Goal: Transaction & Acquisition: Purchase product/service

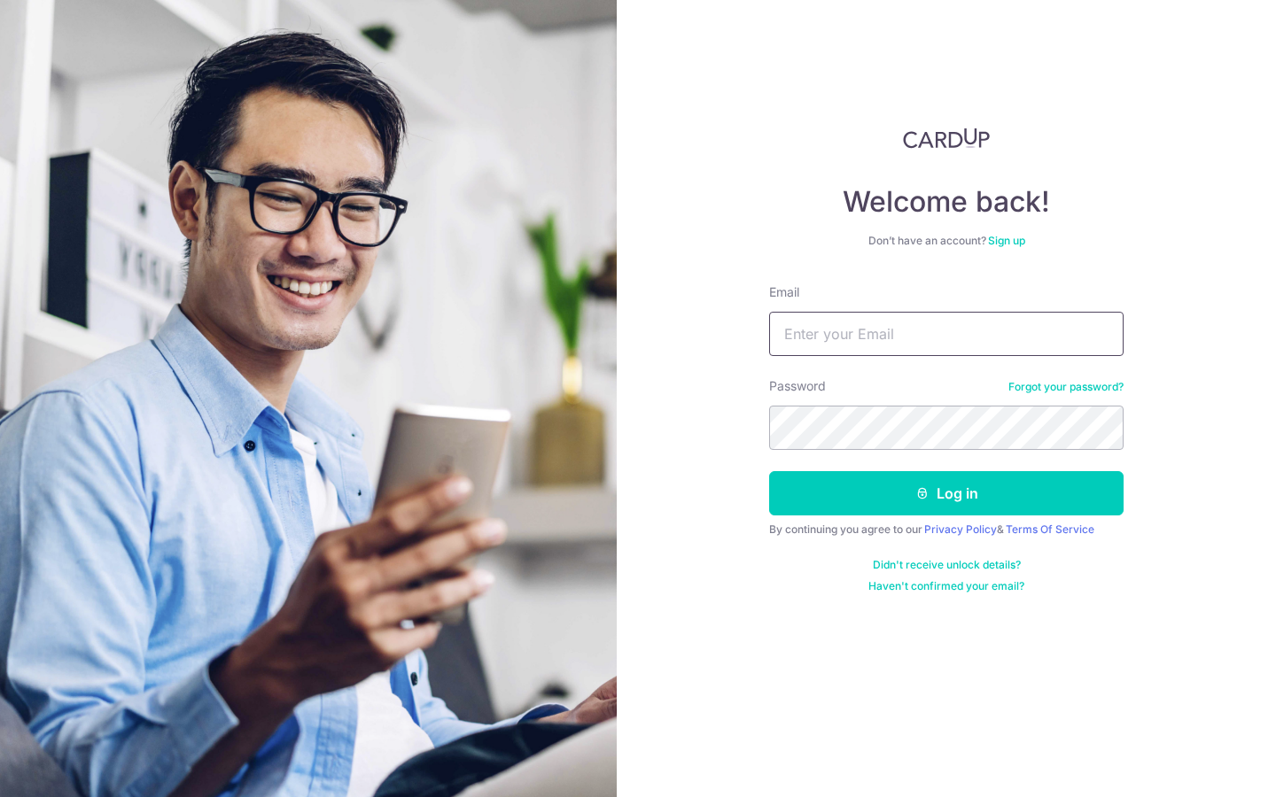
click at [895, 336] on input "Email" at bounding box center [946, 334] width 354 height 44
type input "[EMAIL_ADDRESS][DOMAIN_NAME]"
click at [1015, 239] on link "Sign up" at bounding box center [1006, 240] width 37 height 13
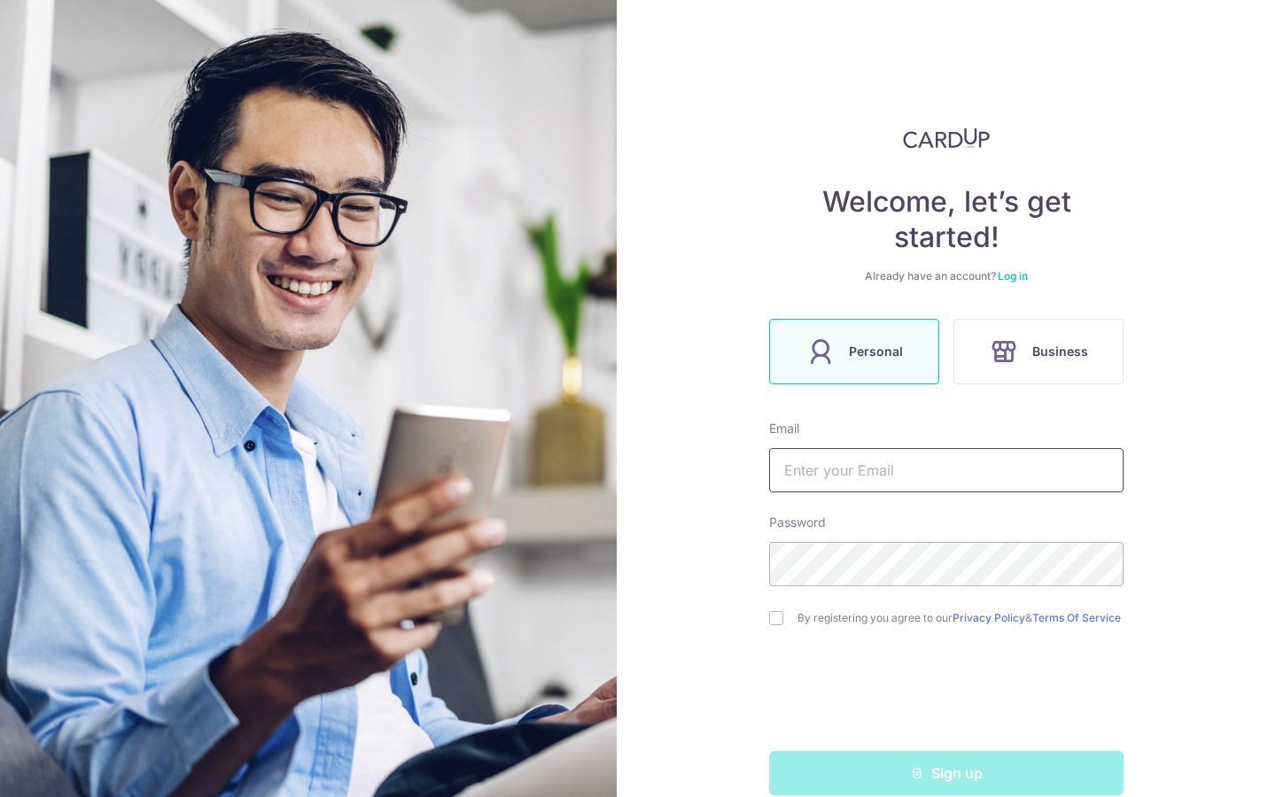
click at [842, 477] on input "text" at bounding box center [946, 470] width 354 height 44
type input "[EMAIL_ADDRESS][DOMAIN_NAME]"
click at [777, 618] on input "checkbox" at bounding box center [776, 618] width 14 height 14
checkbox input "true"
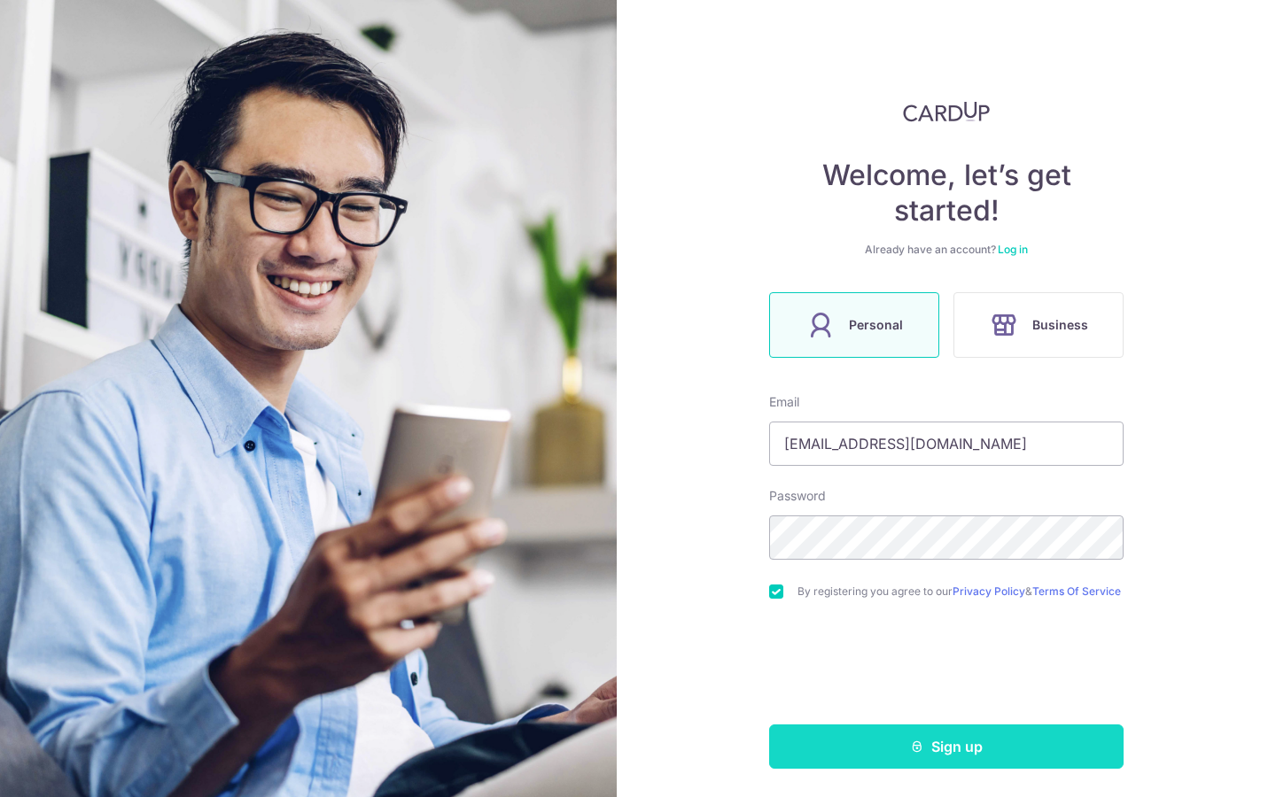
click at [885, 742] on button "Sign up" at bounding box center [946, 747] width 354 height 44
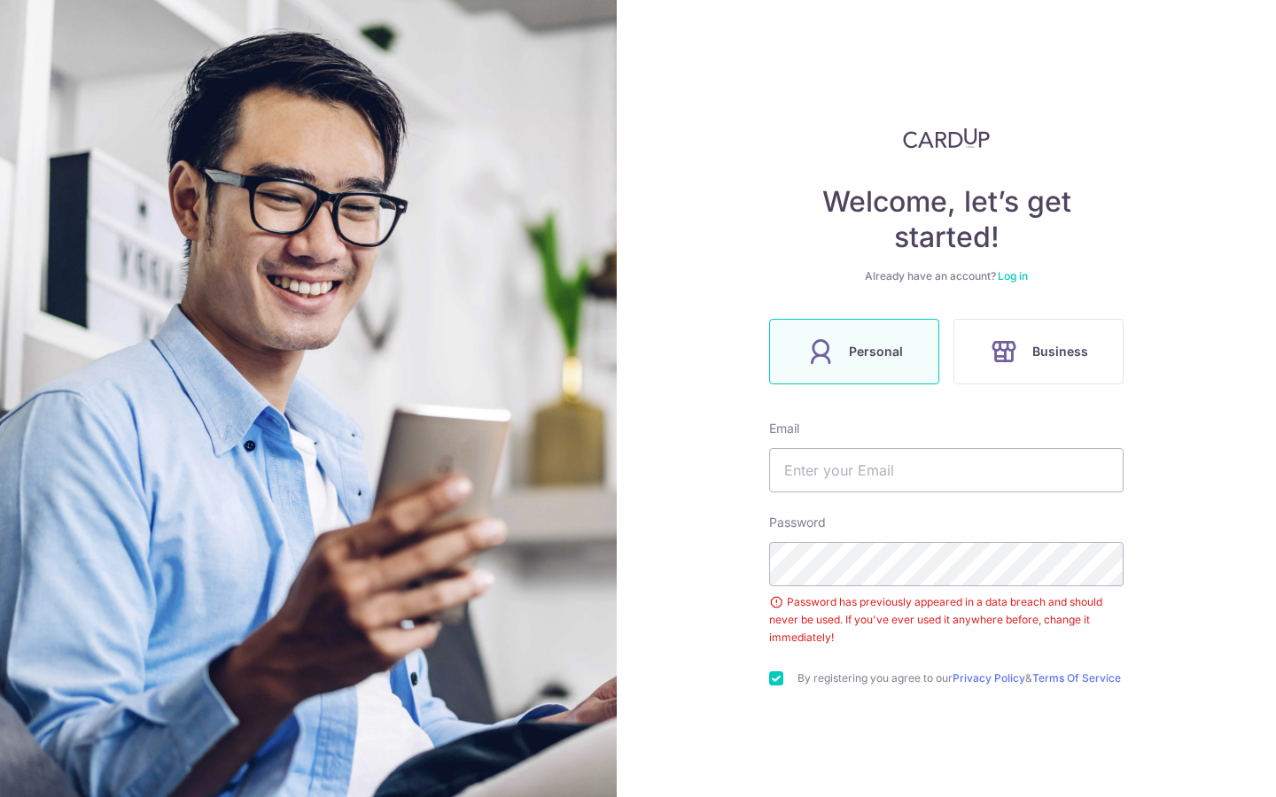
scroll to position [94, 0]
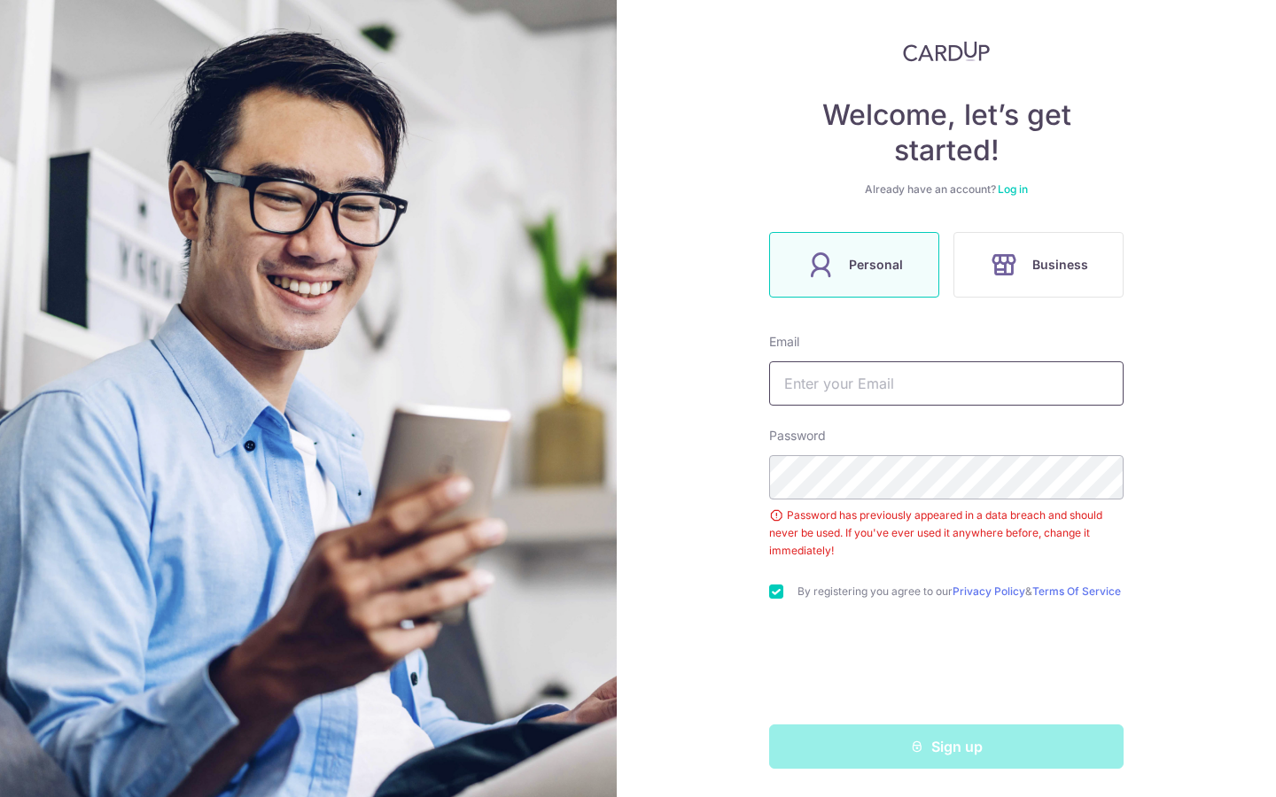
click at [916, 376] on input "text" at bounding box center [946, 383] width 354 height 44
type input "[EMAIL_ADDRESS][DOMAIN_NAME]"
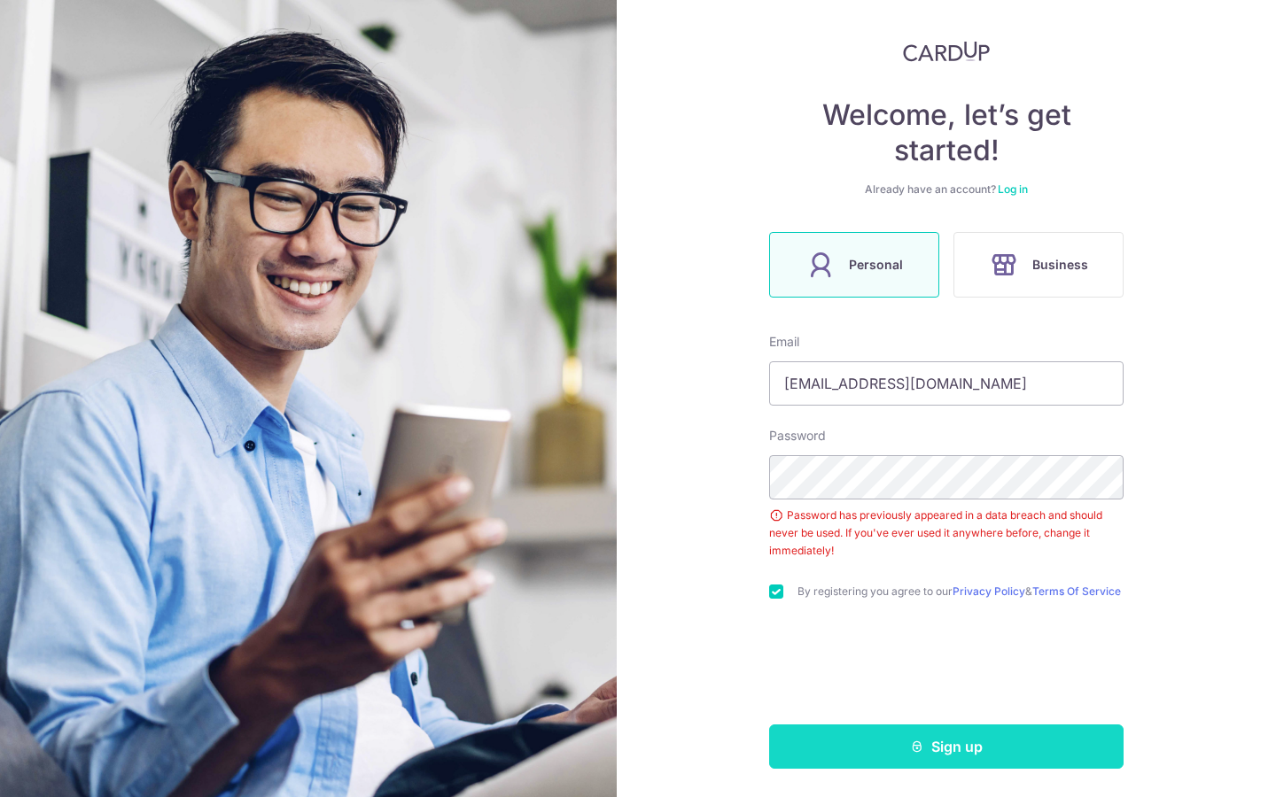
click at [864, 753] on button "Sign up" at bounding box center [946, 747] width 354 height 44
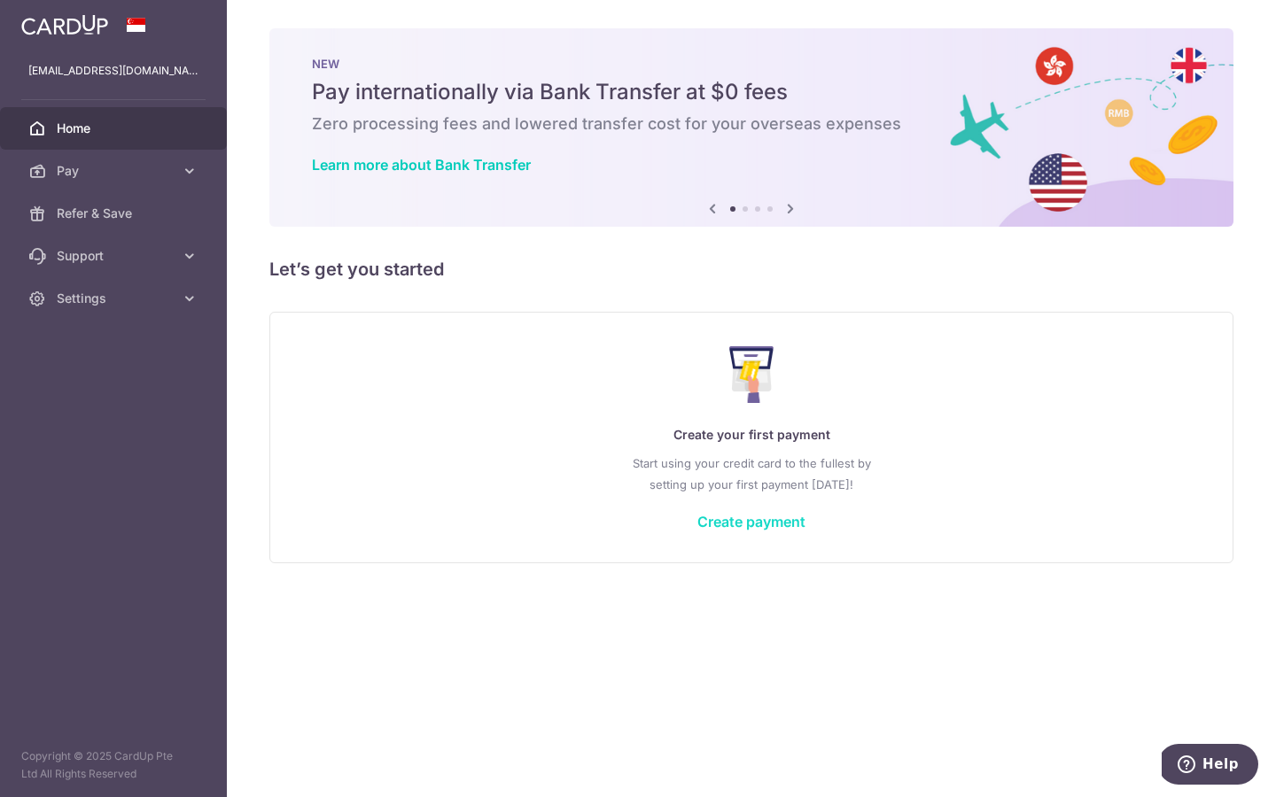
click at [742, 518] on link "Create payment" at bounding box center [751, 522] width 108 height 18
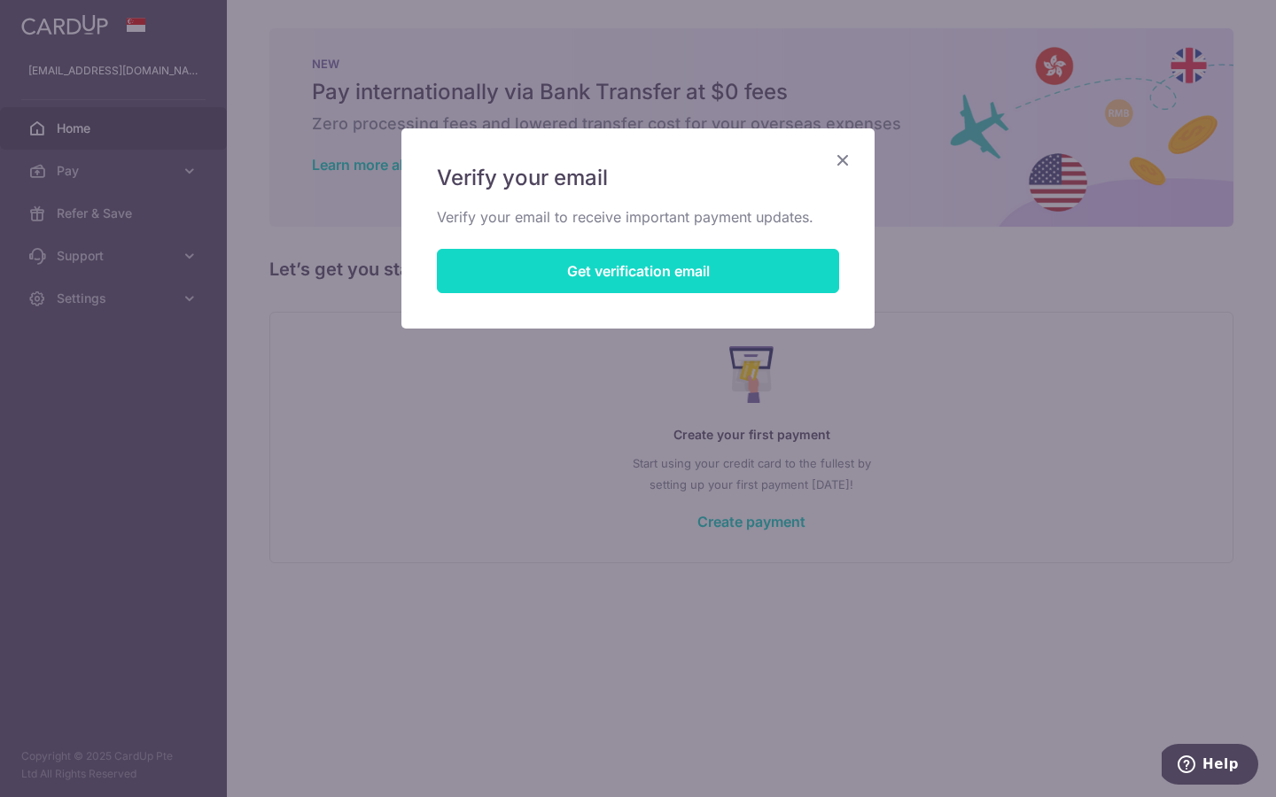
click at [754, 267] on button "Get verification email" at bounding box center [638, 271] width 402 height 44
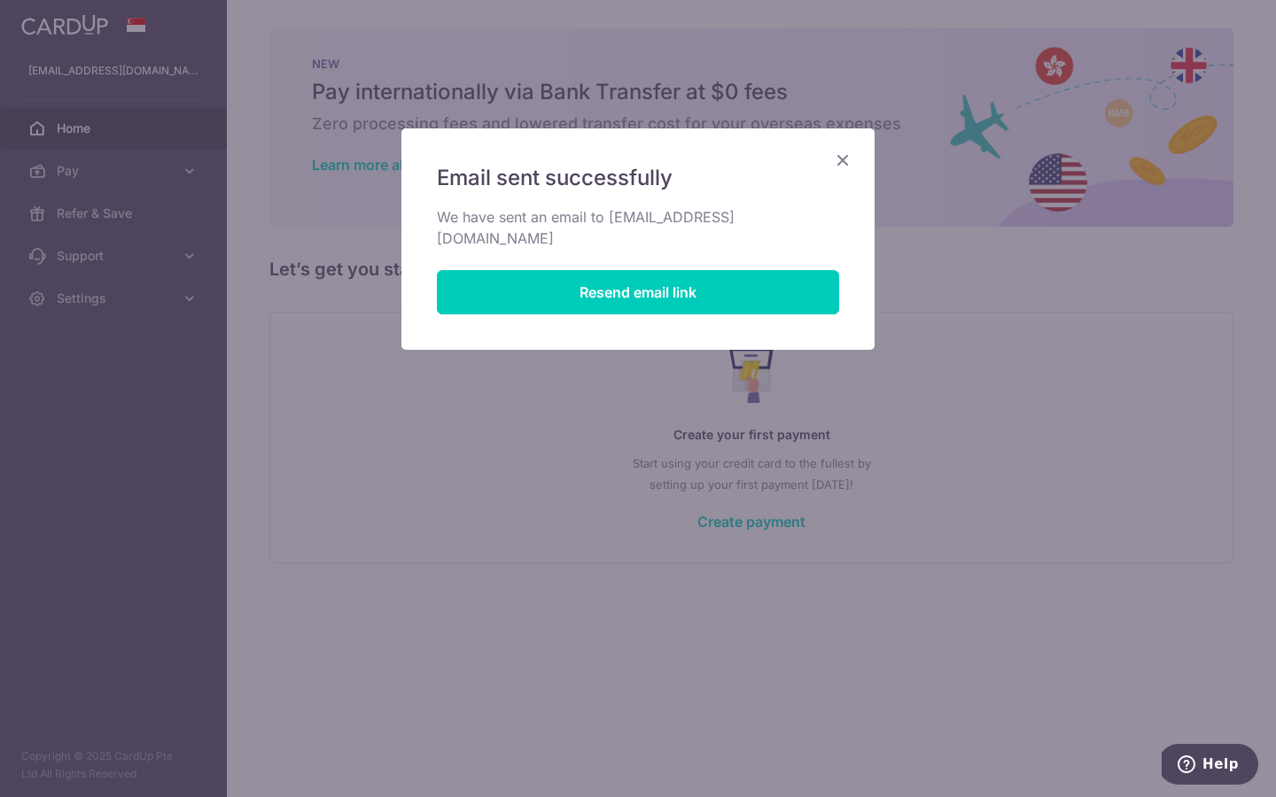
click at [849, 154] on icon "Close" at bounding box center [842, 160] width 21 height 22
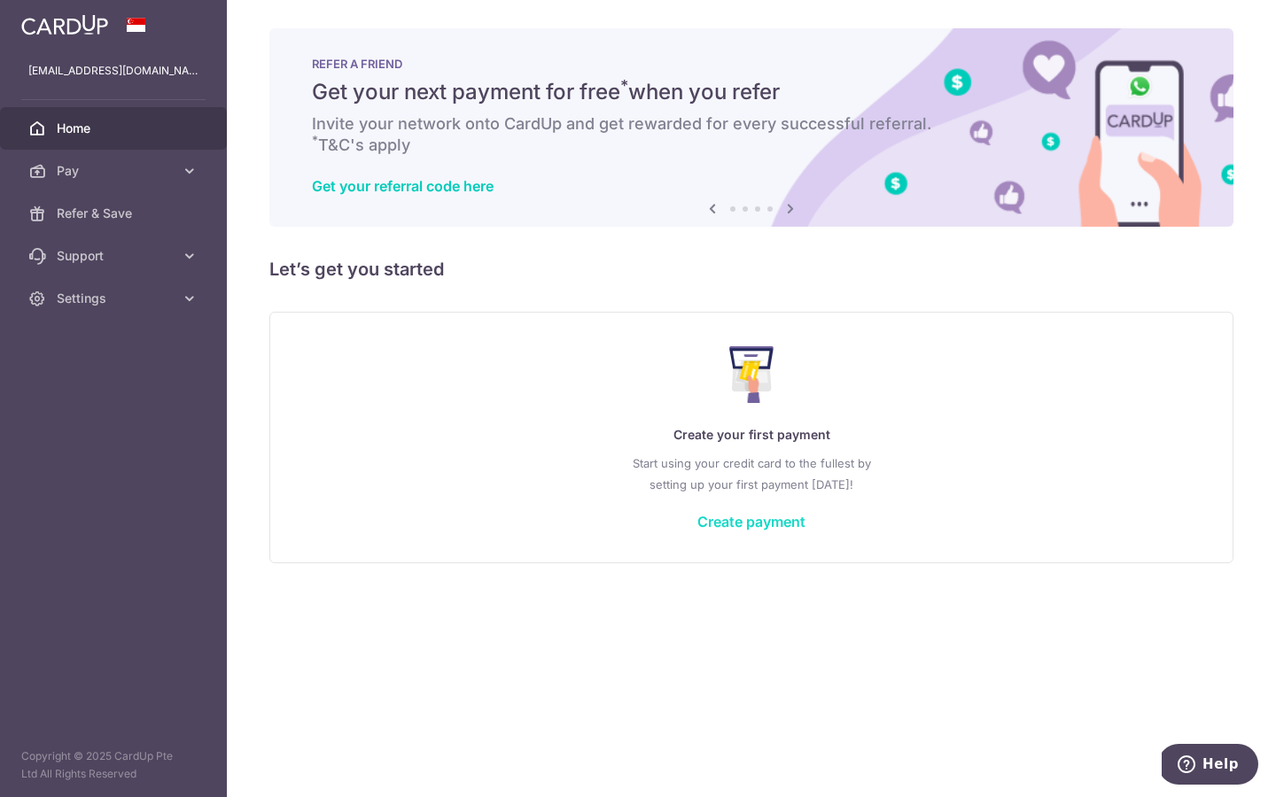
click at [733, 525] on link "Create payment" at bounding box center [751, 522] width 108 height 18
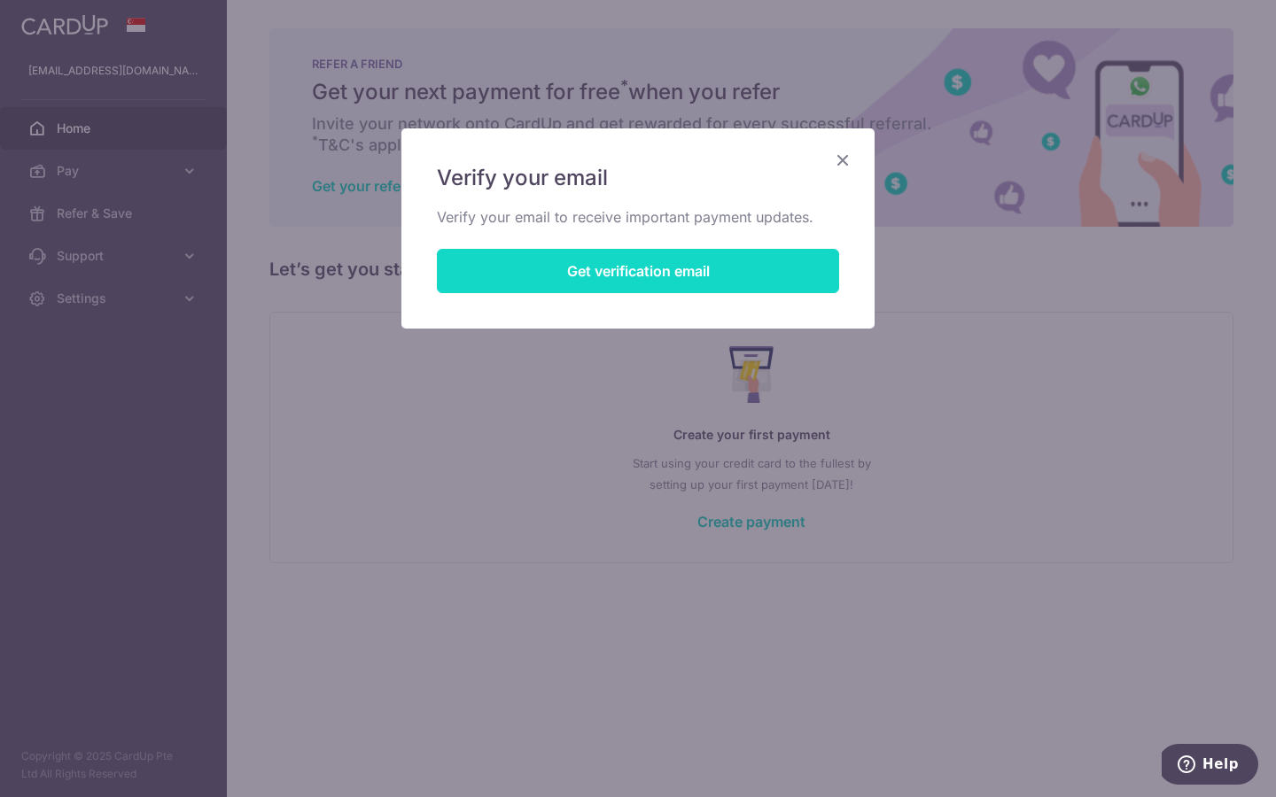
click at [804, 269] on button "Get verification email" at bounding box center [638, 271] width 402 height 44
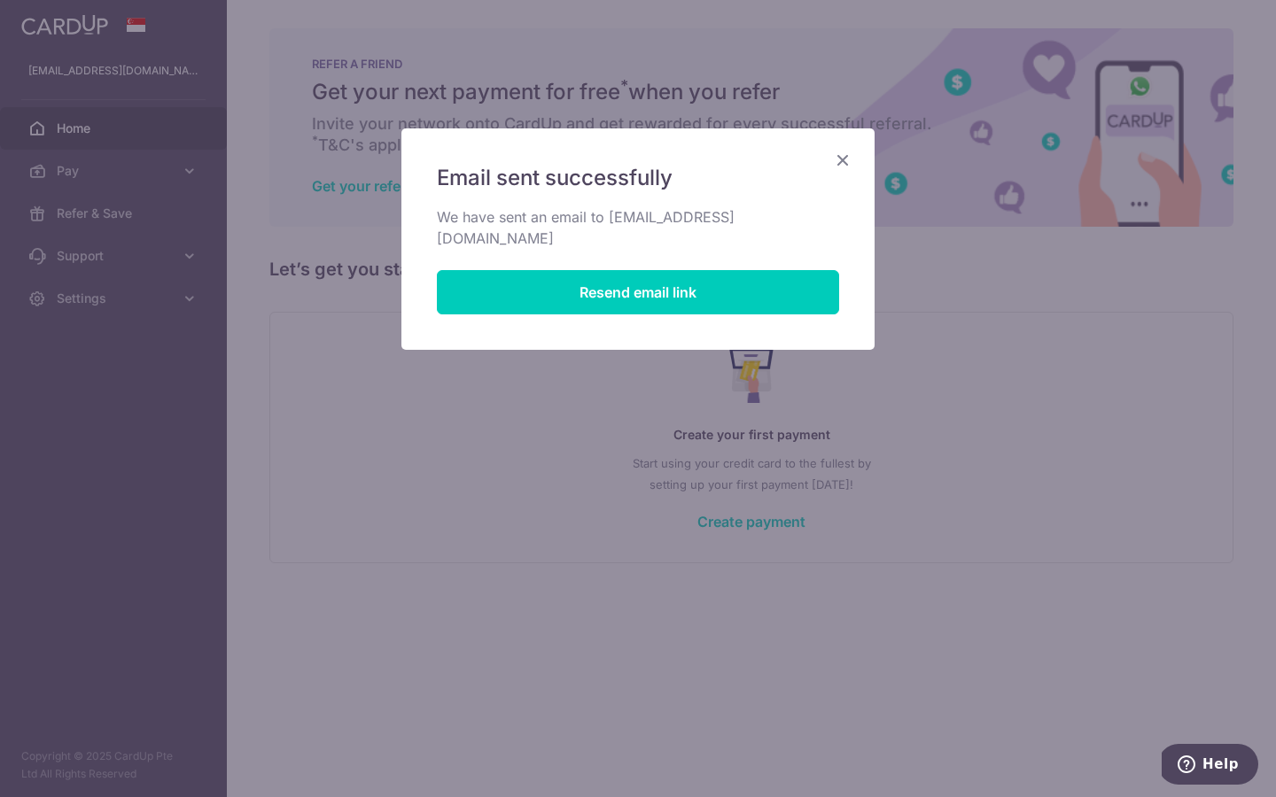
click at [846, 156] on icon "Close" at bounding box center [842, 160] width 21 height 22
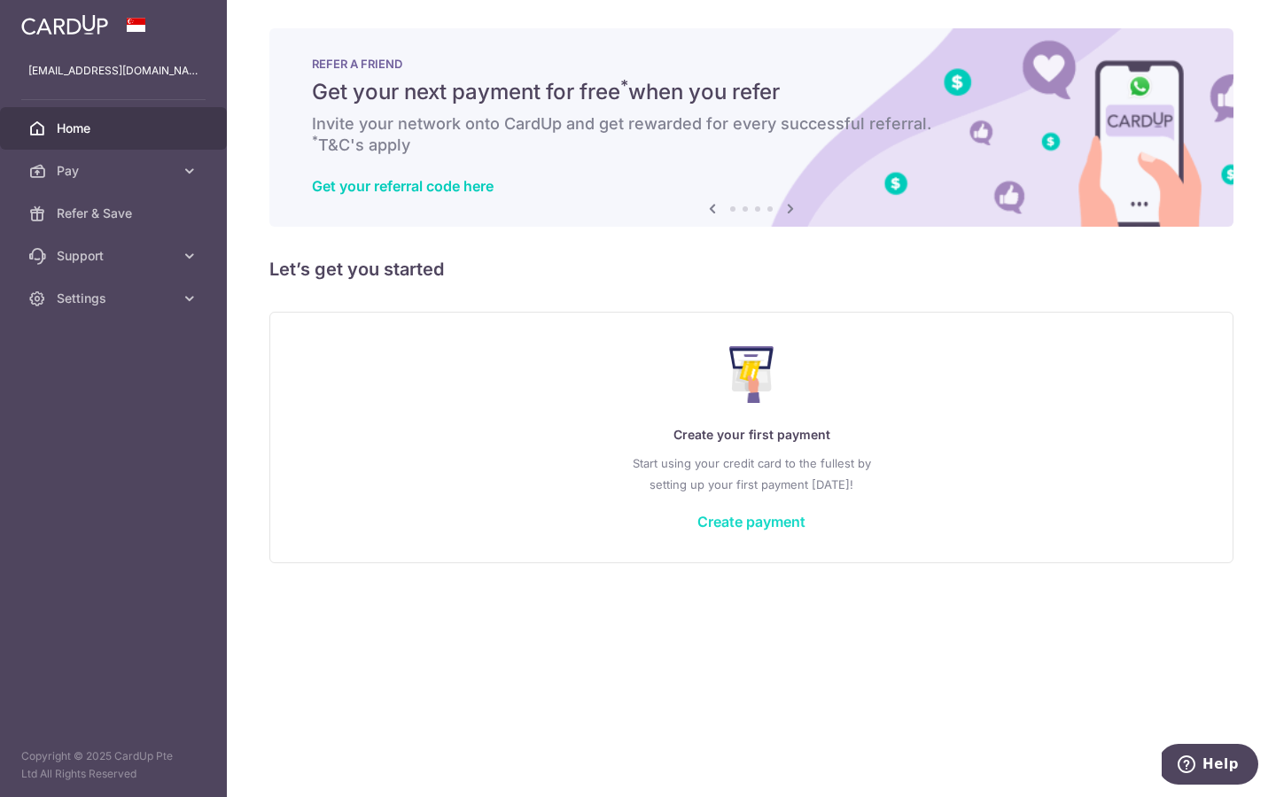
click at [732, 516] on link "Create payment" at bounding box center [751, 522] width 108 height 18
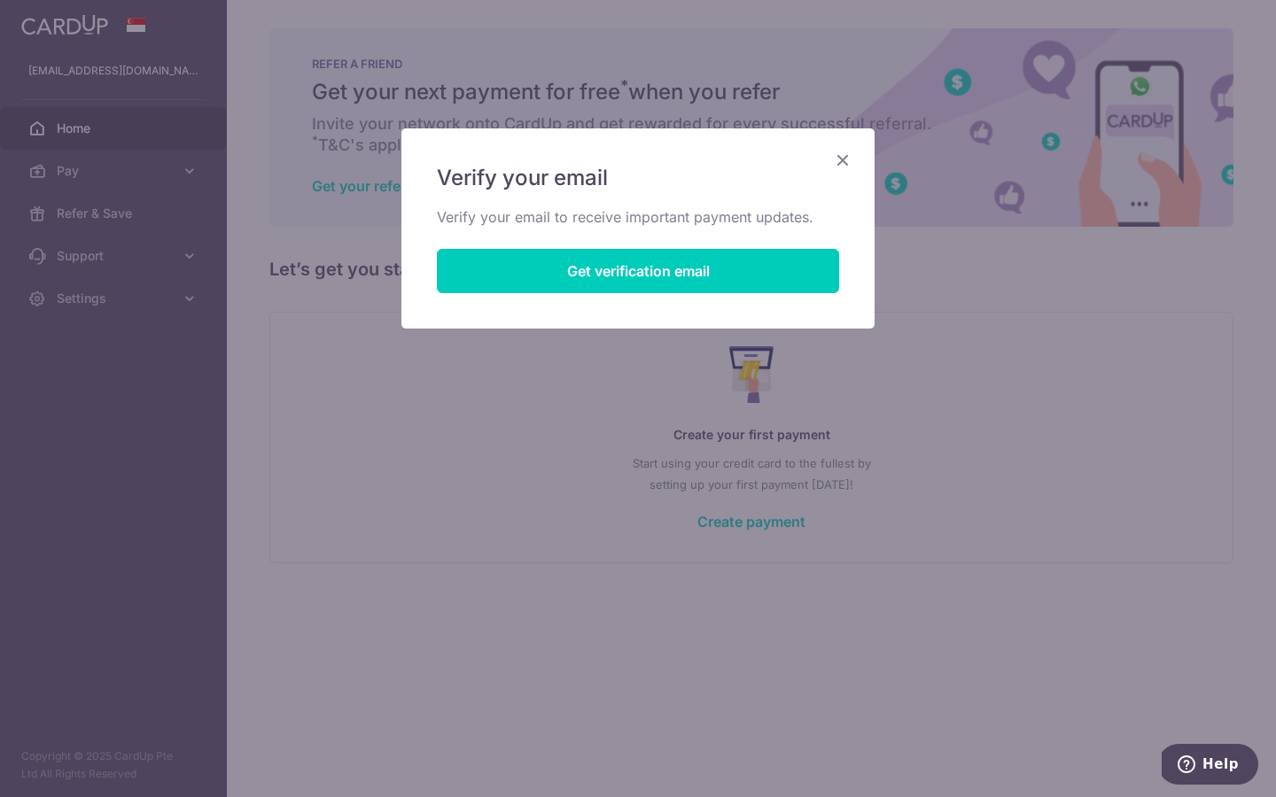
click at [841, 163] on icon "Close" at bounding box center [842, 160] width 21 height 22
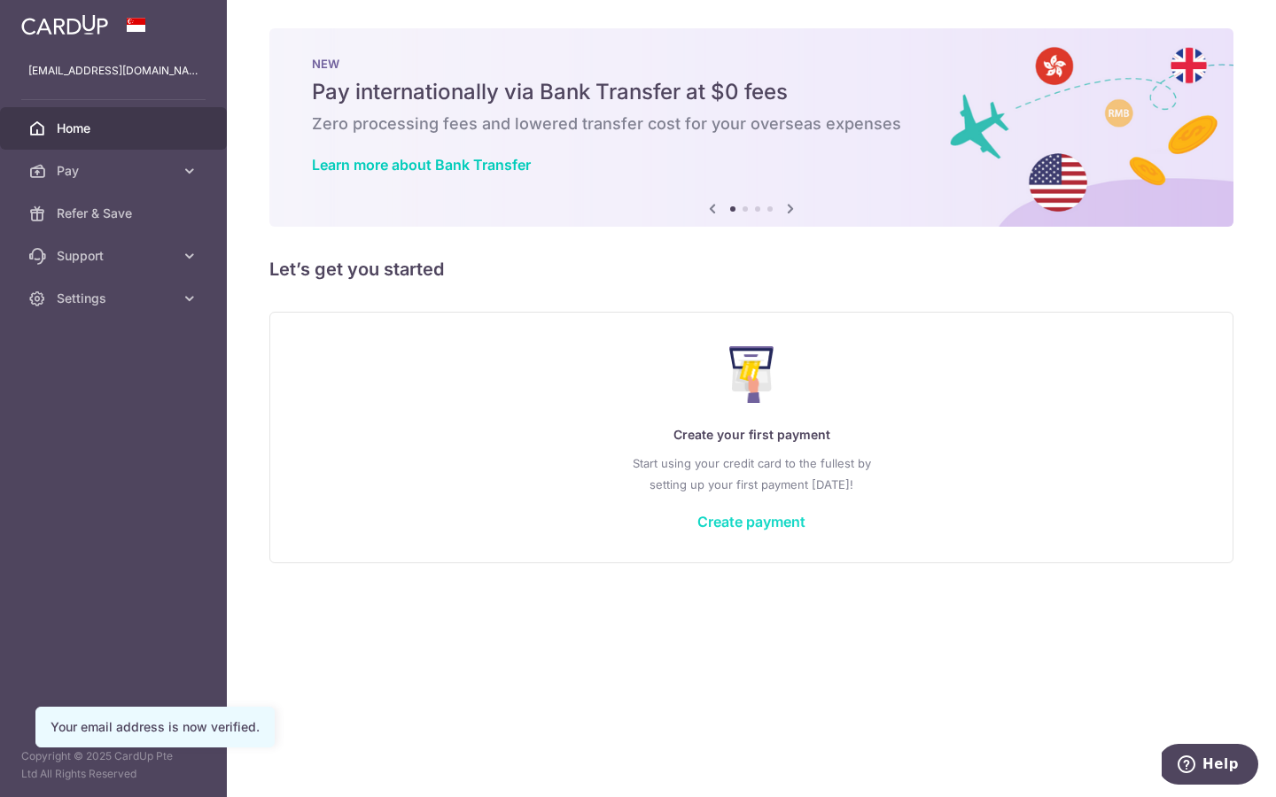
click at [723, 518] on link "Create payment" at bounding box center [751, 522] width 108 height 18
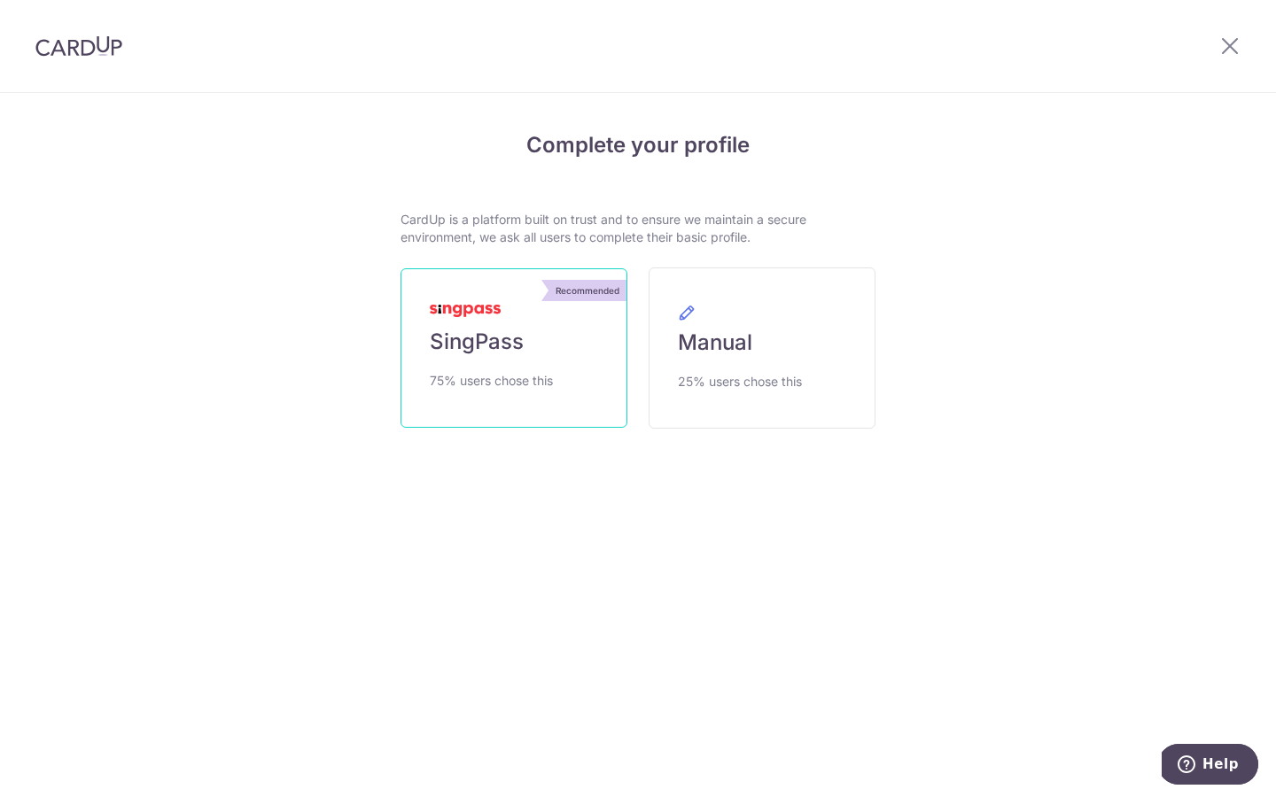
click at [507, 345] on span "SingPass" at bounding box center [477, 342] width 94 height 28
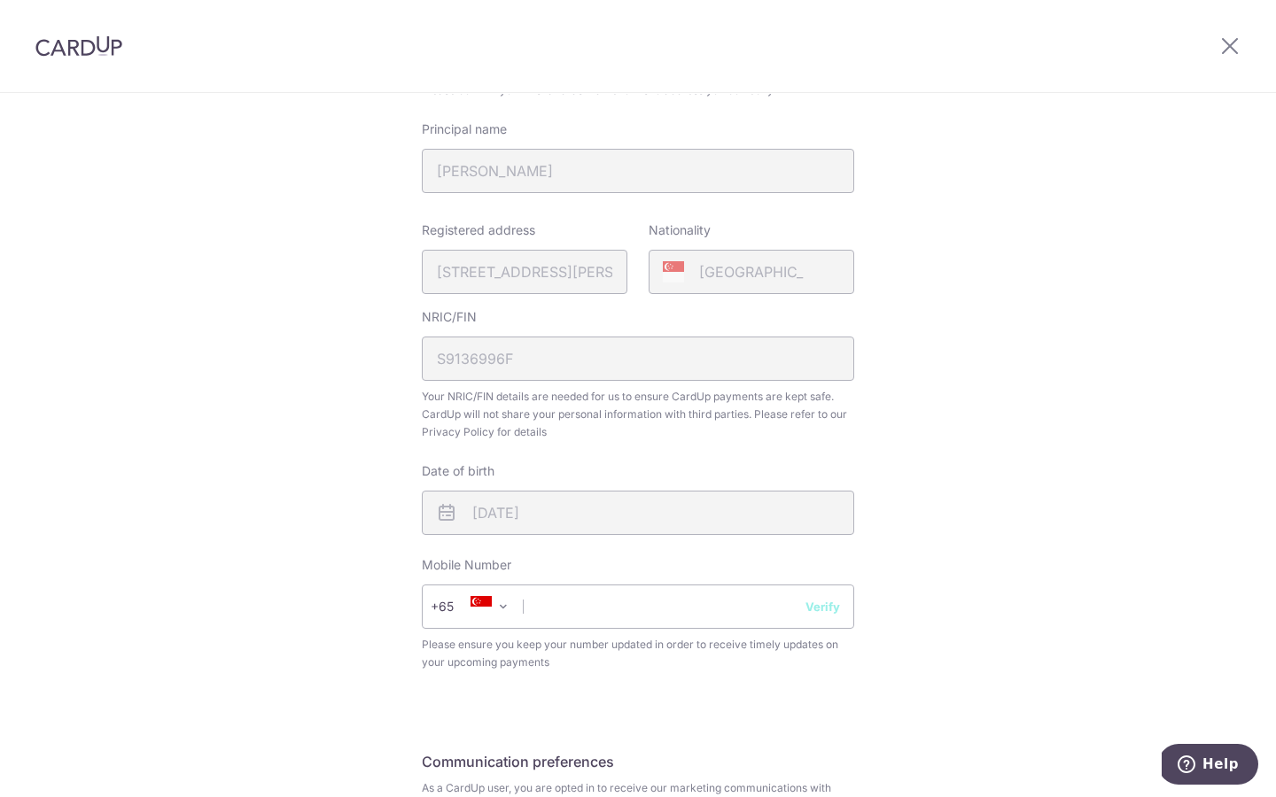
scroll to position [515, 0]
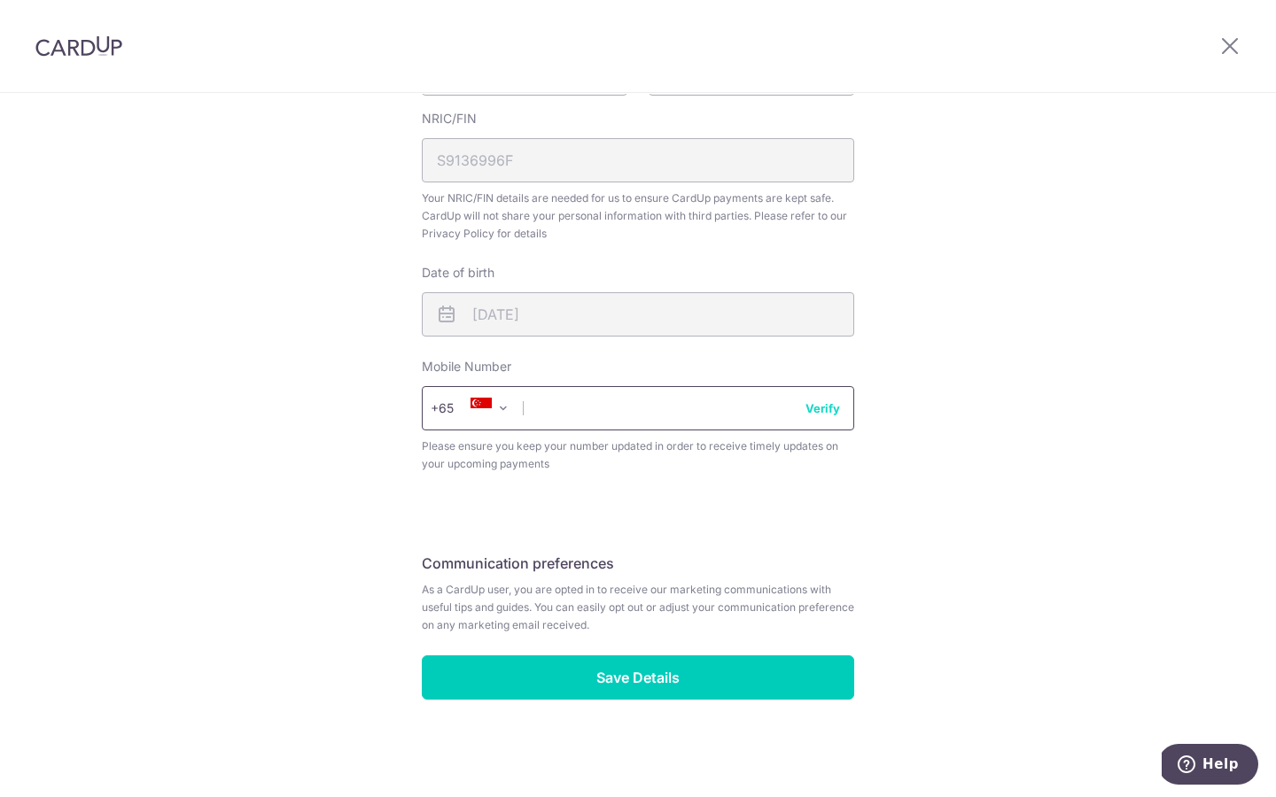
click at [699, 415] on input "text" at bounding box center [638, 408] width 432 height 44
type input "90186853"
click at [818, 407] on button "Verify" at bounding box center [822, 409] width 35 height 18
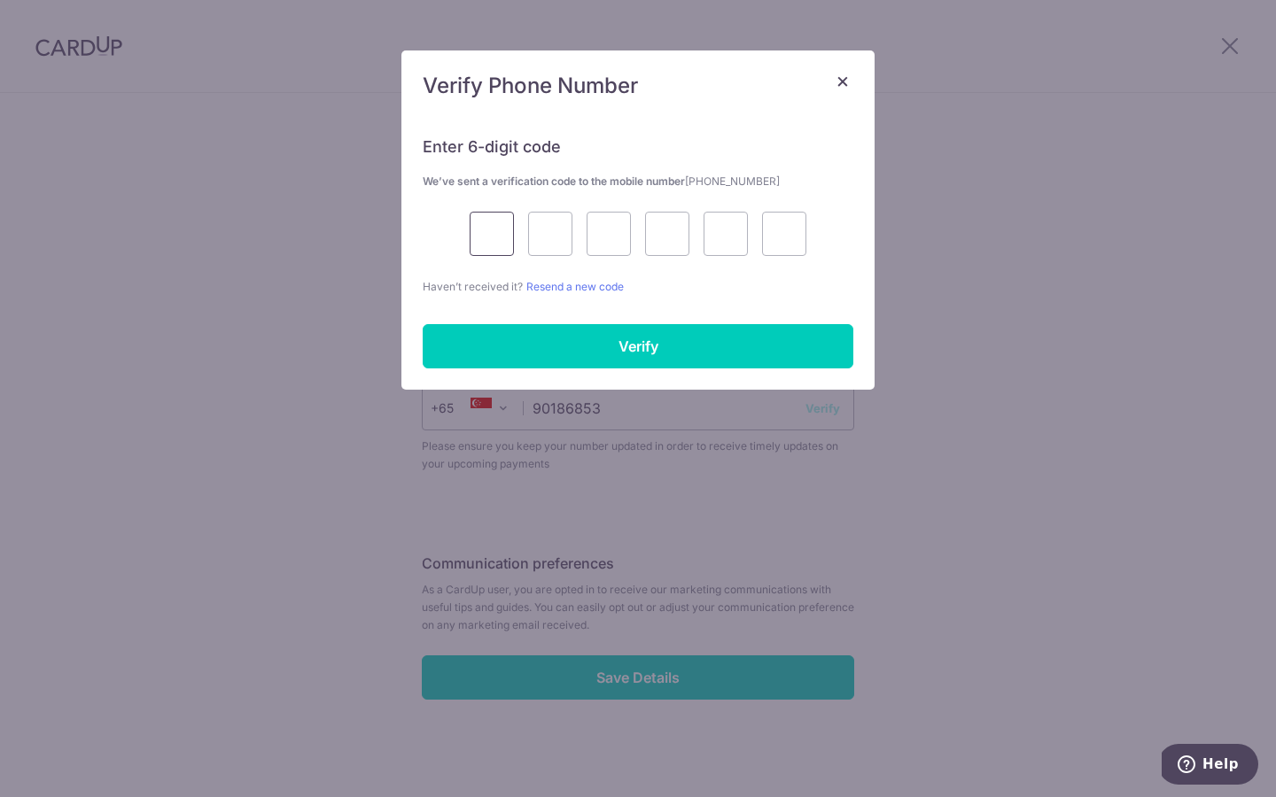
click at [493, 231] on input "text" at bounding box center [492, 234] width 44 height 44
type input "2"
type input "0"
type input "8"
type input "2"
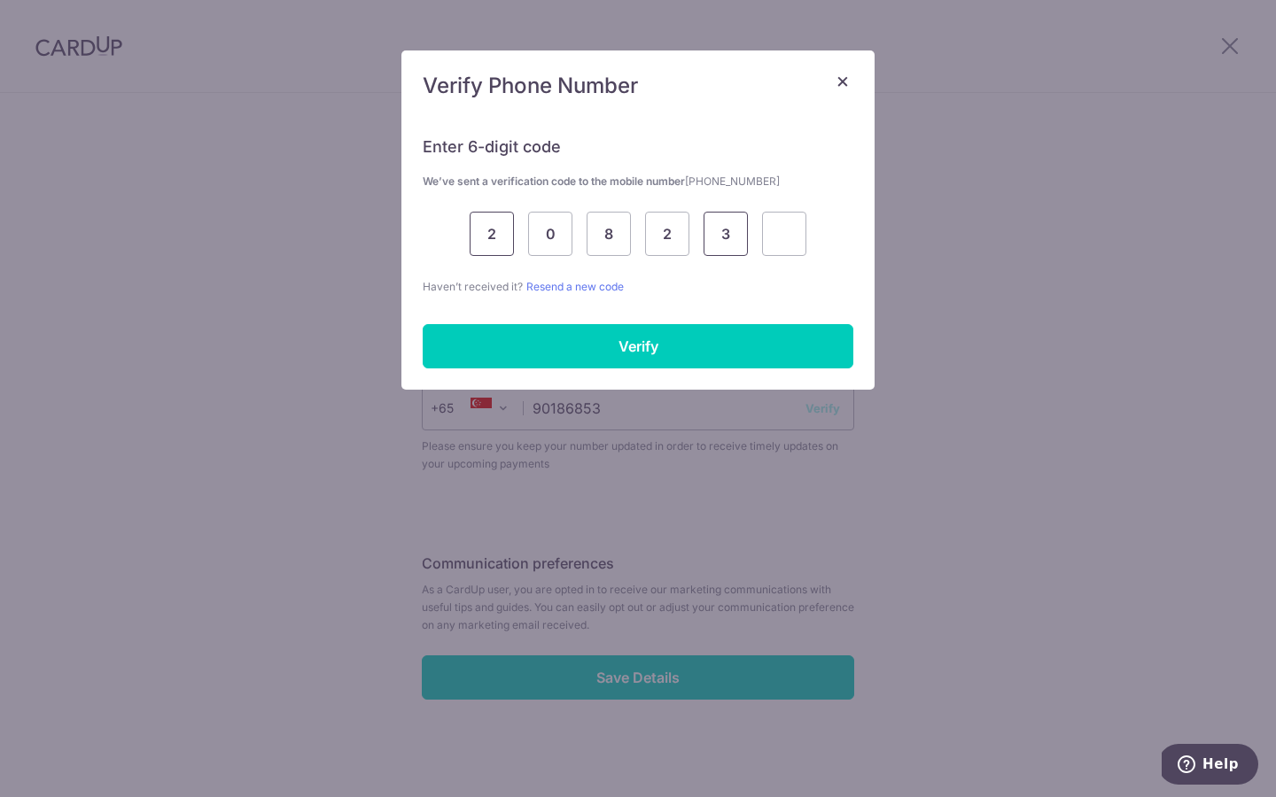
type input "3"
type input "9"
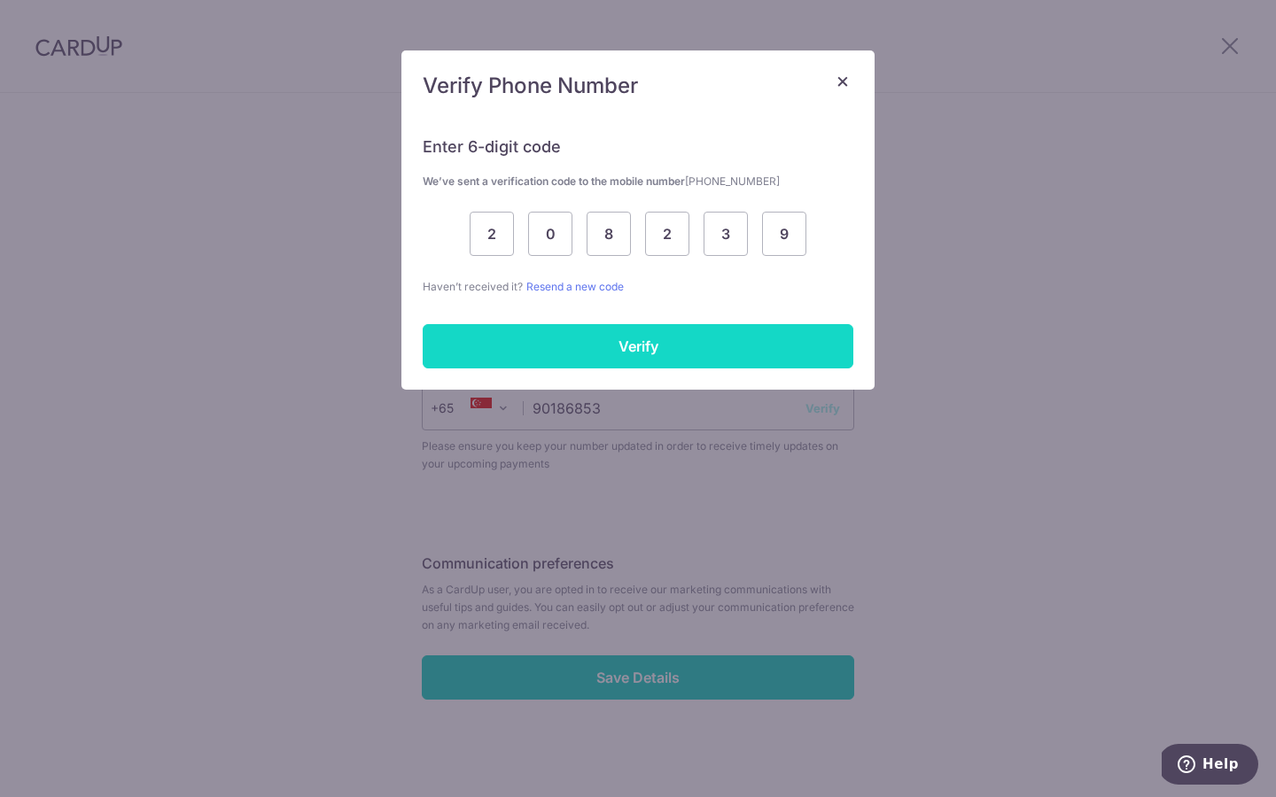
click at [549, 347] on input "Verify" at bounding box center [638, 346] width 431 height 44
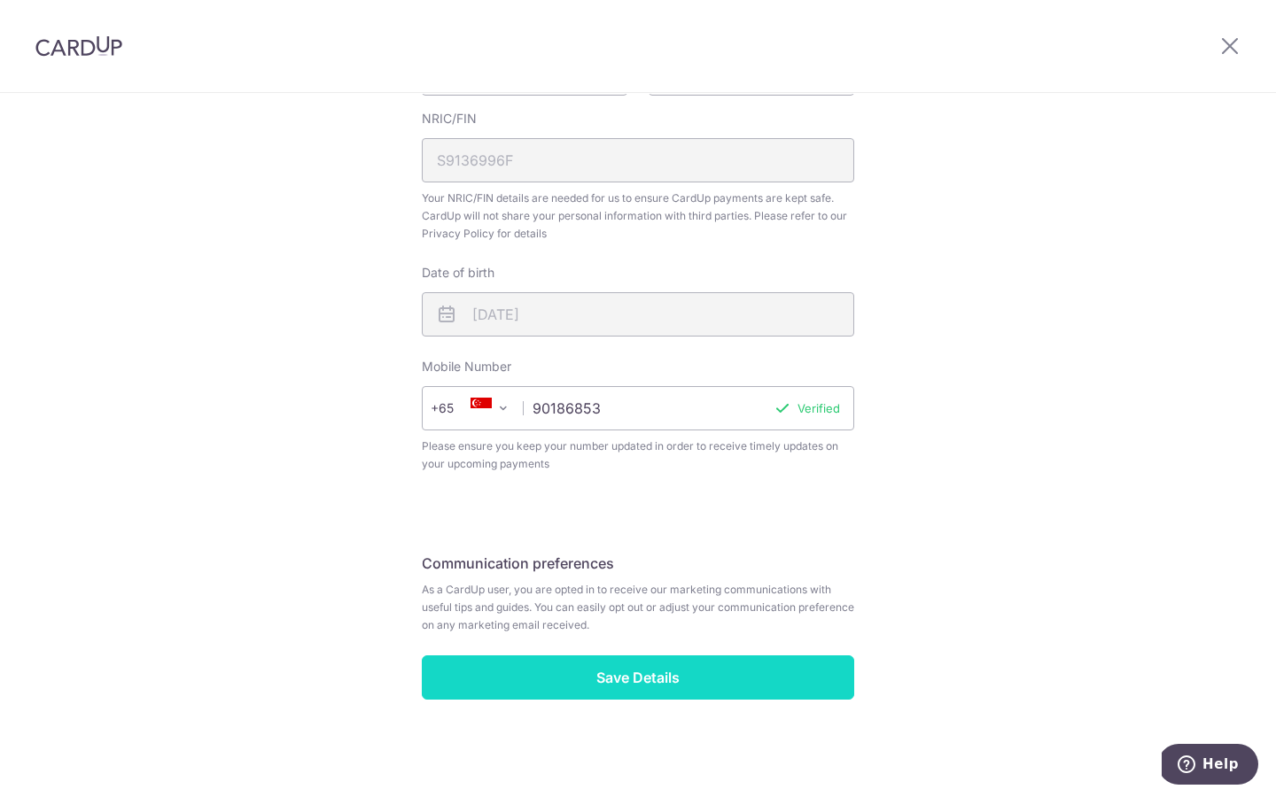
click at [639, 680] on input "Save Details" at bounding box center [638, 678] width 432 height 44
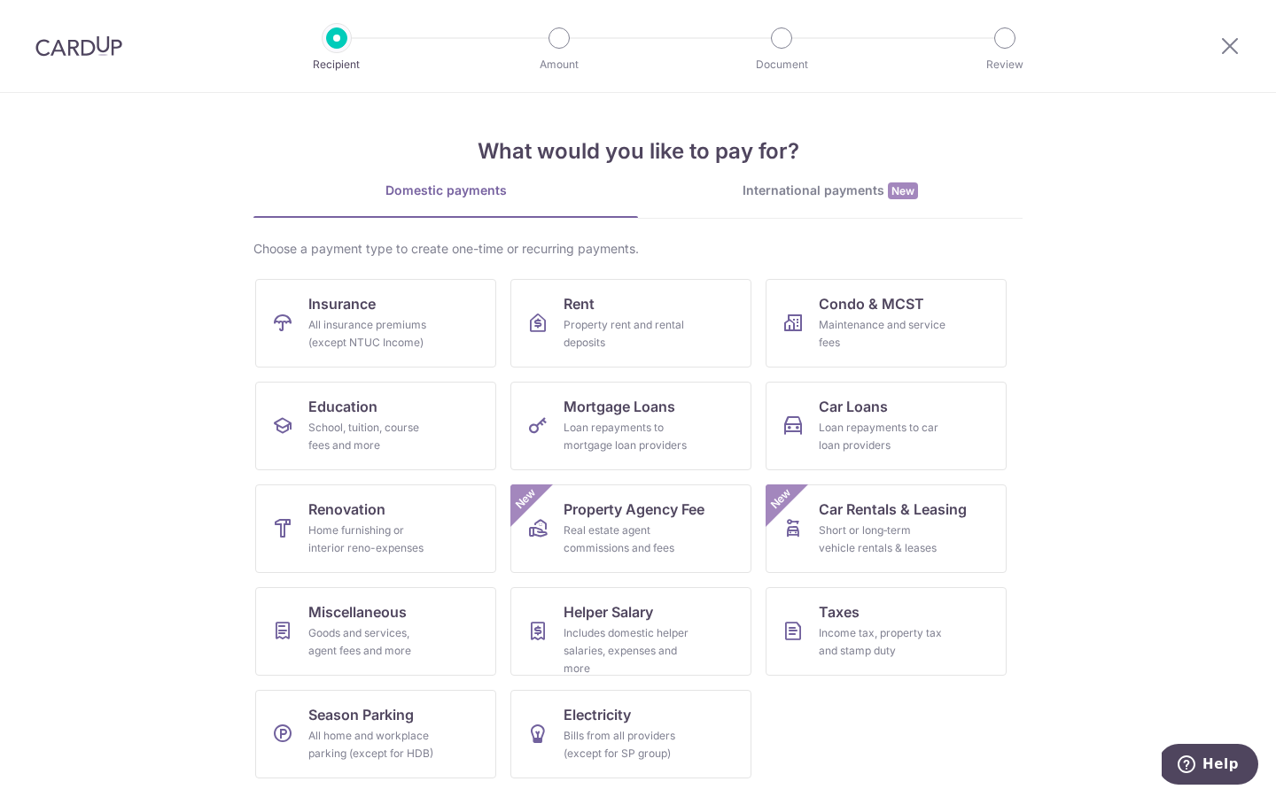
click at [848, 189] on div "International payments New" at bounding box center [830, 191] width 384 height 19
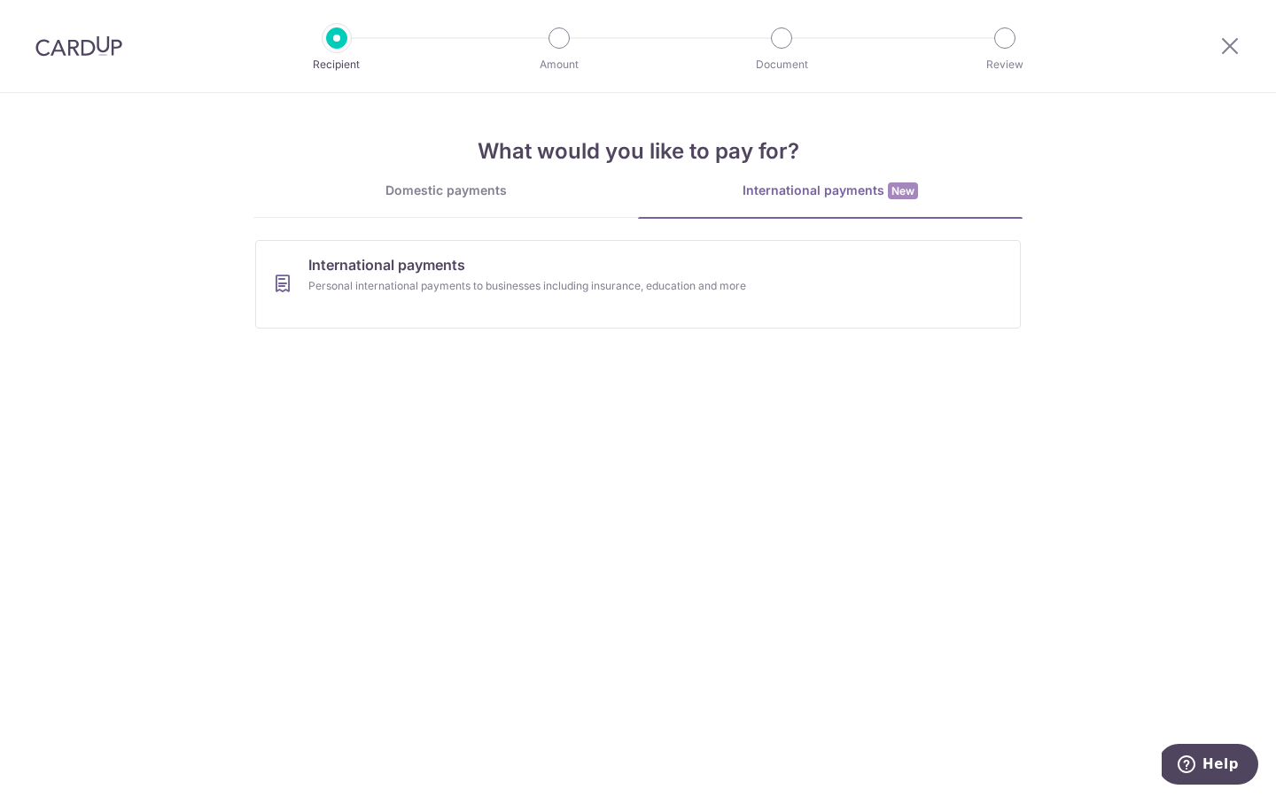
click at [479, 192] on div "Domestic payments" at bounding box center [445, 191] width 384 height 18
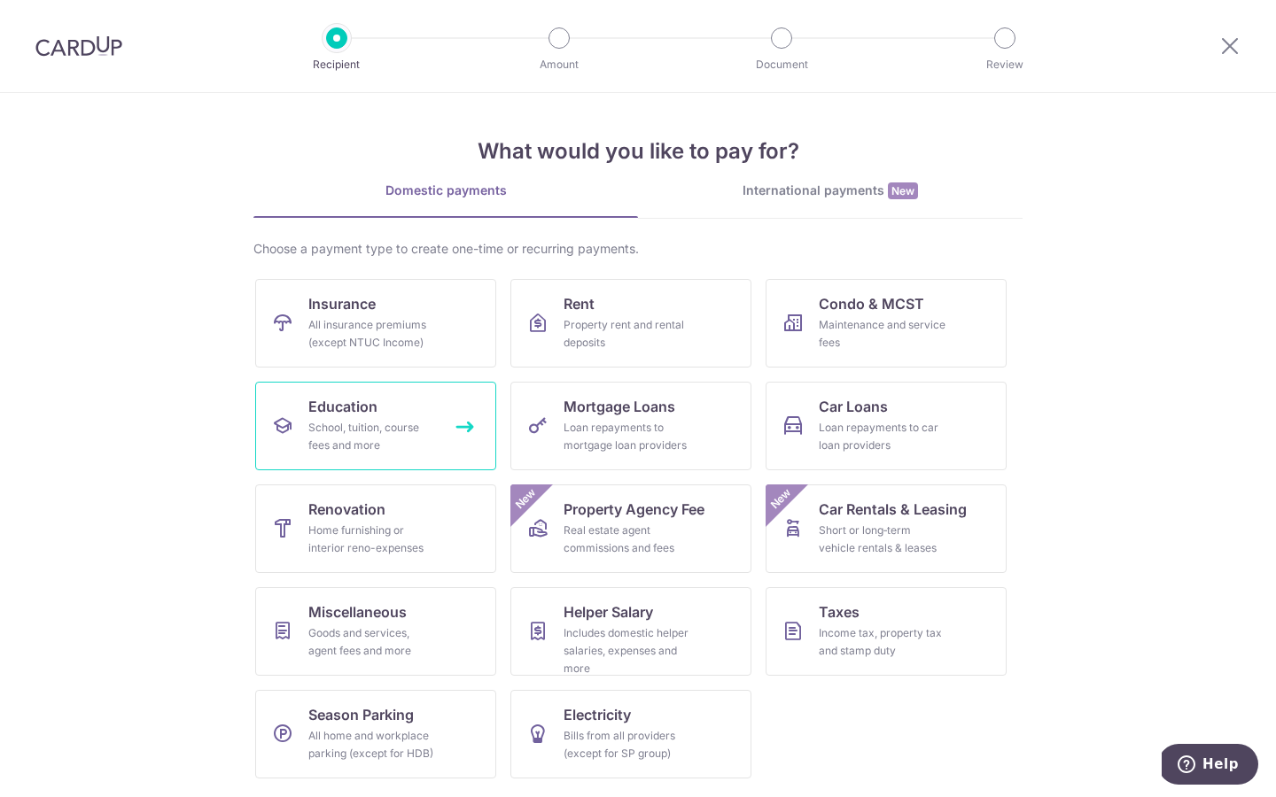
click at [408, 415] on link "Education School, tuition, course fees and more" at bounding box center [375, 426] width 241 height 89
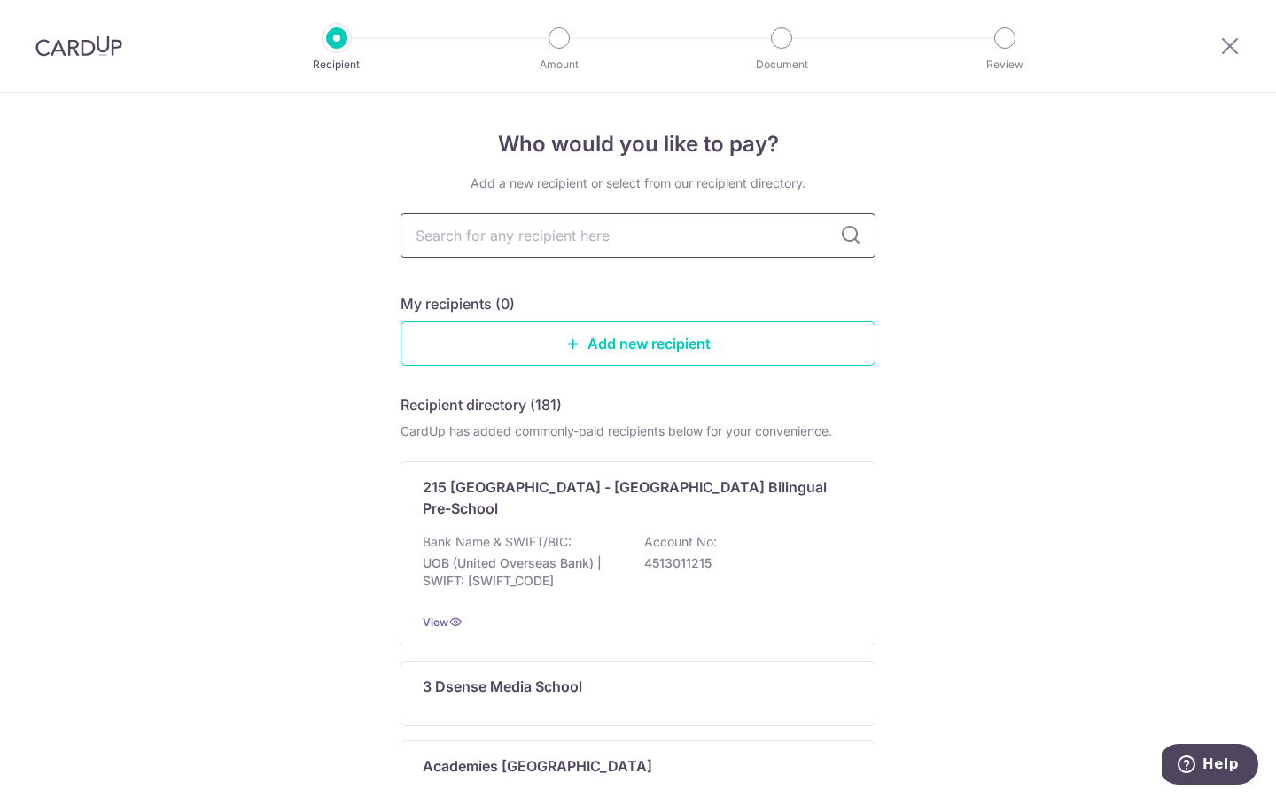
click at [707, 242] on input "text" at bounding box center [637, 236] width 475 height 44
click at [682, 336] on link "Add new recipient" at bounding box center [637, 344] width 475 height 44
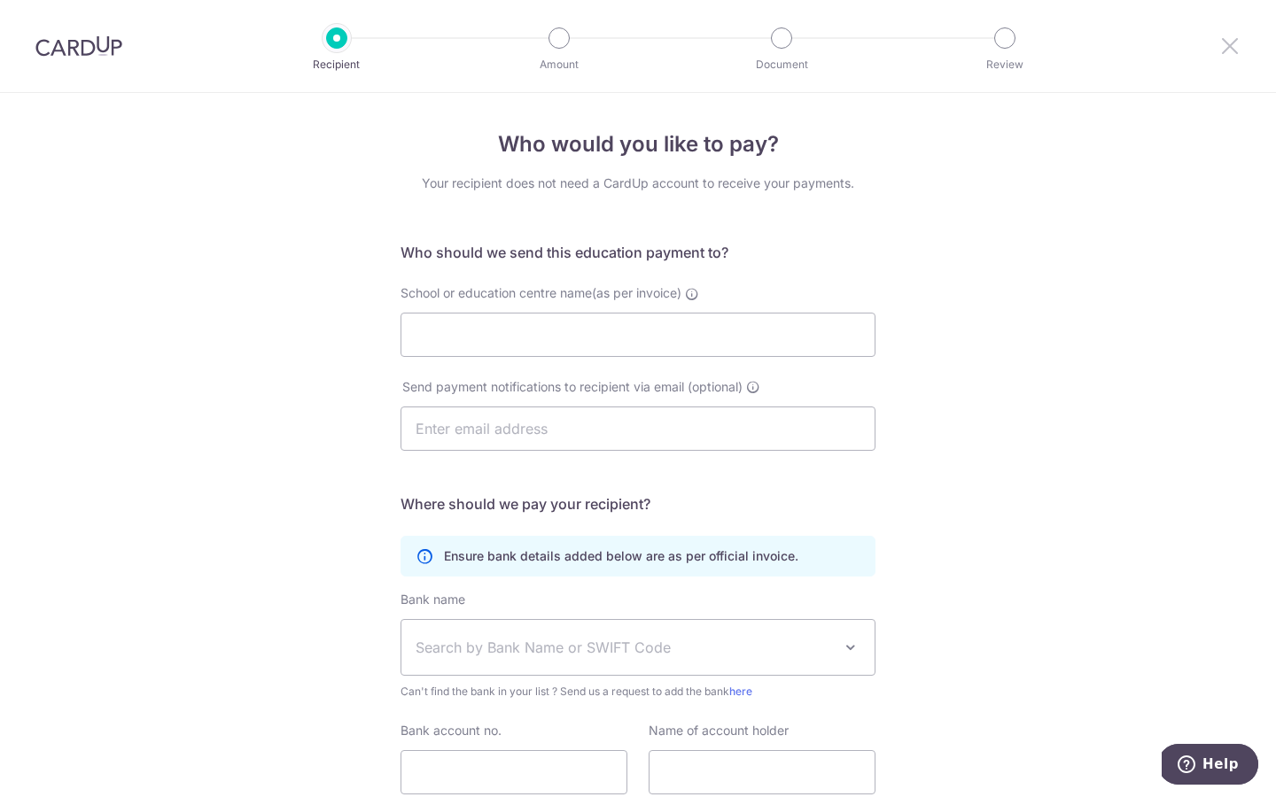
click at [1231, 43] on icon at bounding box center [1229, 46] width 21 height 22
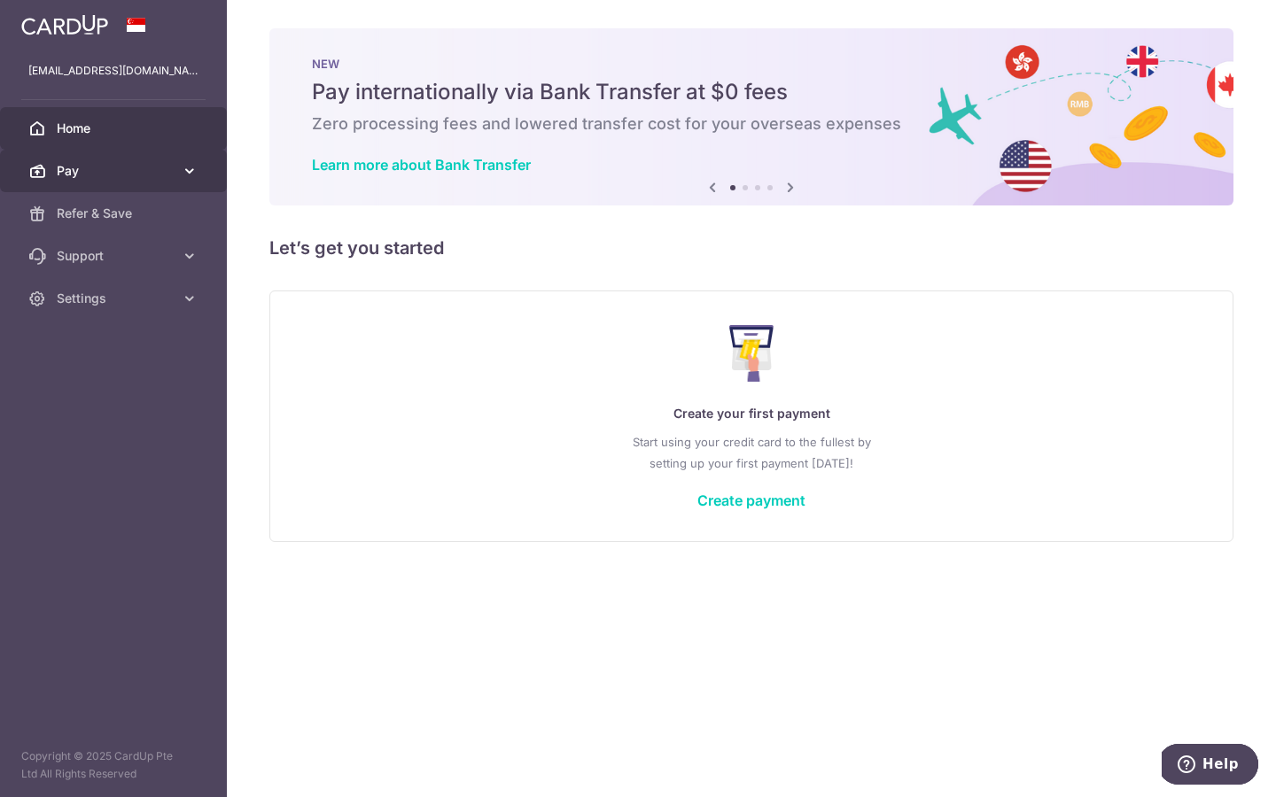
click at [186, 165] on icon at bounding box center [190, 171] width 18 height 18
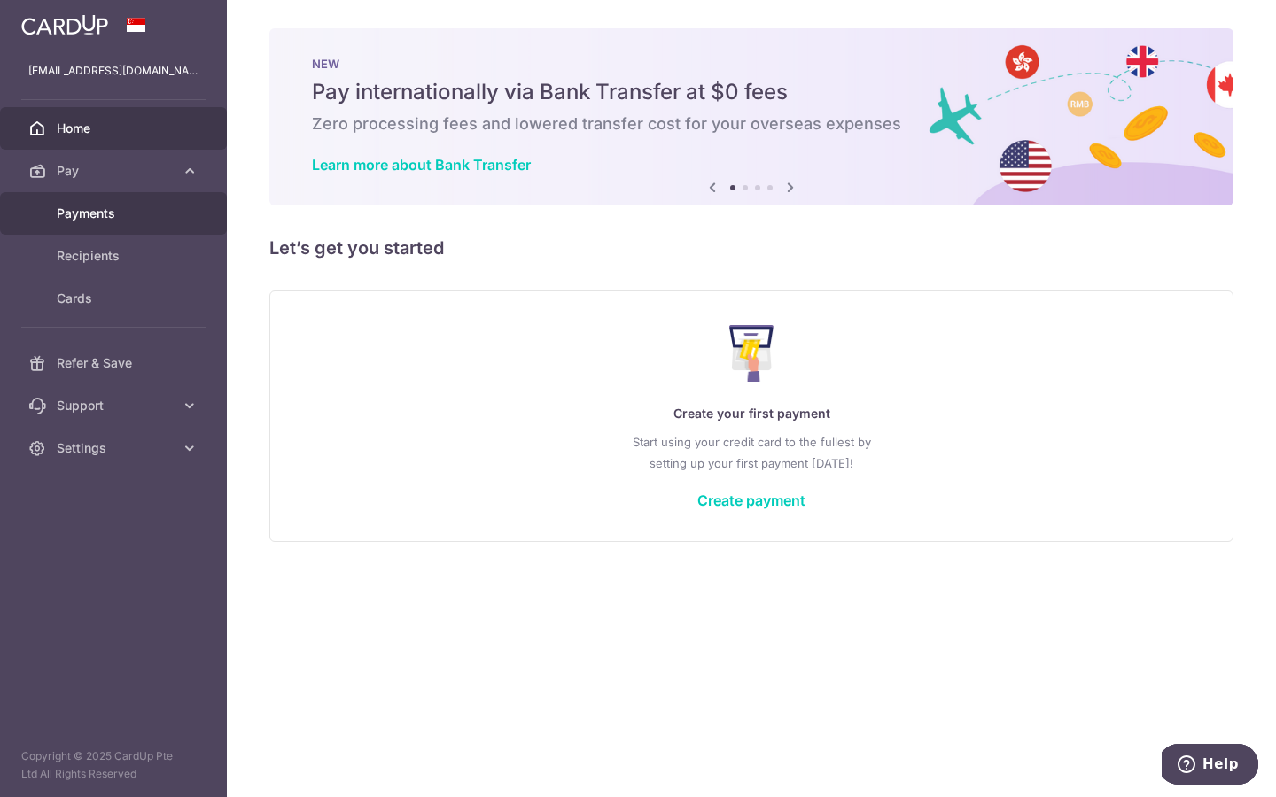
click at [153, 212] on span "Payments" at bounding box center [115, 214] width 117 height 18
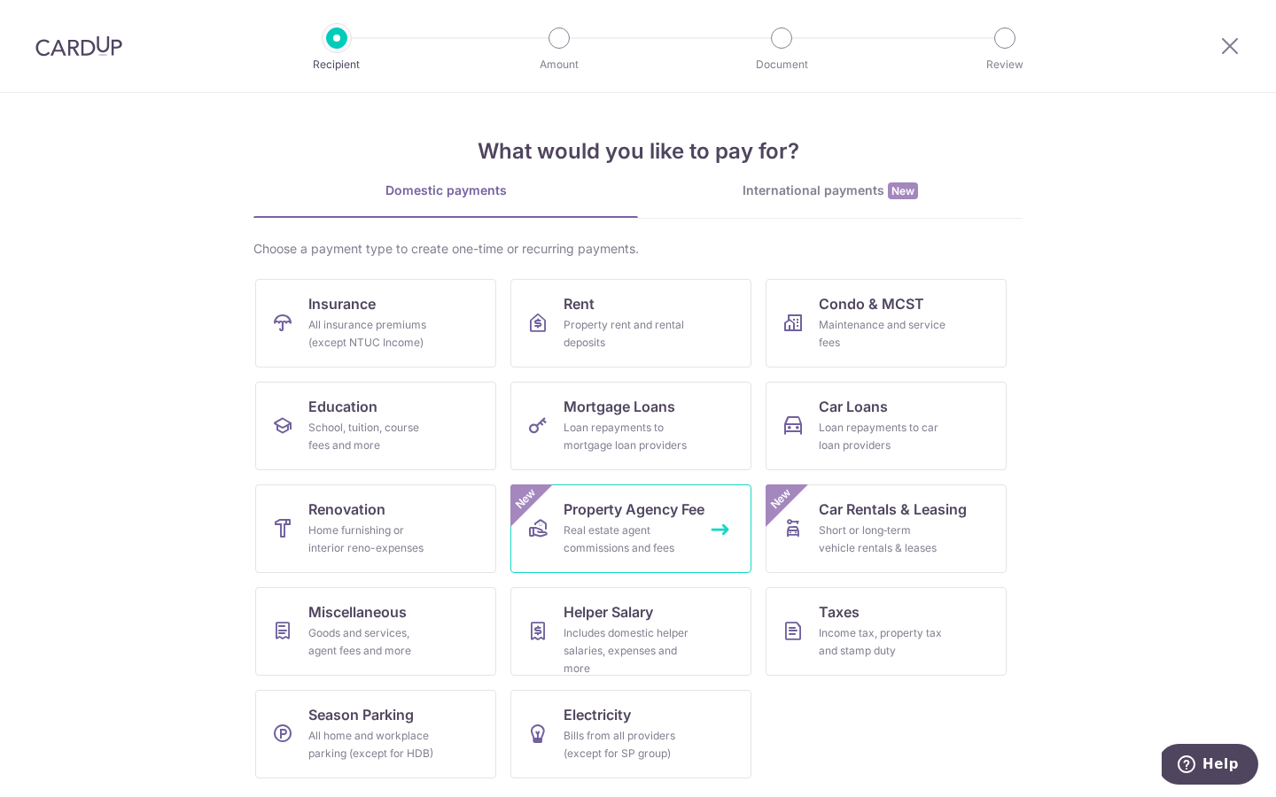
click at [624, 533] on div "Real estate agent commissions and fees" at bounding box center [627, 539] width 128 height 35
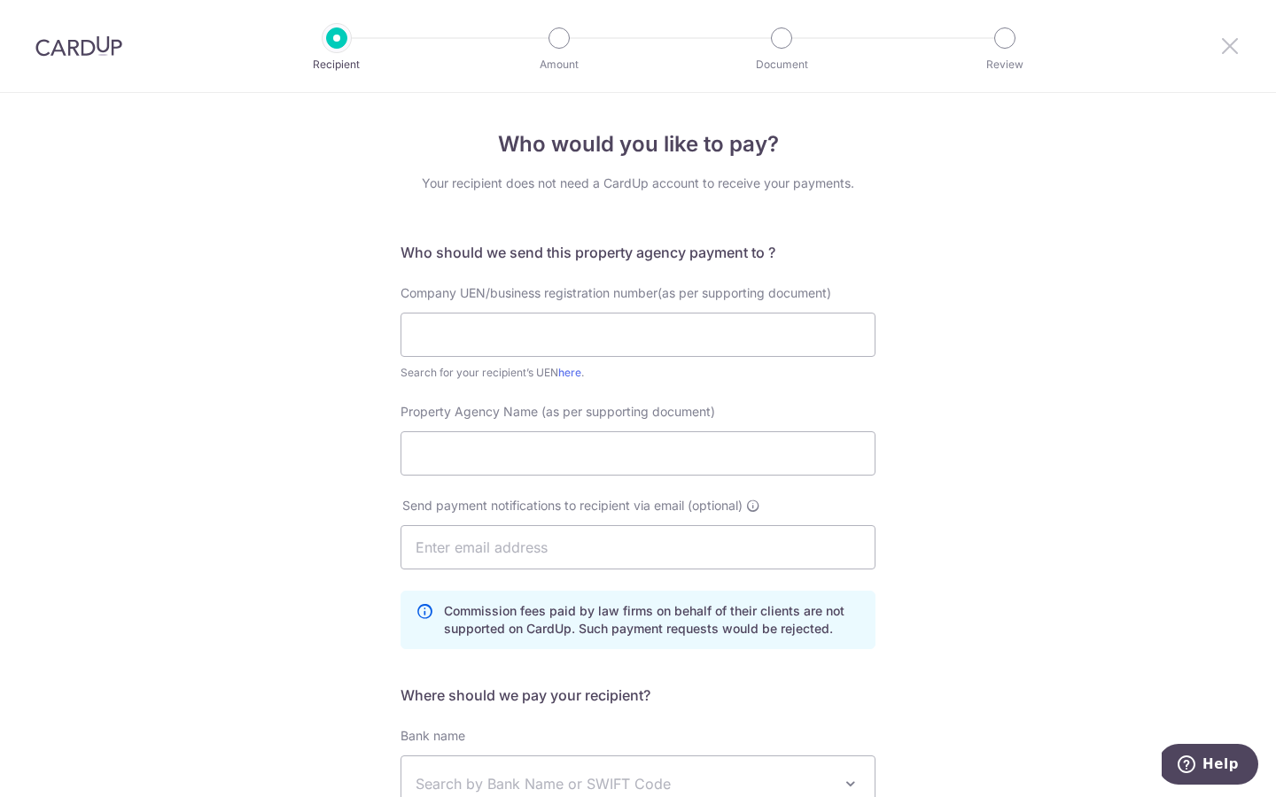
click at [1236, 44] on icon at bounding box center [1229, 46] width 21 height 22
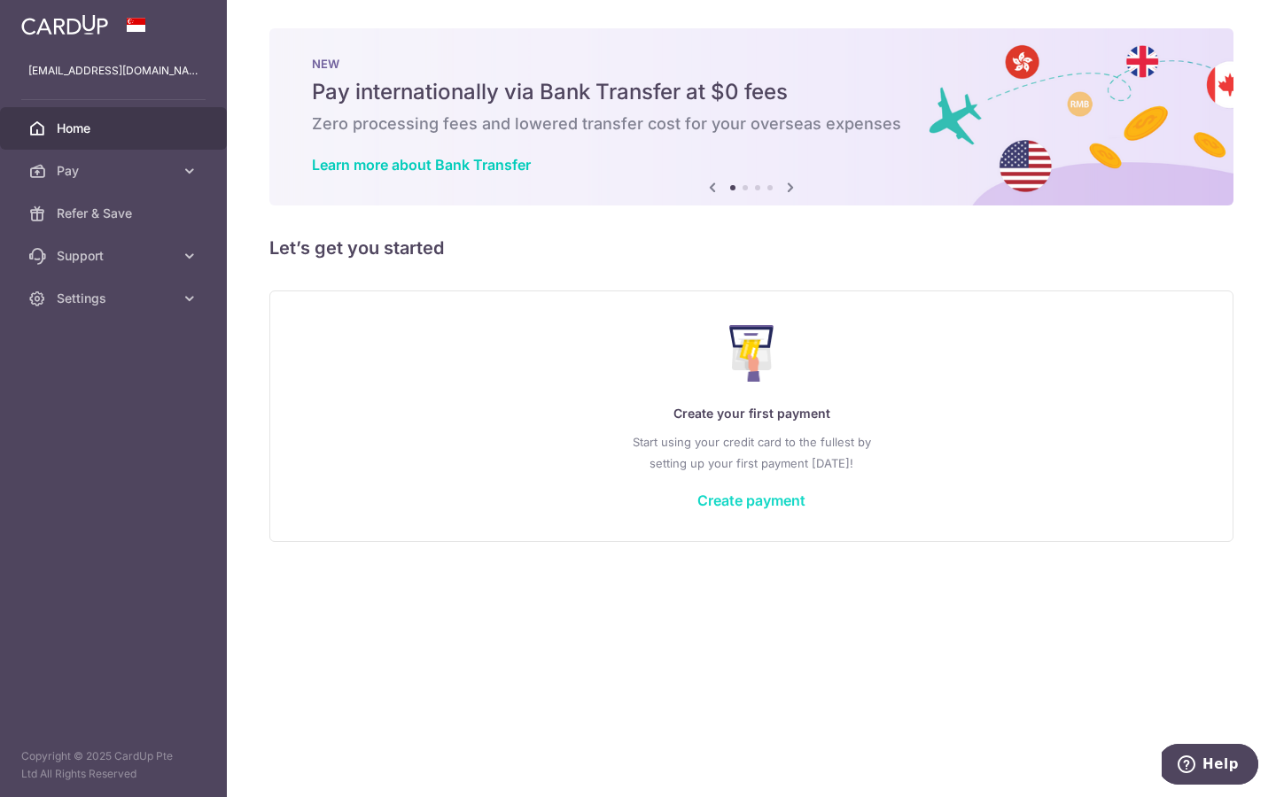
click at [737, 494] on link "Create payment" at bounding box center [751, 501] width 108 height 18
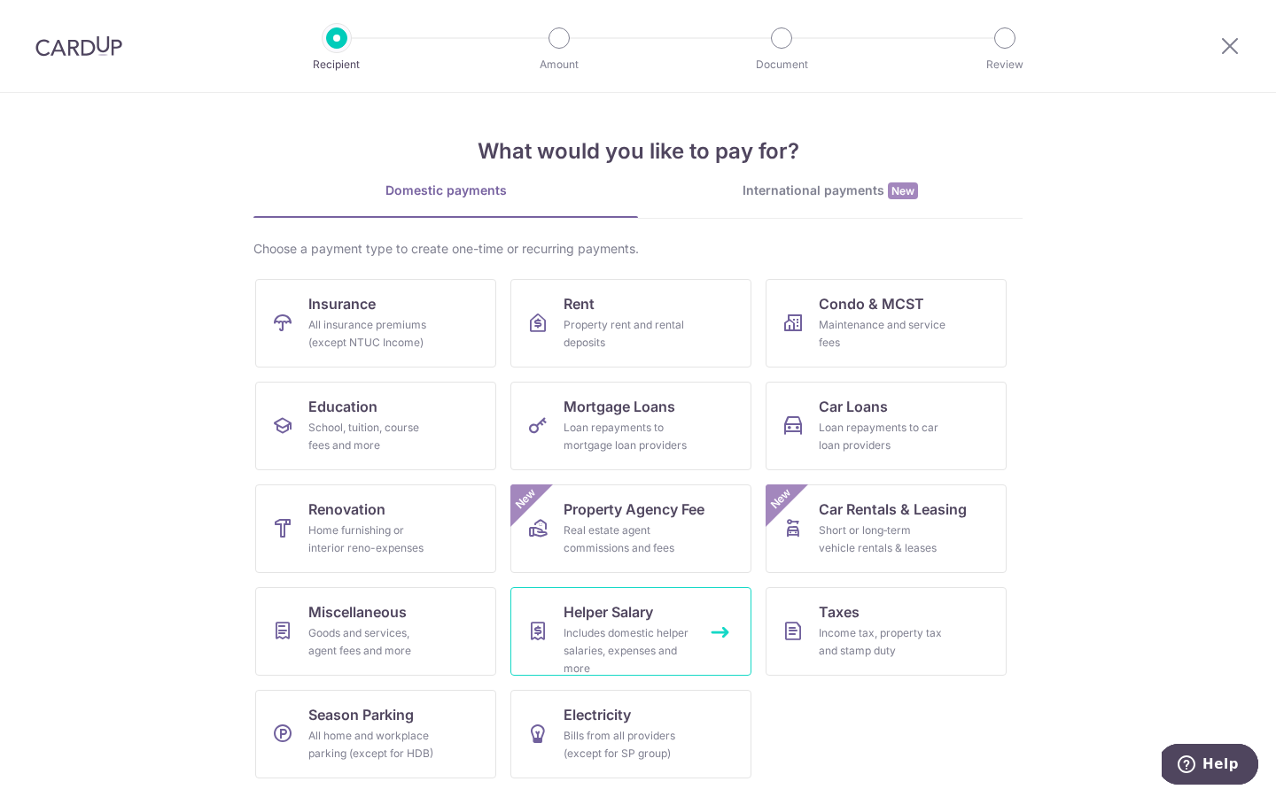
click at [652, 641] on div "Includes domestic helper salaries, expenses and more" at bounding box center [627, 651] width 128 height 53
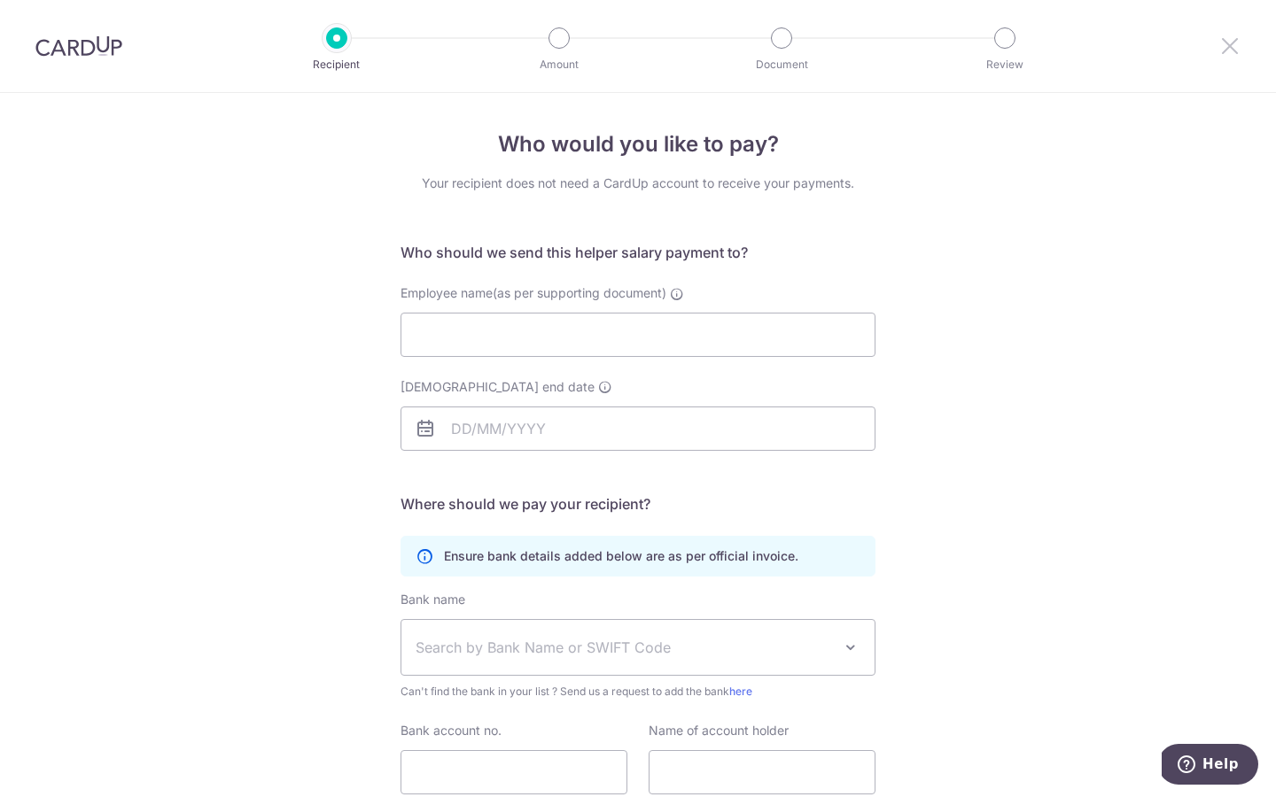
click at [1227, 45] on icon at bounding box center [1229, 46] width 21 height 22
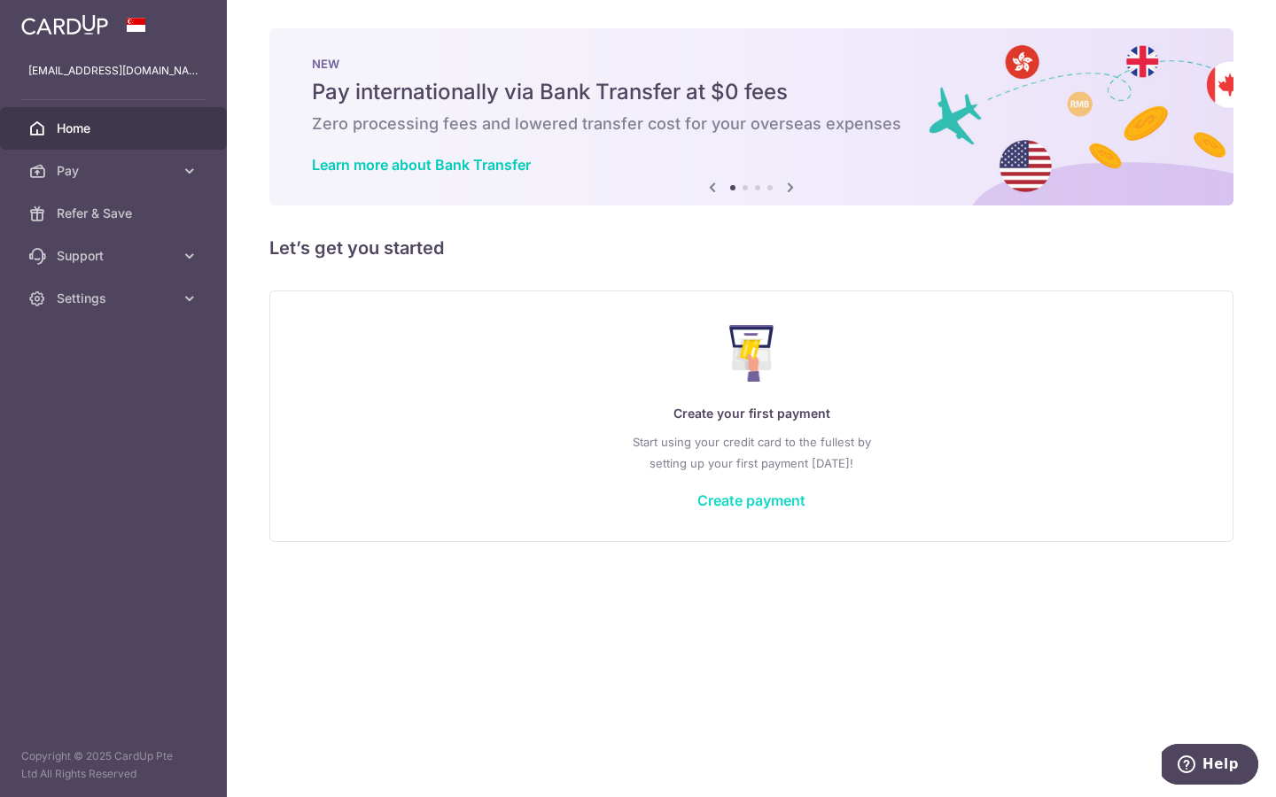
click at [782, 501] on link "Create payment" at bounding box center [751, 501] width 108 height 18
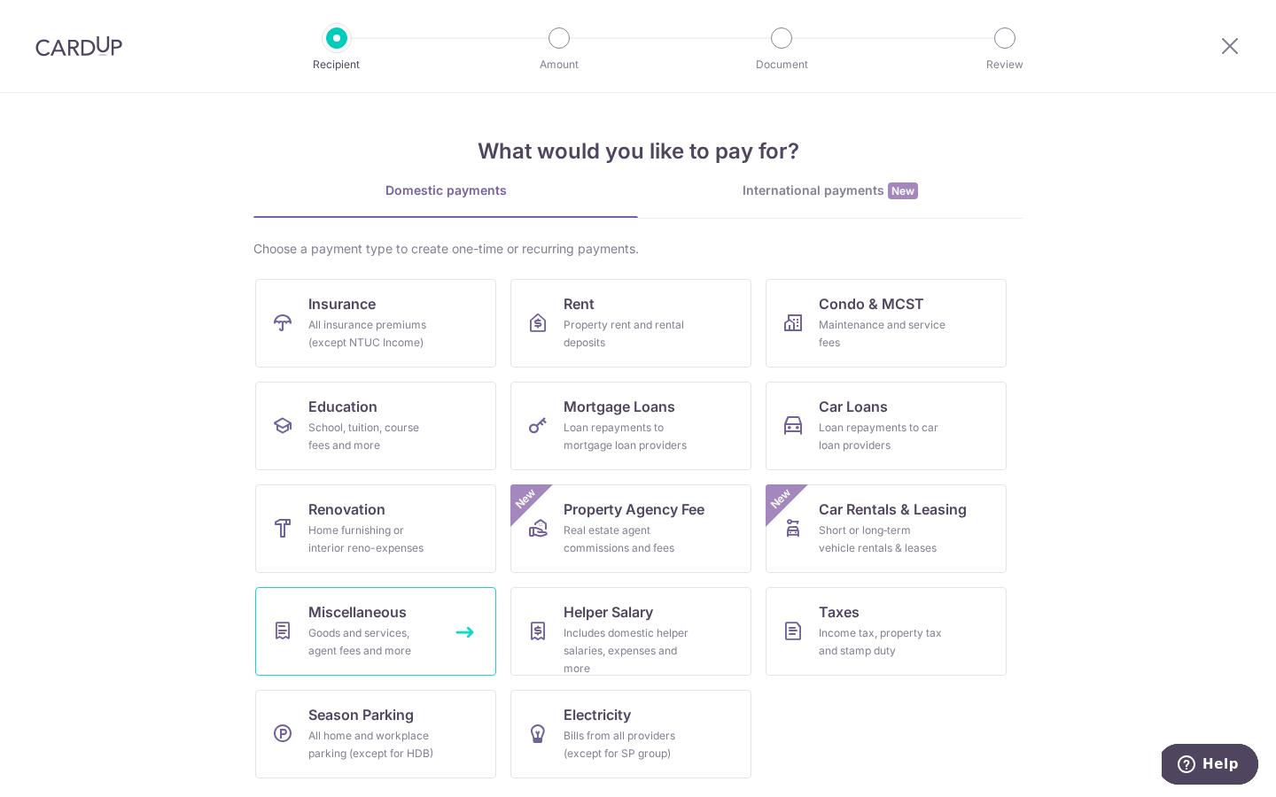
click at [409, 610] on link "Miscellaneous Goods and services, agent fees and more" at bounding box center [375, 631] width 241 height 89
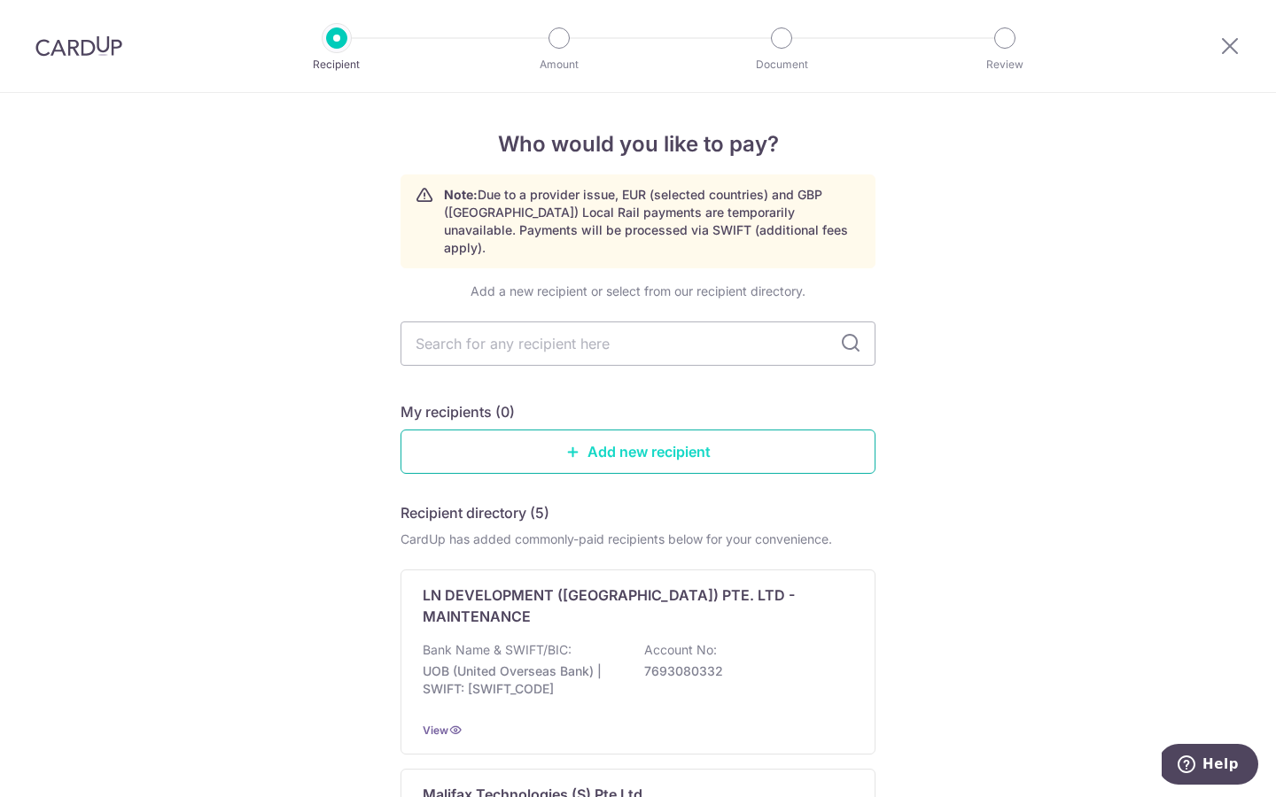
click at [709, 441] on link "Add new recipient" at bounding box center [637, 452] width 475 height 44
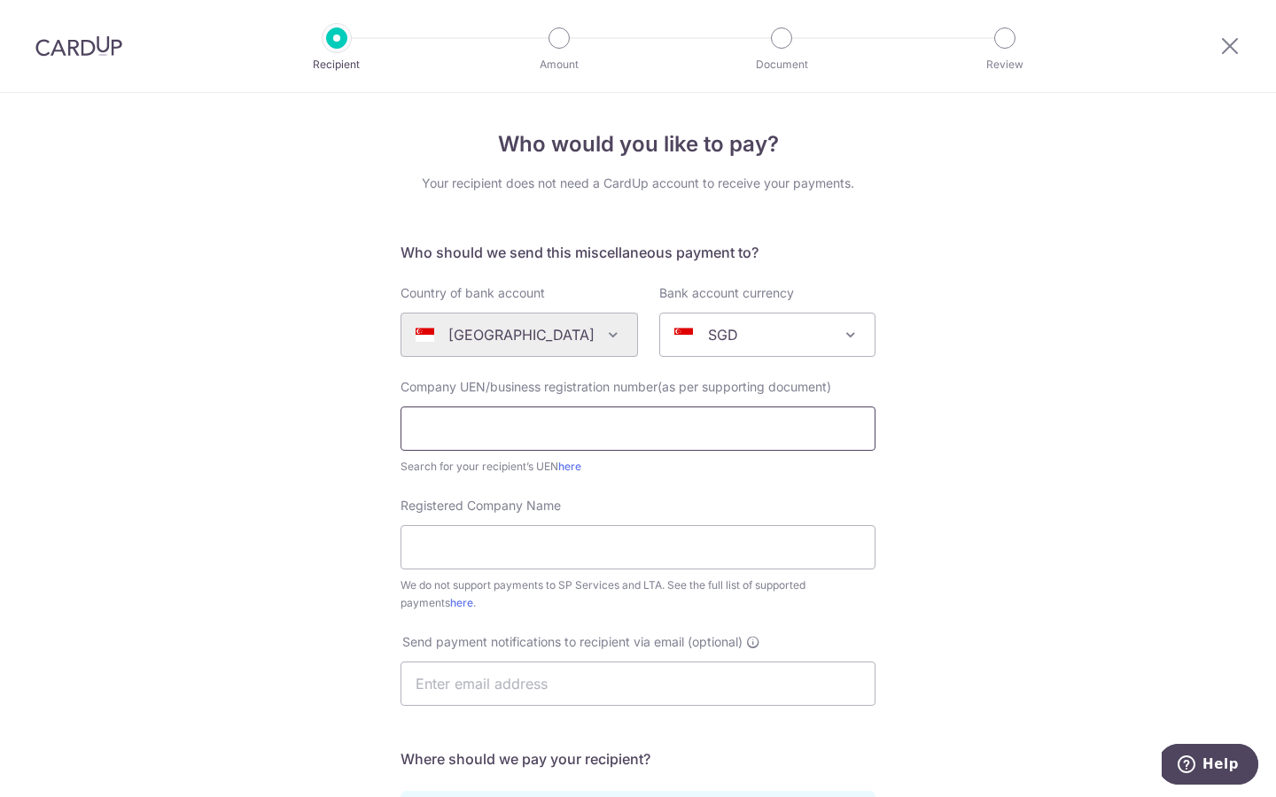
click at [657, 435] on input "text" at bounding box center [637, 429] width 475 height 44
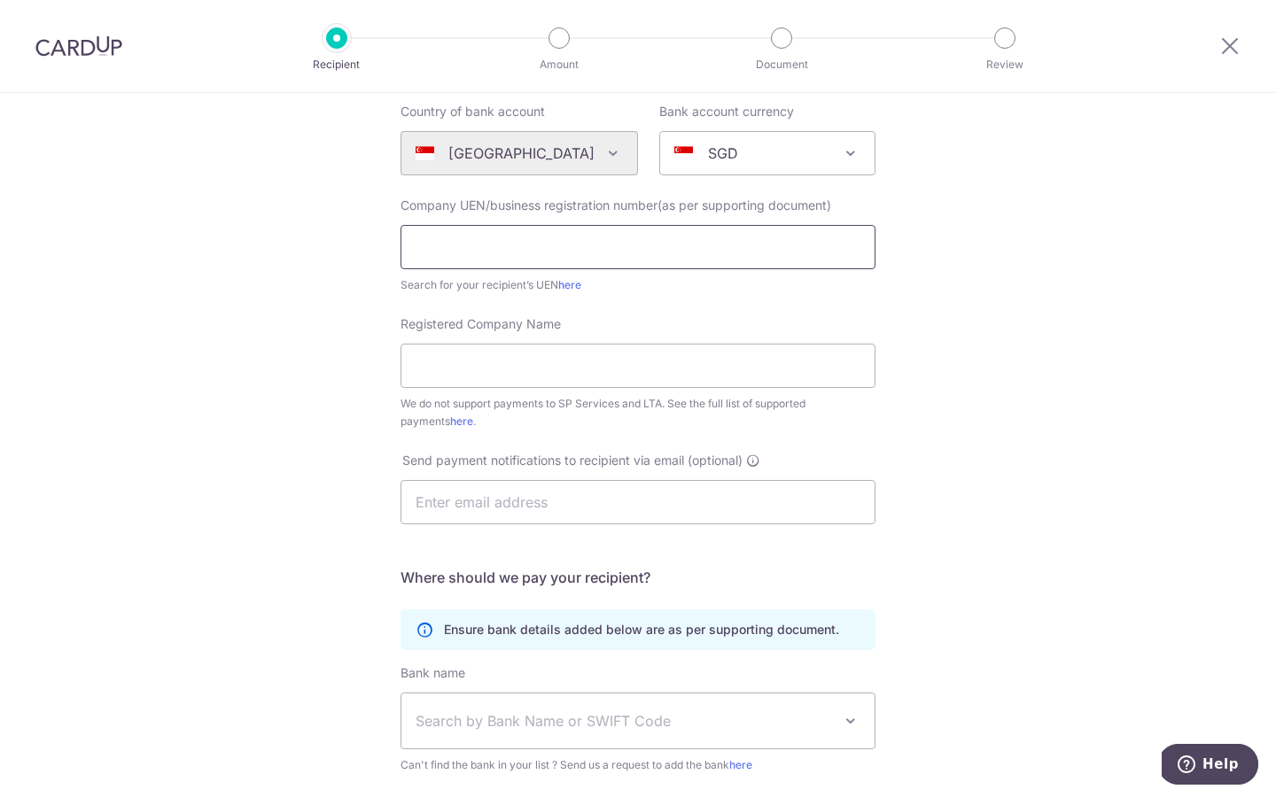
scroll to position [180, 0]
type input "Sinko Chem Pte Ltd"
click at [623, 388] on input "Registered Company Name" at bounding box center [637, 368] width 475 height 44
click at [695, 242] on input "Sinko Chem Pte Ltd" at bounding box center [637, 249] width 475 height 44
click at [695, 242] on input "[PERSON_NAME] Chem Pte Ltd" at bounding box center [637, 249] width 475 height 44
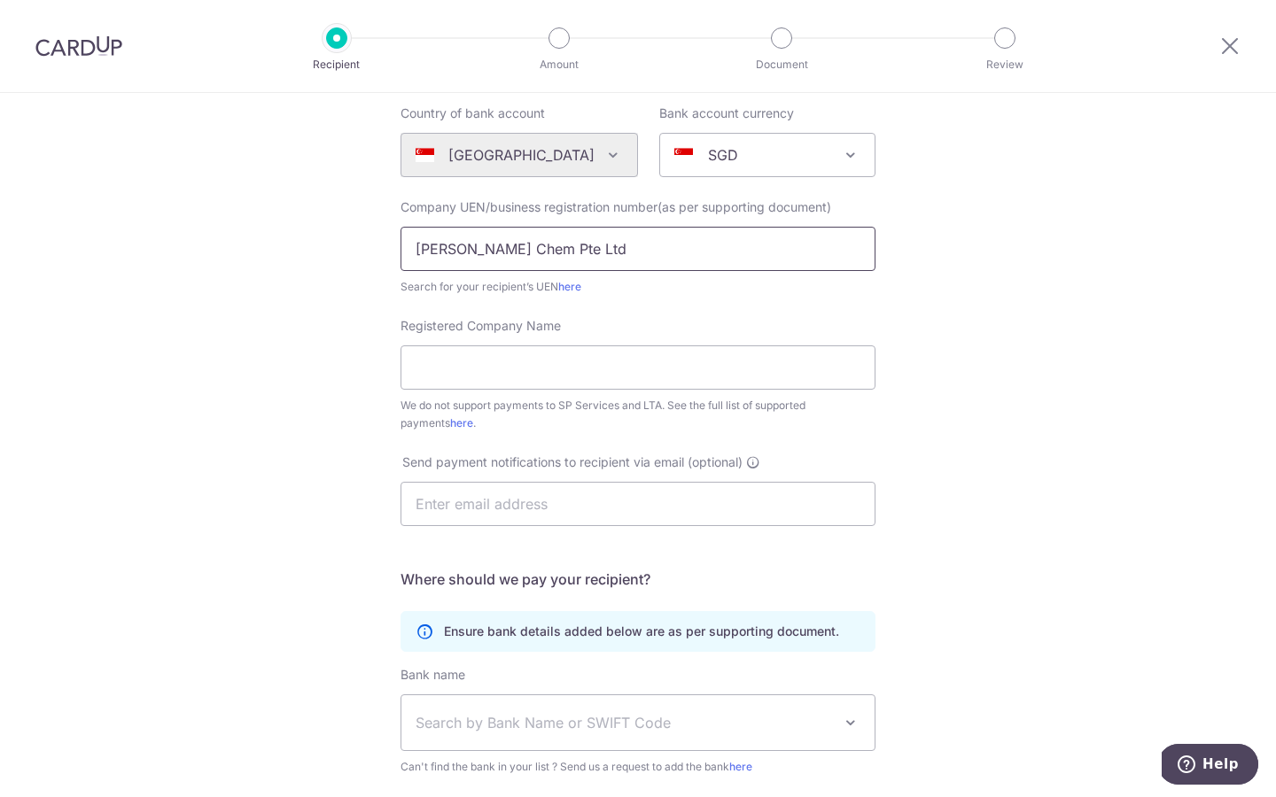
click at [695, 242] on input "Sinko Chem Pte Ltd" at bounding box center [637, 249] width 475 height 44
click at [615, 377] on input "Registered Company Name" at bounding box center [637, 368] width 475 height 44
paste input "Sinko Chem Pte Ltd"
type input "Sinko Chem Pte Ltd"
click at [651, 239] on input "Sinko Chem Pte Ltd" at bounding box center [637, 249] width 475 height 44
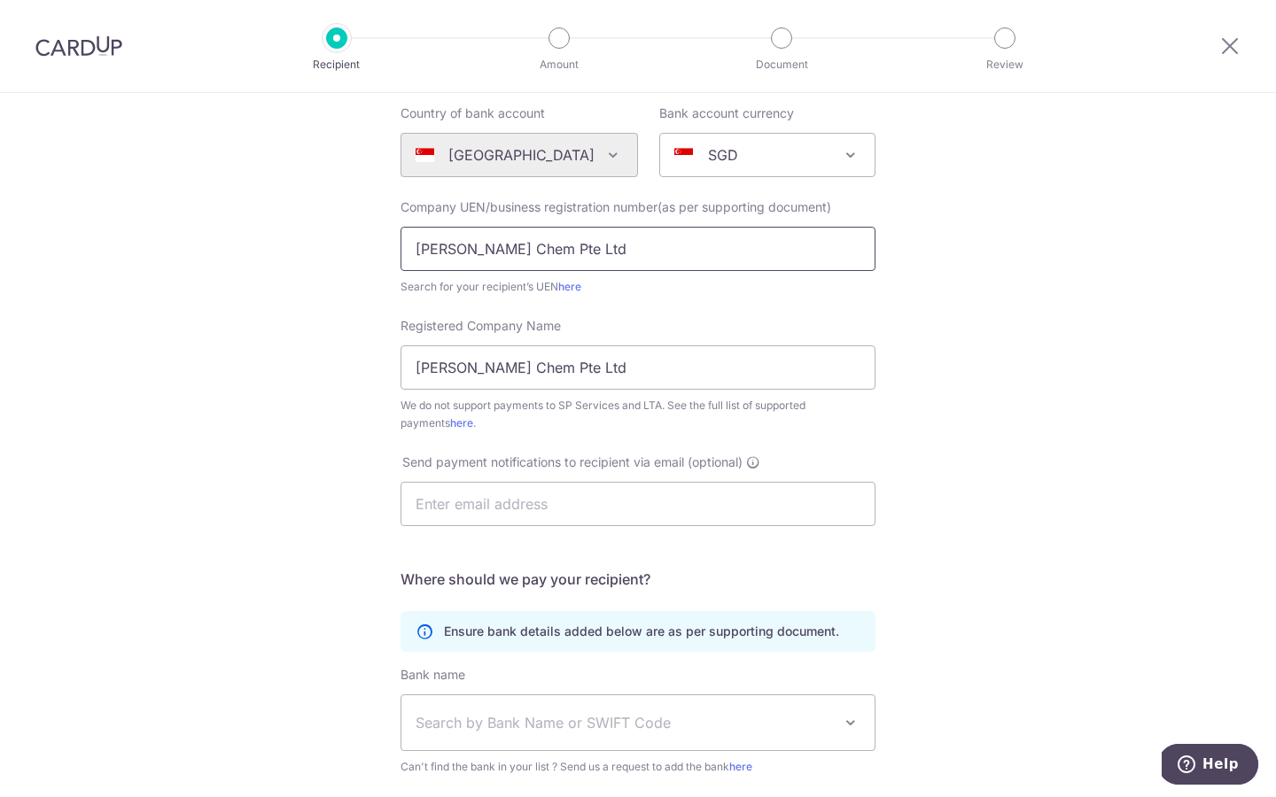
click at [651, 239] on input "Sinko Chem Pte Ltd" at bounding box center [637, 249] width 475 height 44
click at [651, 239] on input "text" at bounding box center [637, 249] width 475 height 44
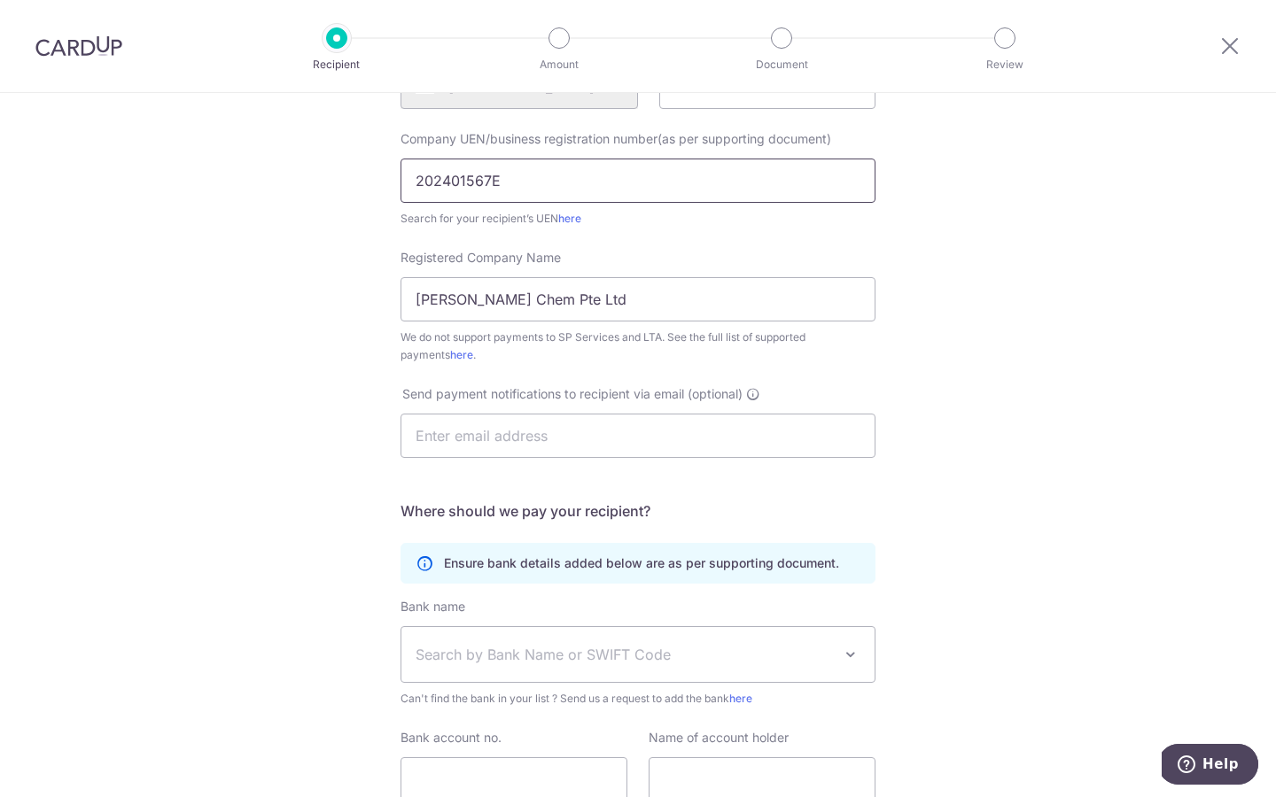
scroll to position [251, 0]
type input "202401567E"
click at [691, 451] on input "text" at bounding box center [637, 433] width 475 height 44
type input "e"
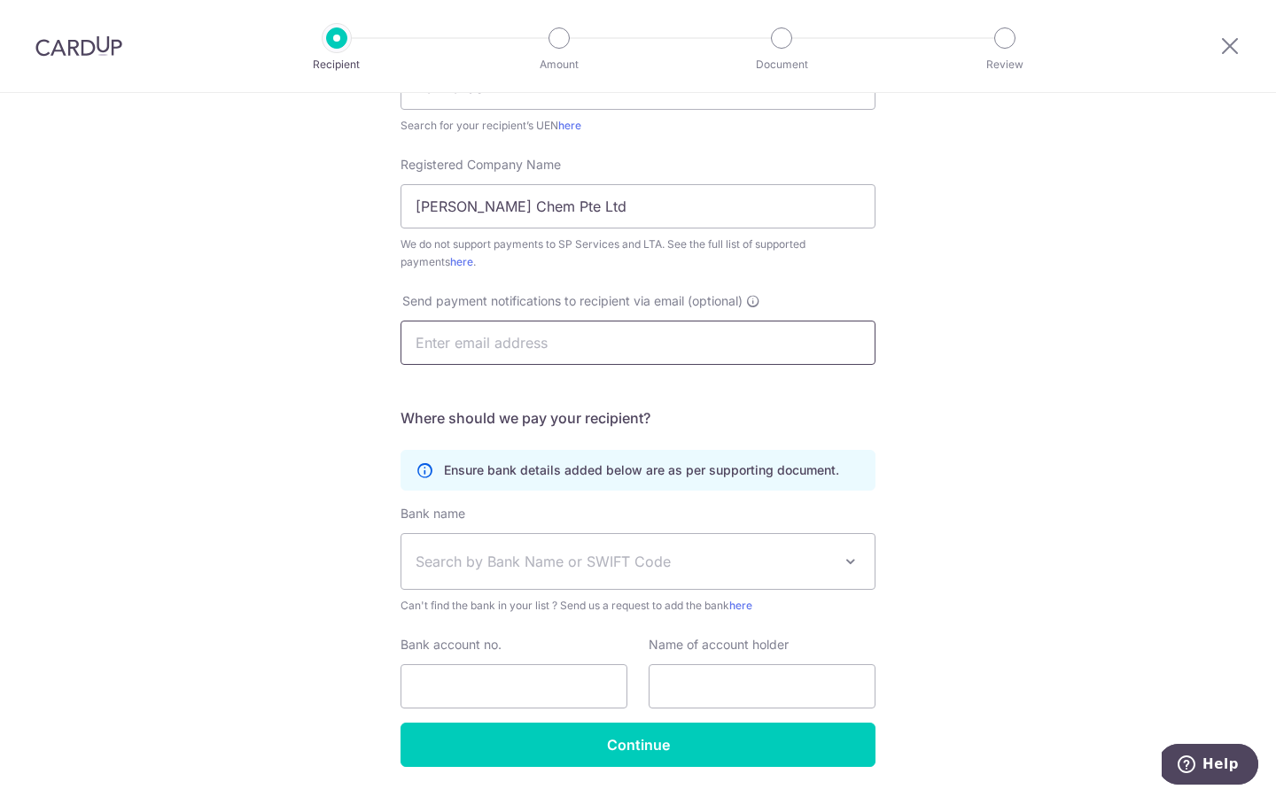
scroll to position [394, 0]
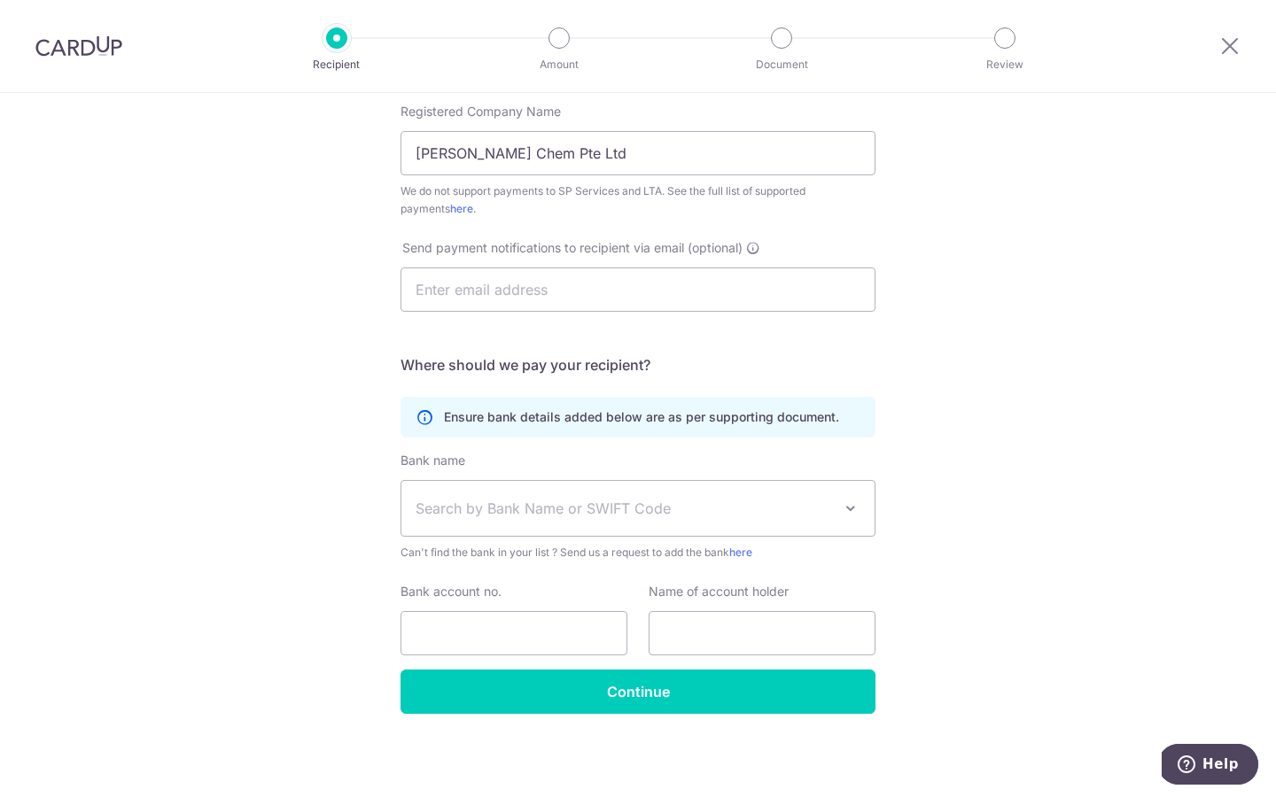
click at [667, 514] on span "Search by Bank Name or SWIFT Code" at bounding box center [623, 508] width 416 height 21
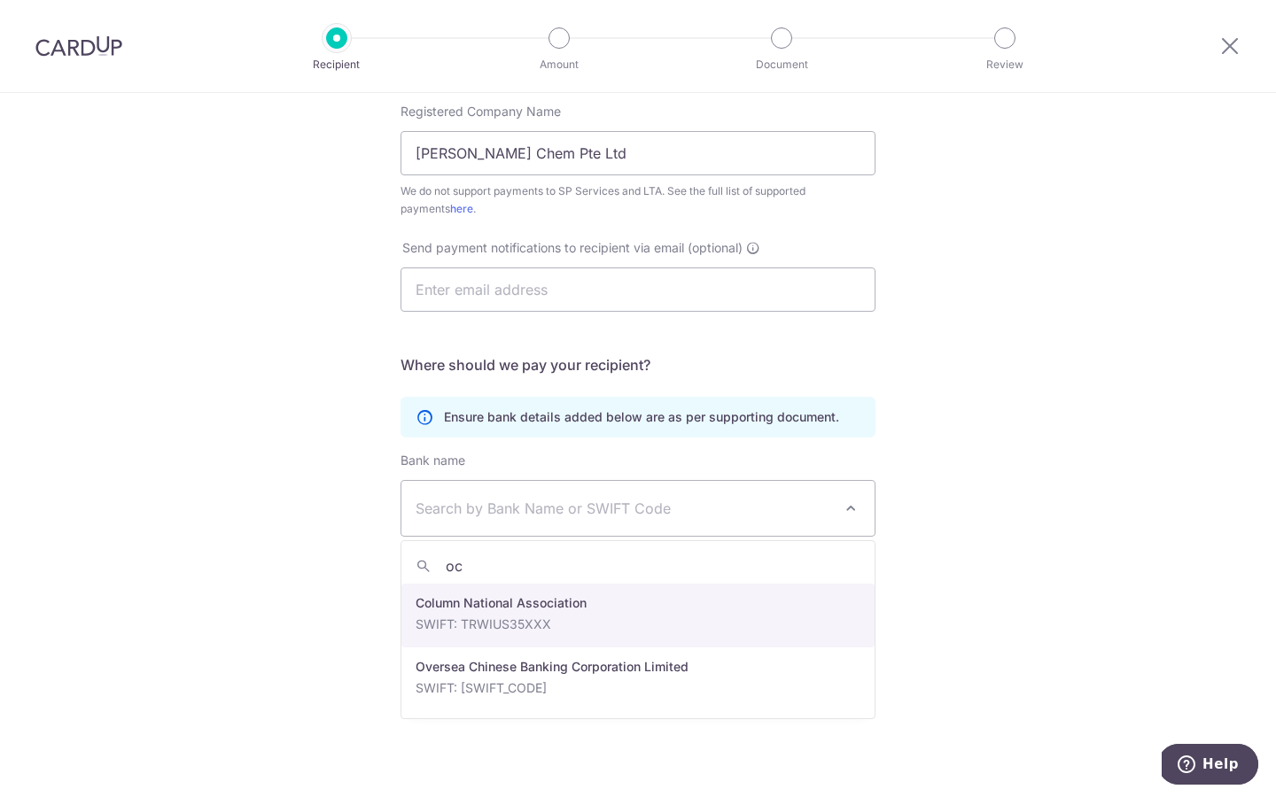
type input "ocb"
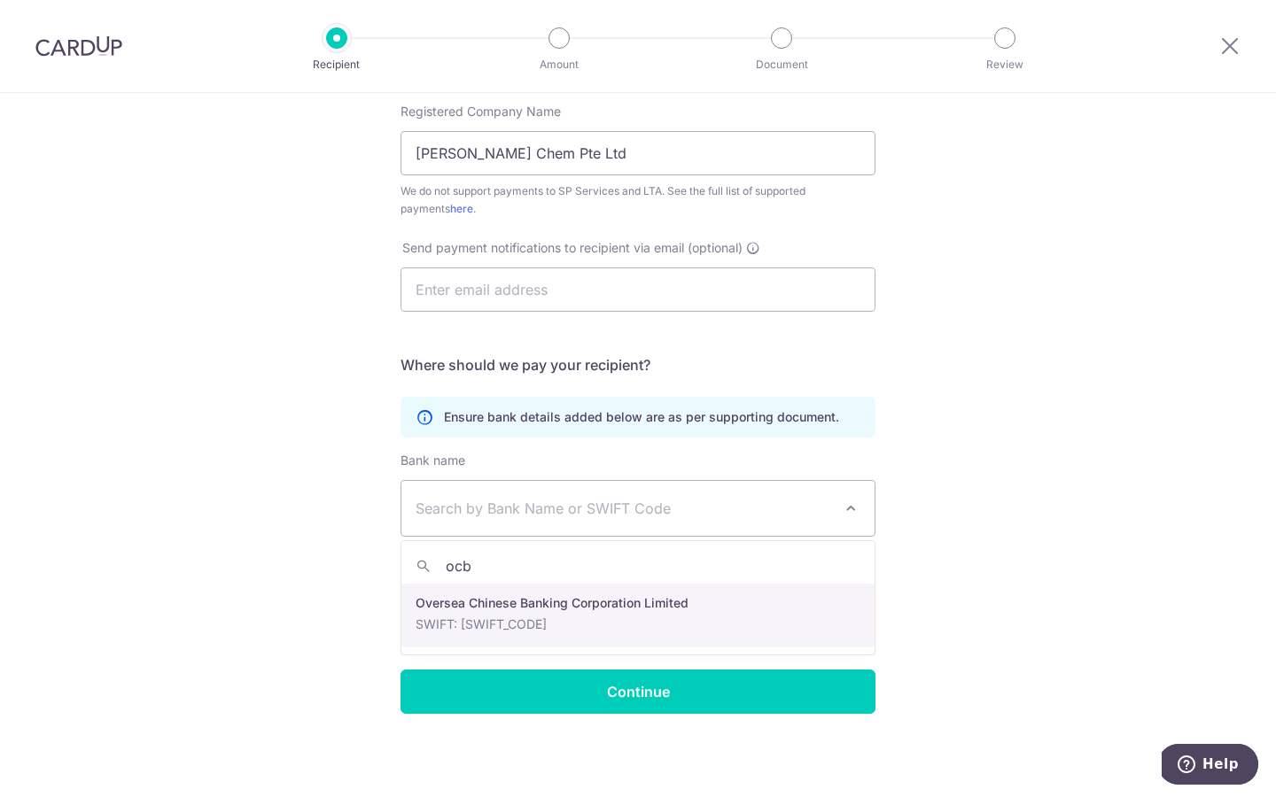
select select "12"
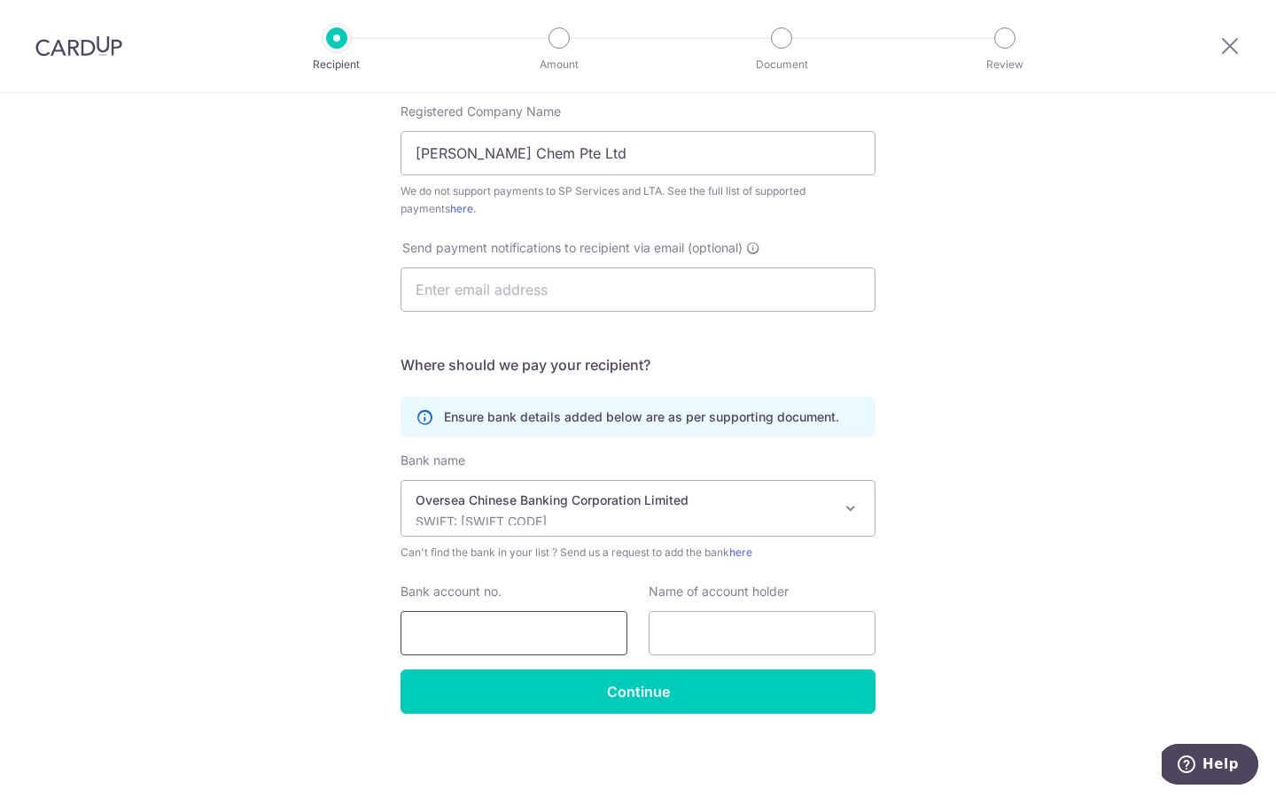
click at [552, 631] on input "Bank account no." at bounding box center [513, 633] width 227 height 44
click at [708, 153] on input "Sinko Chem Pte Ltd" at bounding box center [637, 153] width 475 height 44
click at [729, 634] on input "text" at bounding box center [761, 633] width 227 height 44
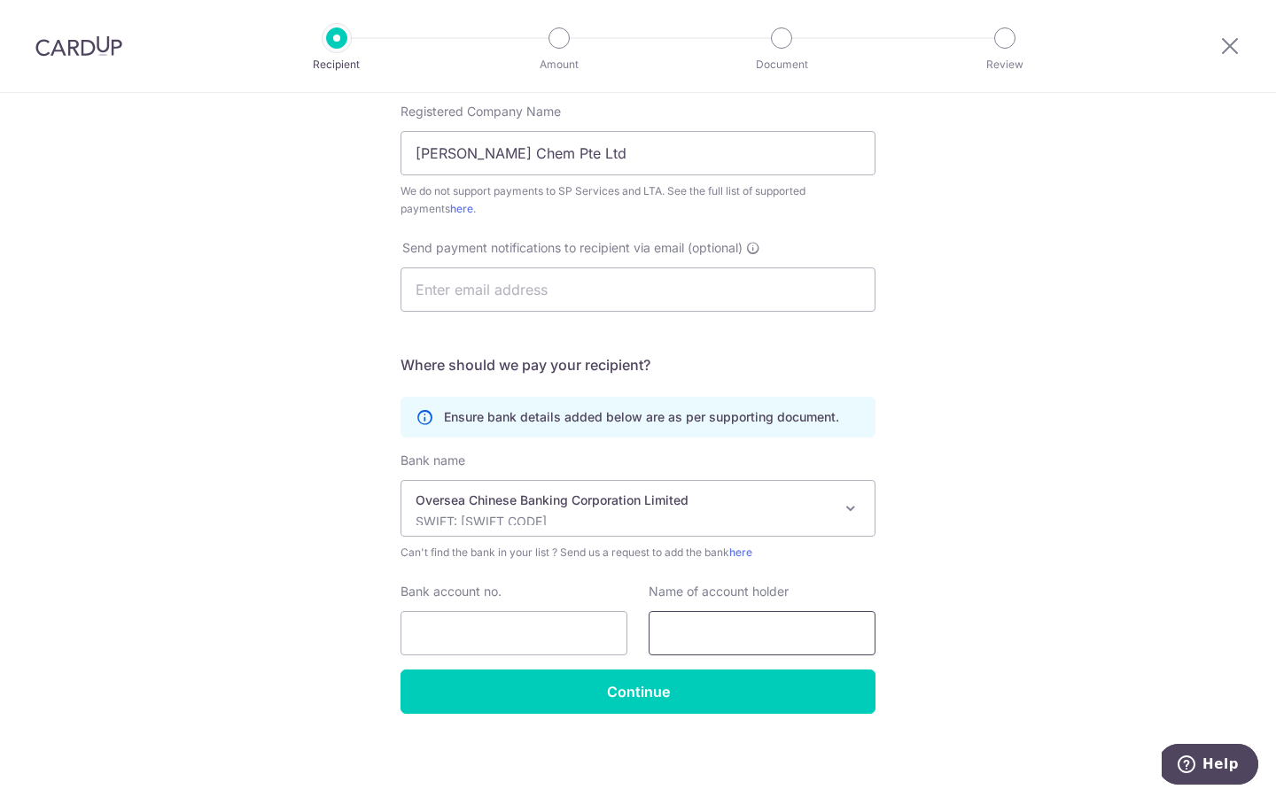
paste input "Sinko Chem Pte Ltd"
click at [827, 638] on input "Sinko Chem Pte Ltd" at bounding box center [761, 633] width 227 height 44
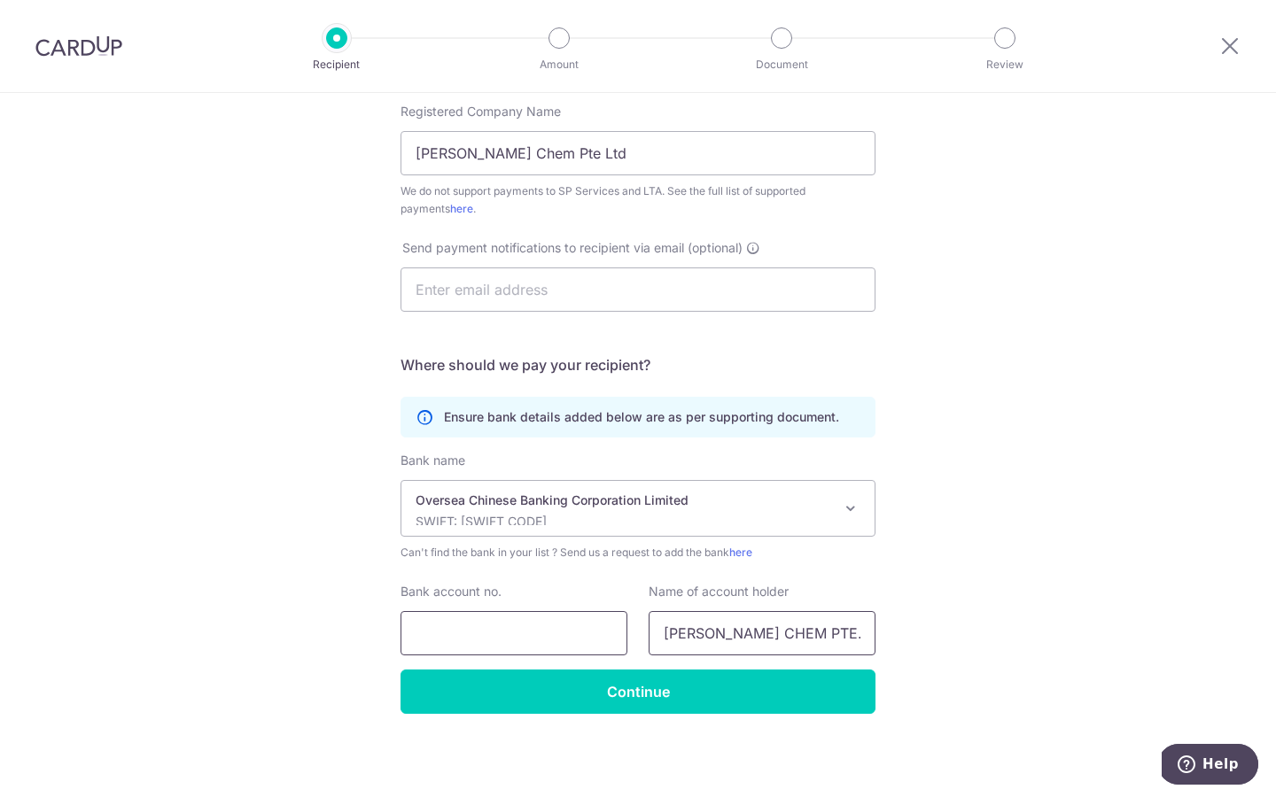
type input "SINKO CHEM PTE. LTD."
click at [578, 633] on input "Bank account no." at bounding box center [513, 633] width 227 height 44
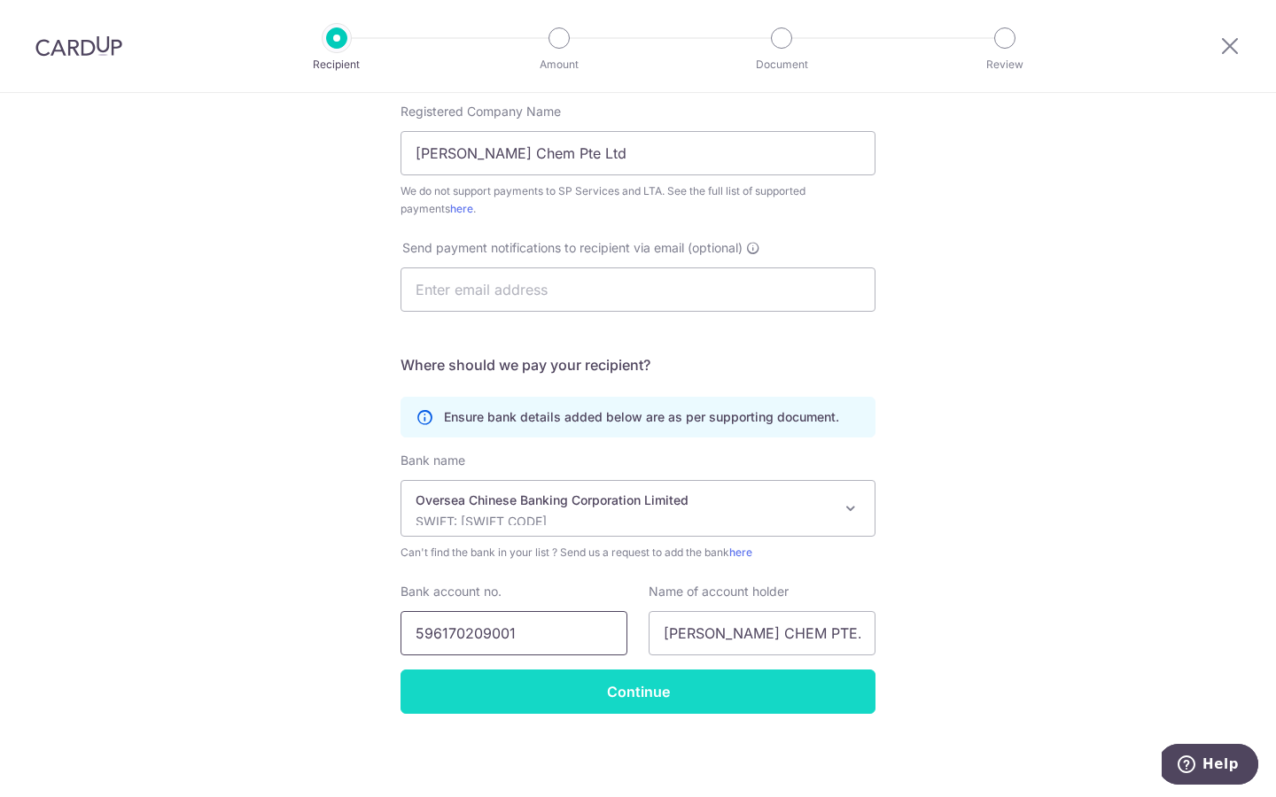
type input "596170209001"
click at [612, 690] on input "Continue" at bounding box center [637, 692] width 475 height 44
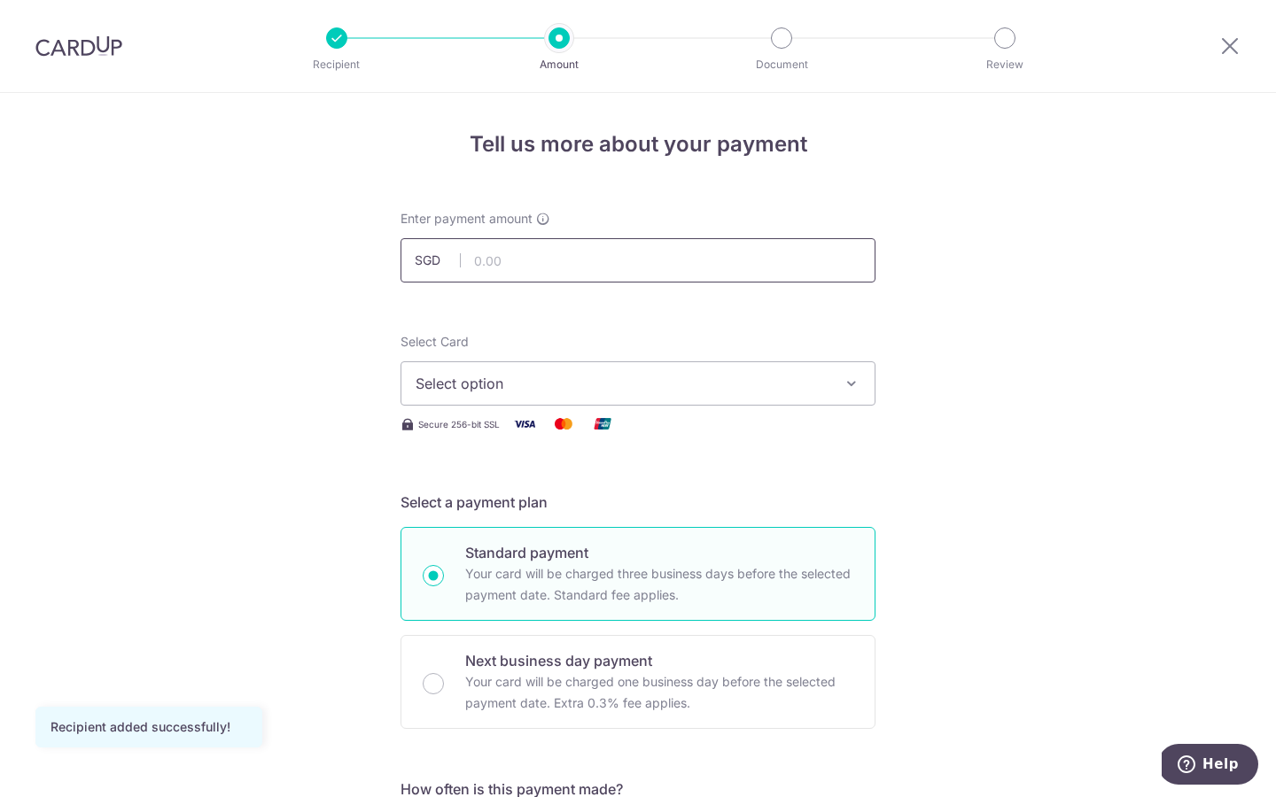
click at [688, 257] on input "text" at bounding box center [637, 260] width 475 height 44
click at [640, 396] on button "Select option" at bounding box center [637, 383] width 475 height 44
type input "6,000.00"
click at [629, 431] on span "Add credit card" at bounding box center [653, 433] width 413 height 18
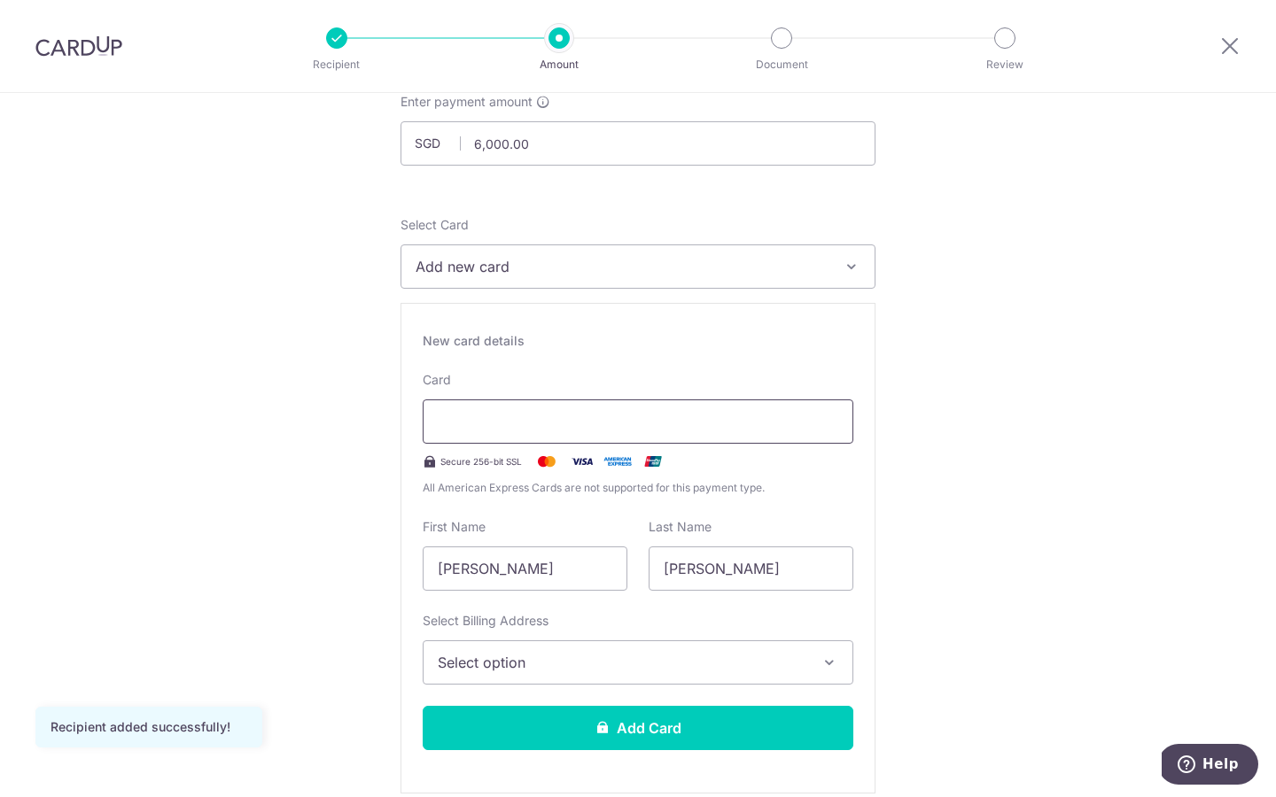
scroll to position [118, 0]
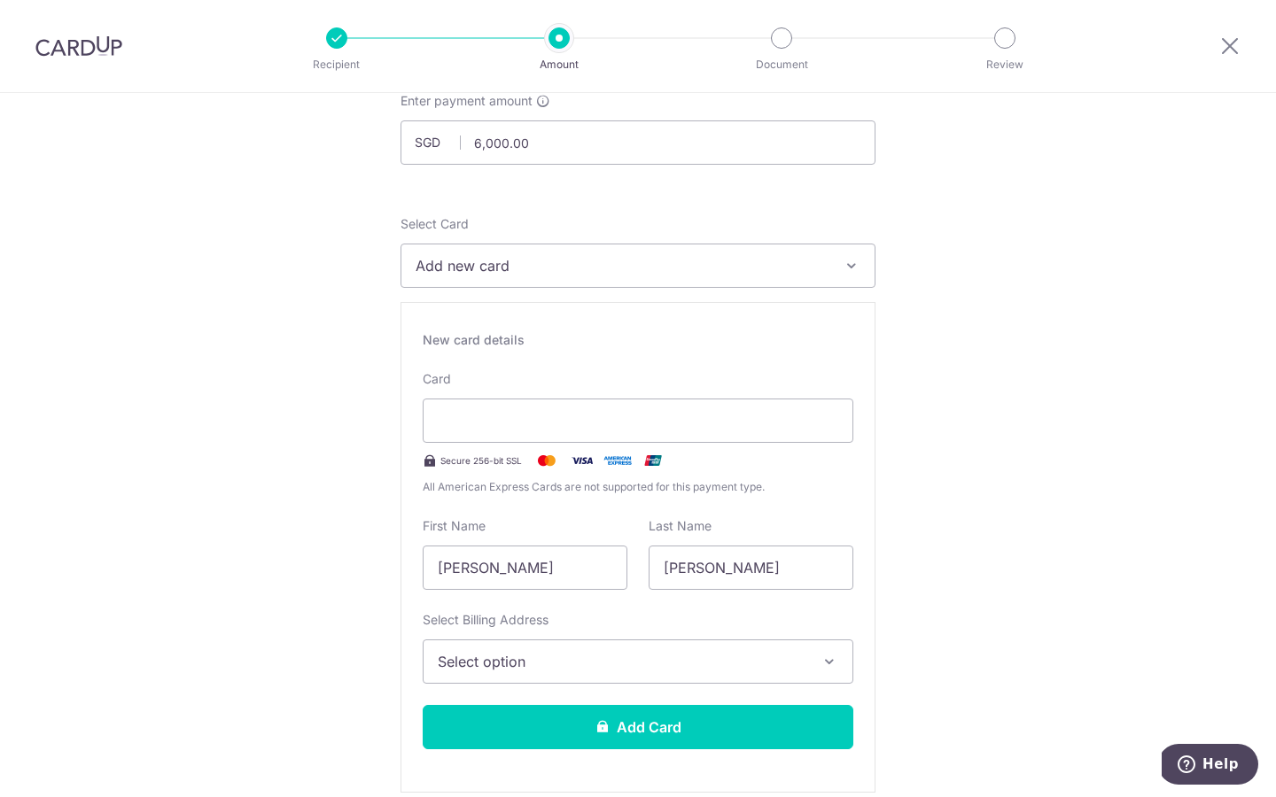
click at [642, 662] on span "Select option" at bounding box center [622, 661] width 369 height 21
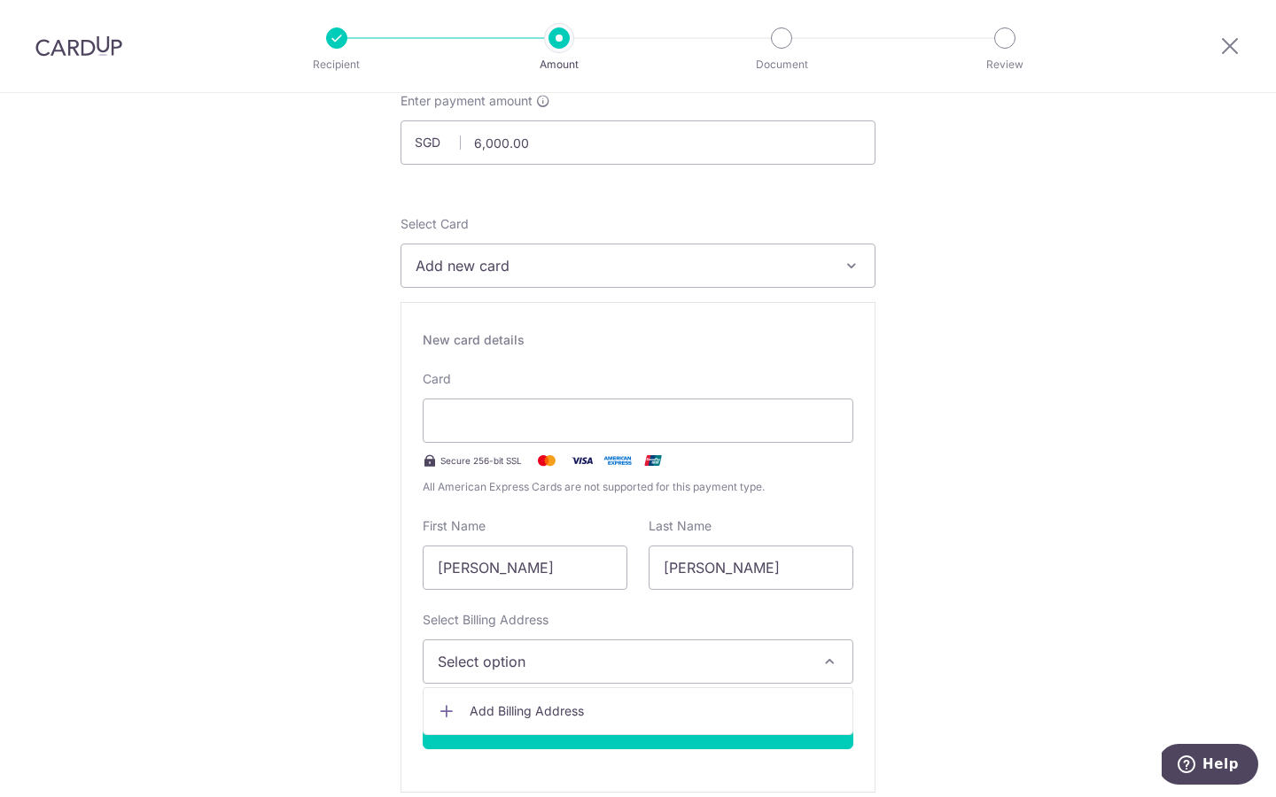
scroll to position [151, 0]
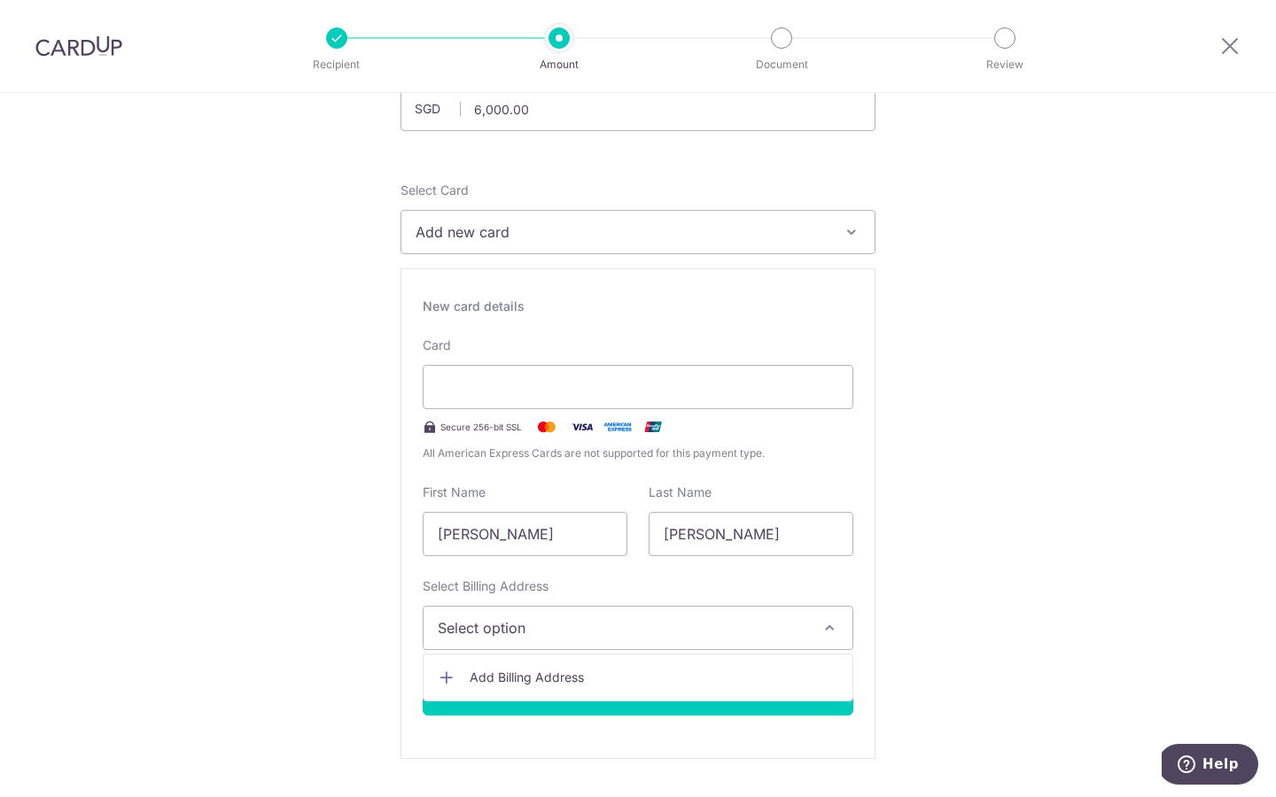
click at [573, 233] on span "Add new card" at bounding box center [621, 231] width 413 height 21
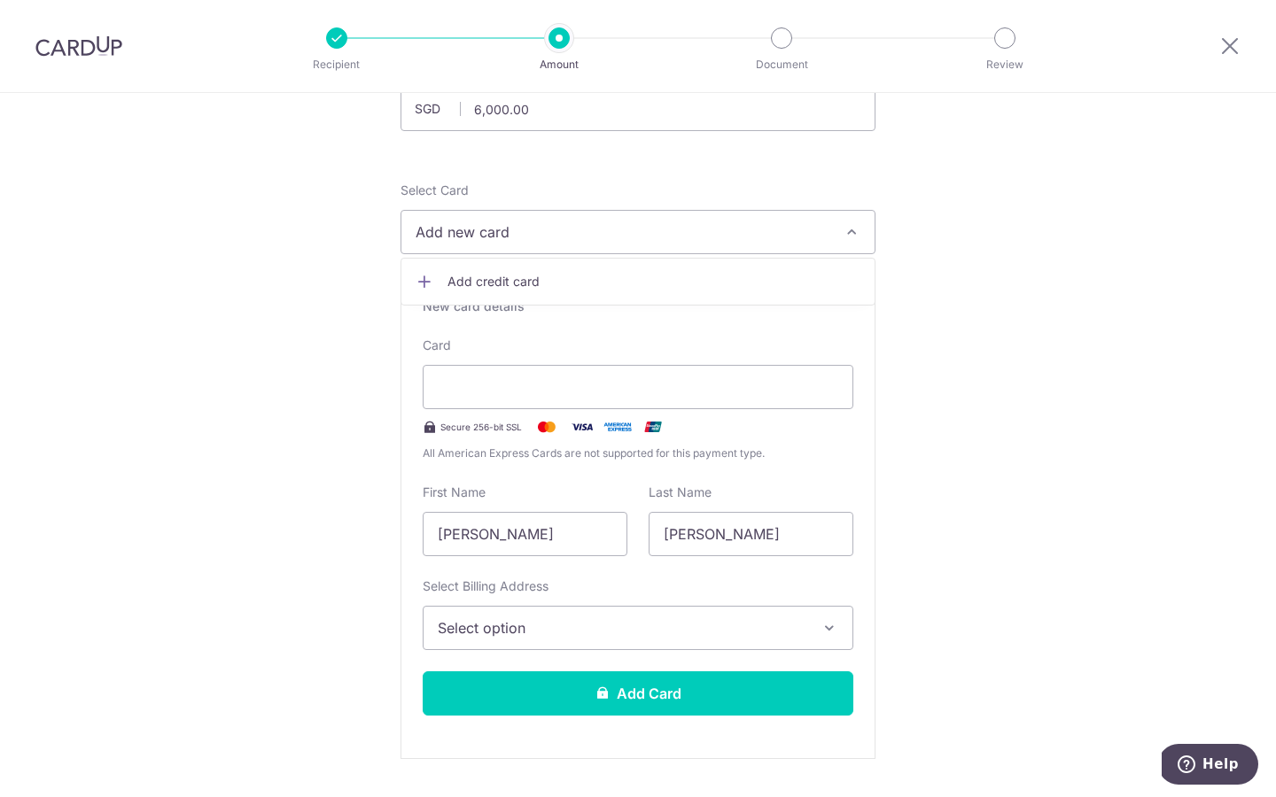
click at [545, 641] on button "Select option" at bounding box center [638, 628] width 431 height 44
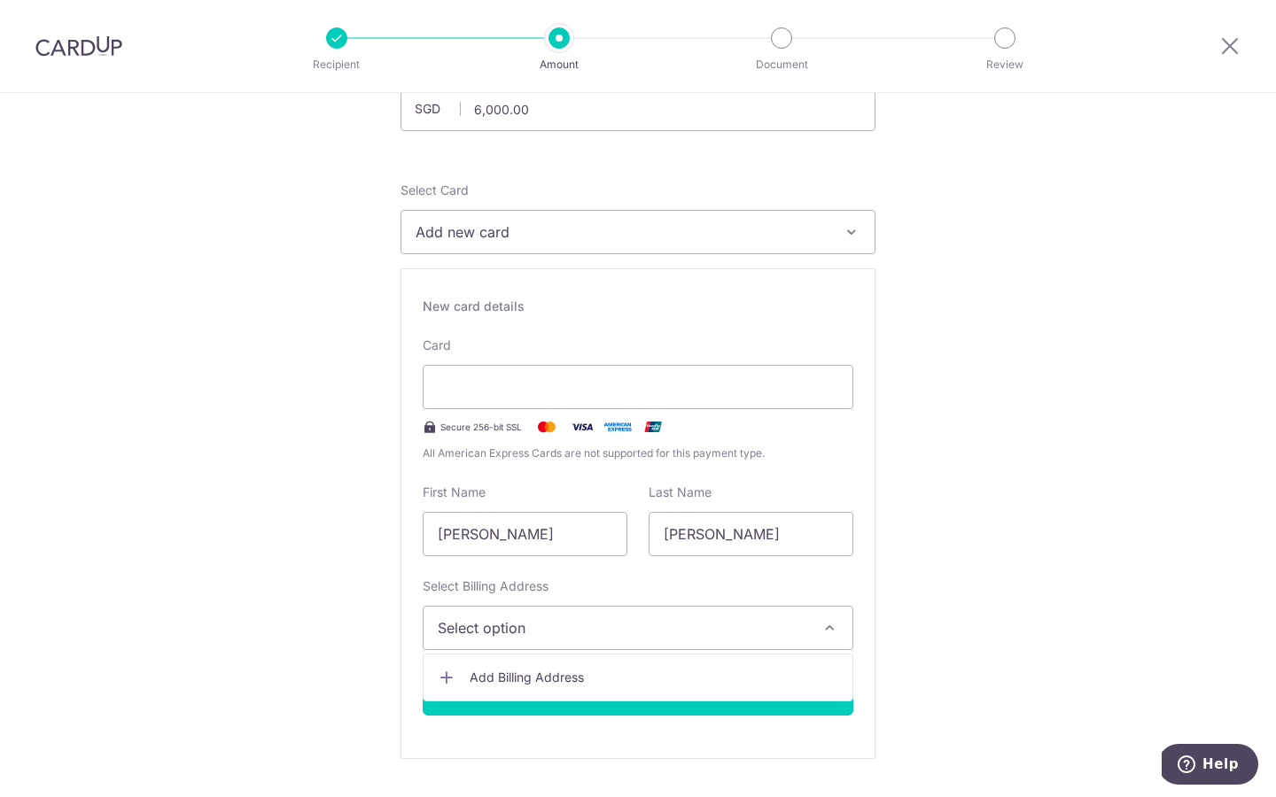
click at [554, 674] on span "Add Billing Address" at bounding box center [654, 678] width 369 height 18
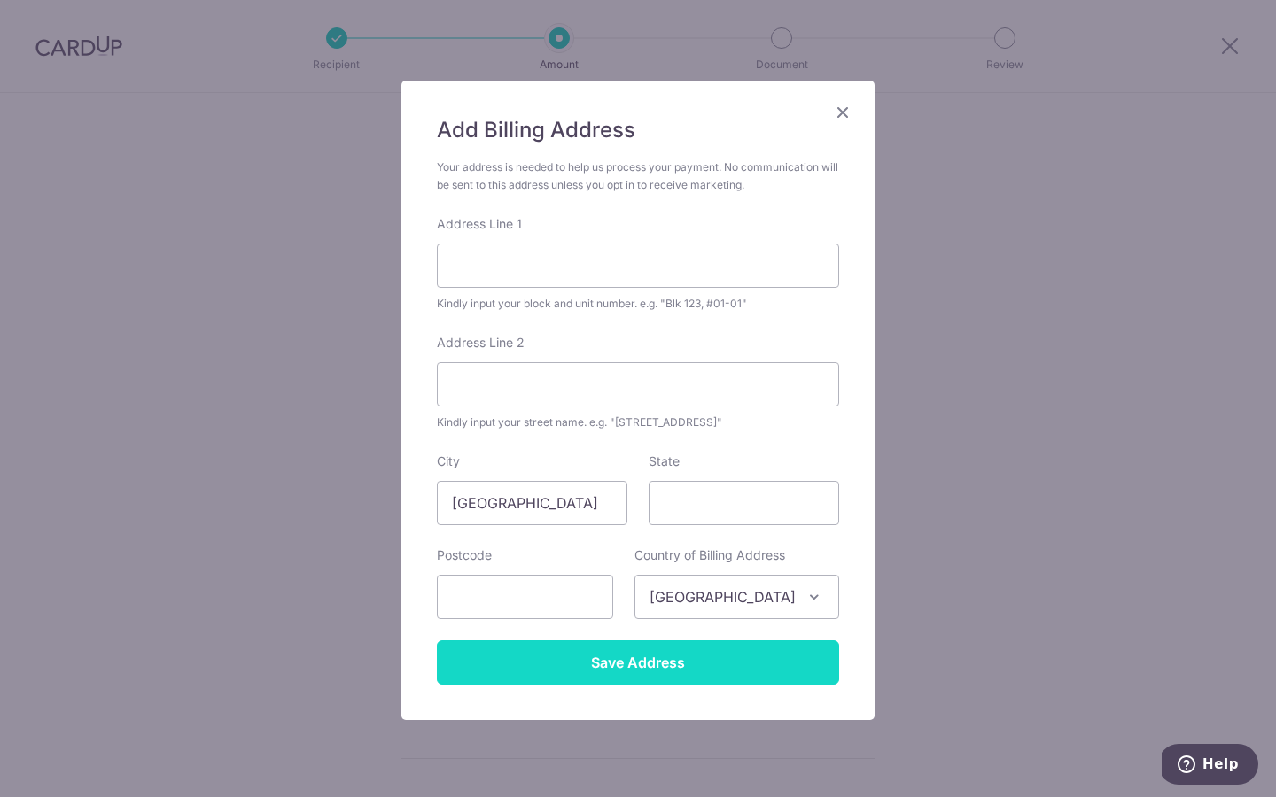
scroll to position [70, 0]
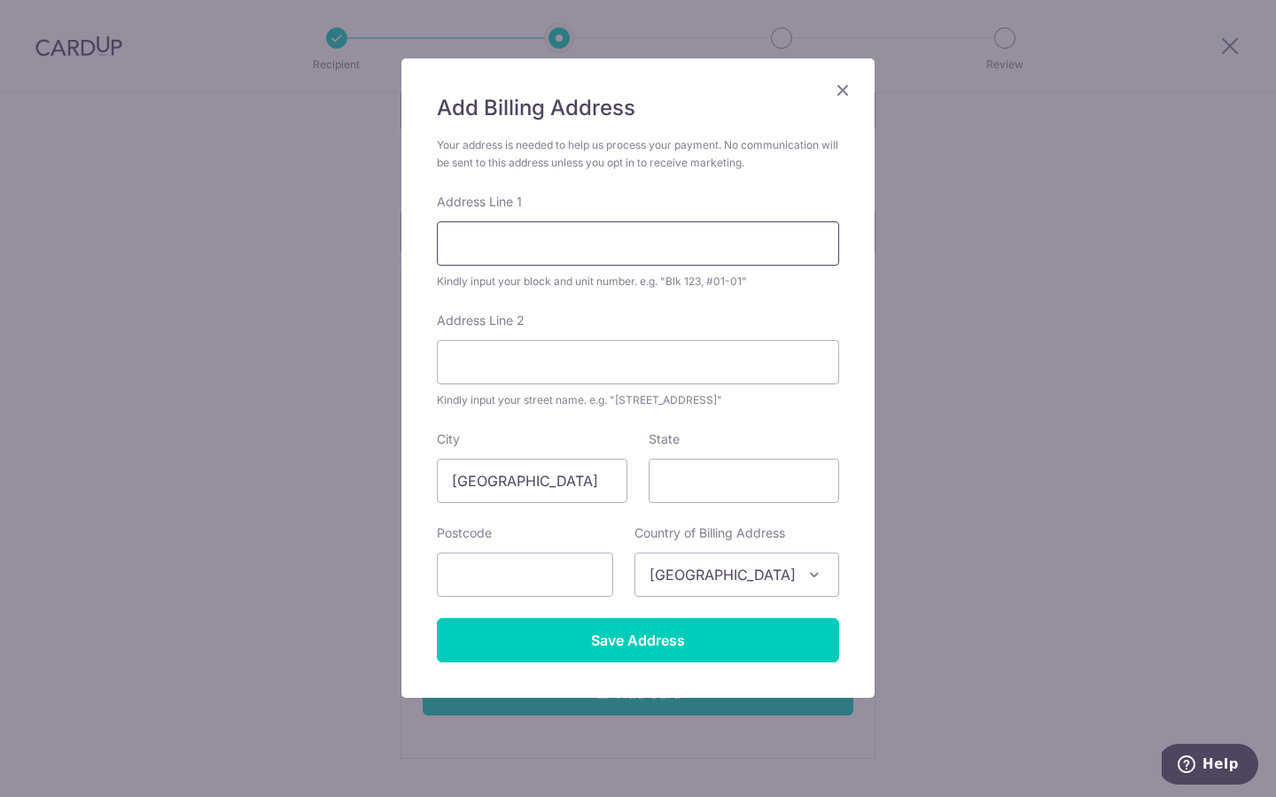
click at [700, 245] on input "Address Line 1" at bounding box center [638, 243] width 402 height 44
type input "[STREET_ADDRESS]"
click at [737, 472] on input "State" at bounding box center [743, 481] width 190 height 44
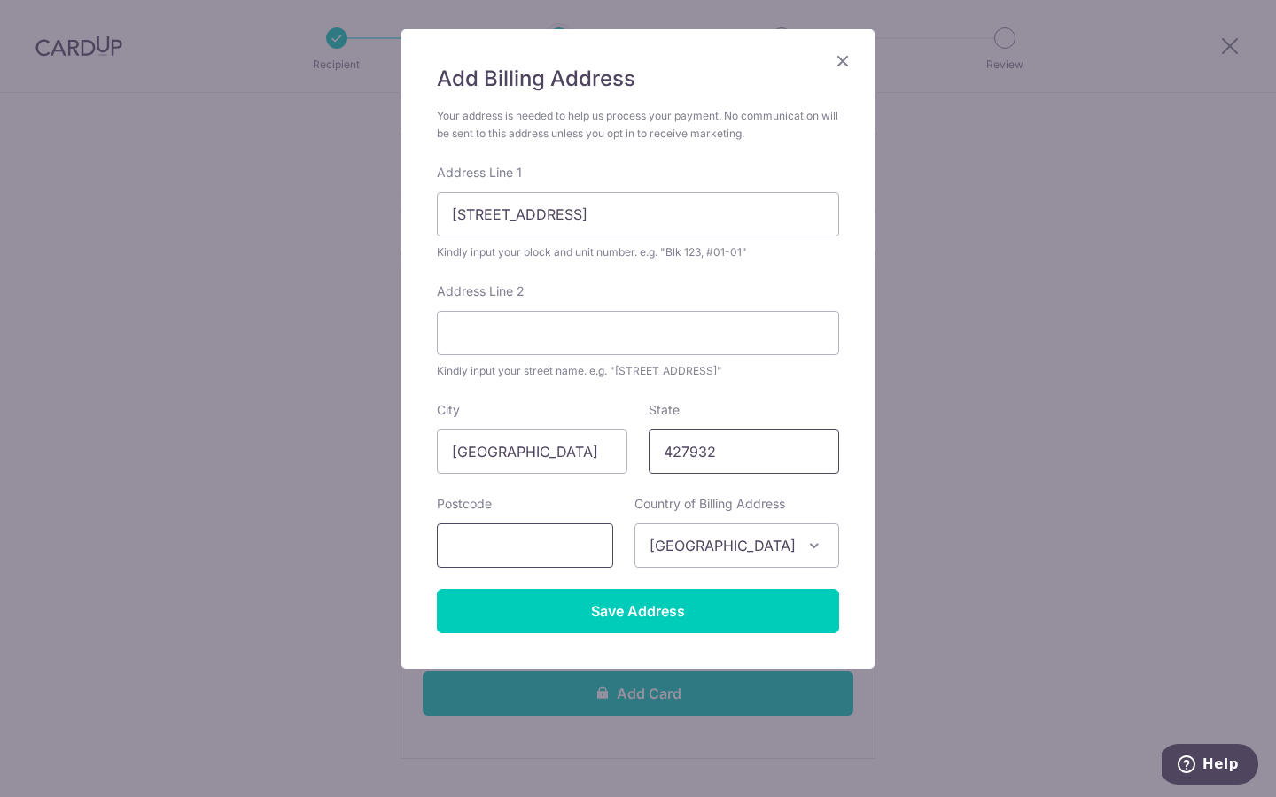
type input "427932"
click at [564, 554] on input "text" at bounding box center [525, 546] width 176 height 44
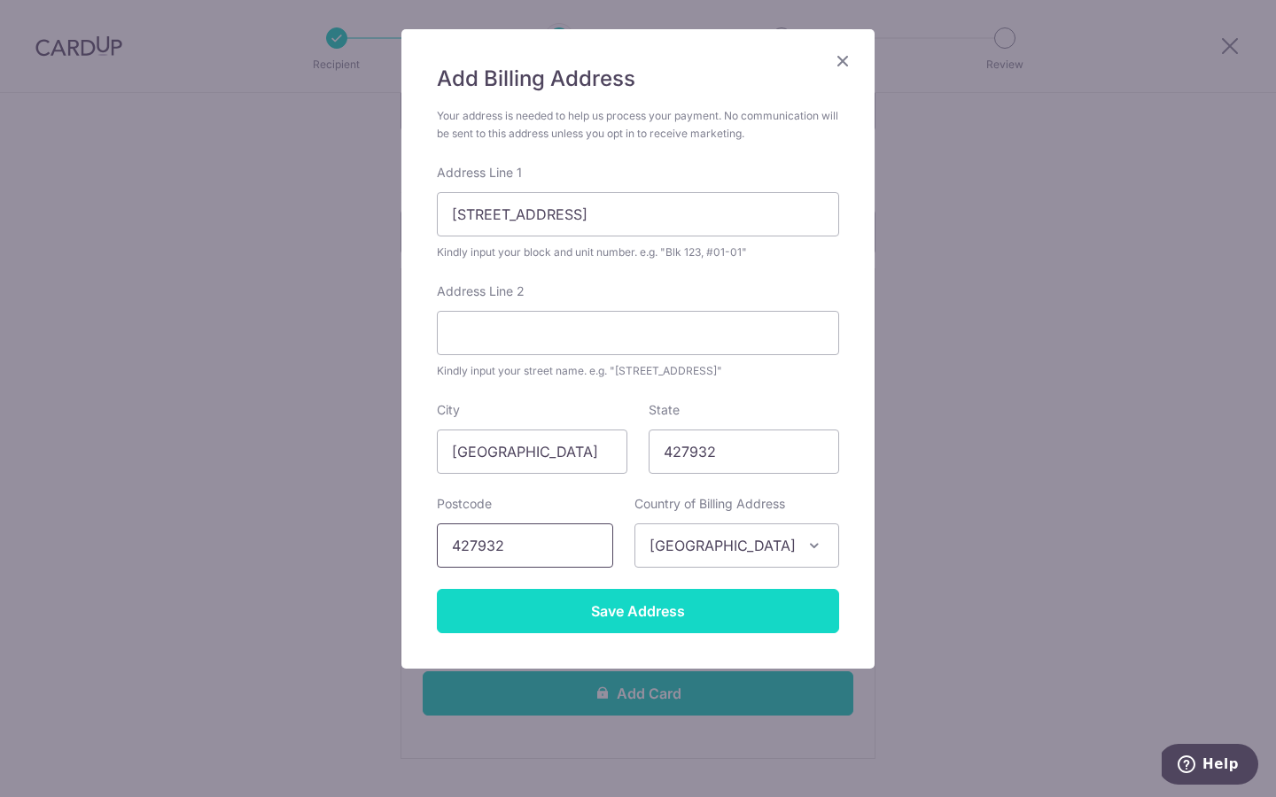
type input "427932"
click at [641, 614] on input "Save Address" at bounding box center [638, 611] width 402 height 44
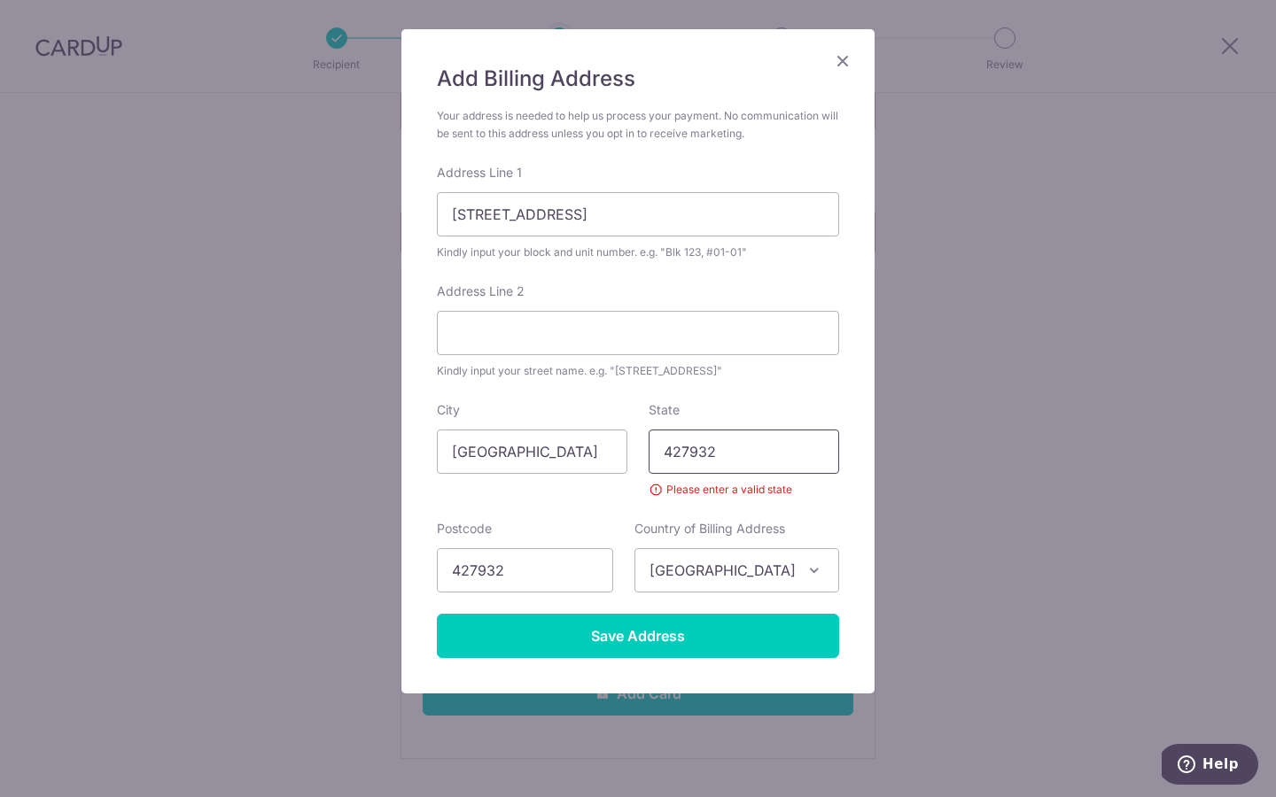
click at [800, 456] on input "427932" at bounding box center [743, 452] width 190 height 44
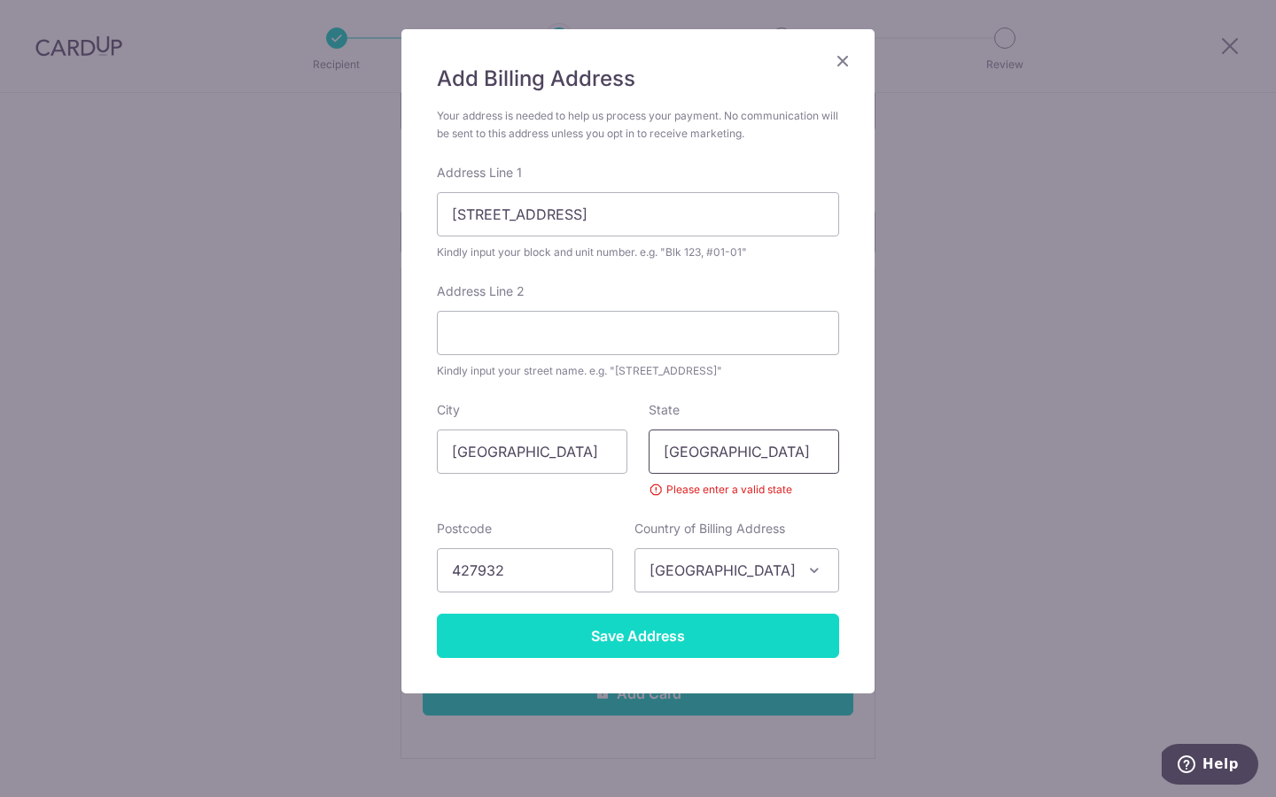
type input "[GEOGRAPHIC_DATA]"
click at [725, 644] on input "Save Address" at bounding box center [638, 636] width 402 height 44
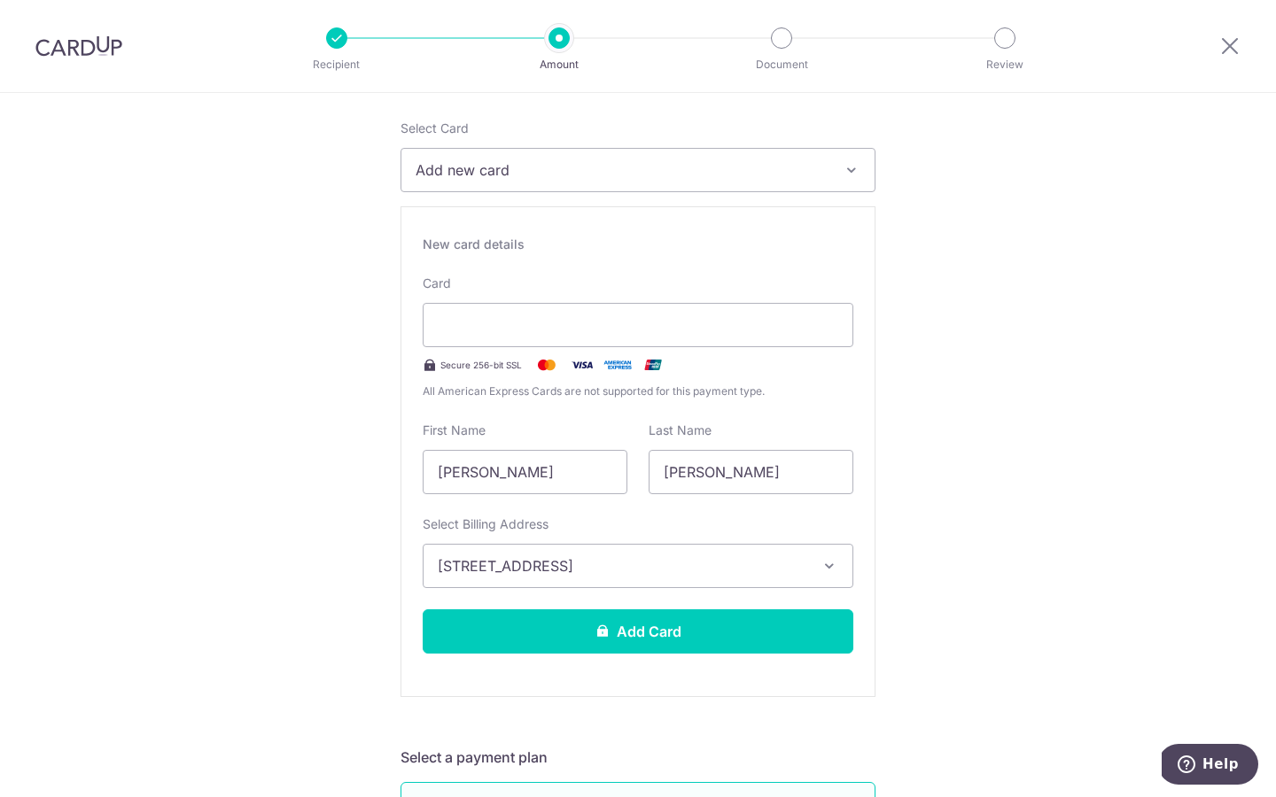
scroll to position [230, 0]
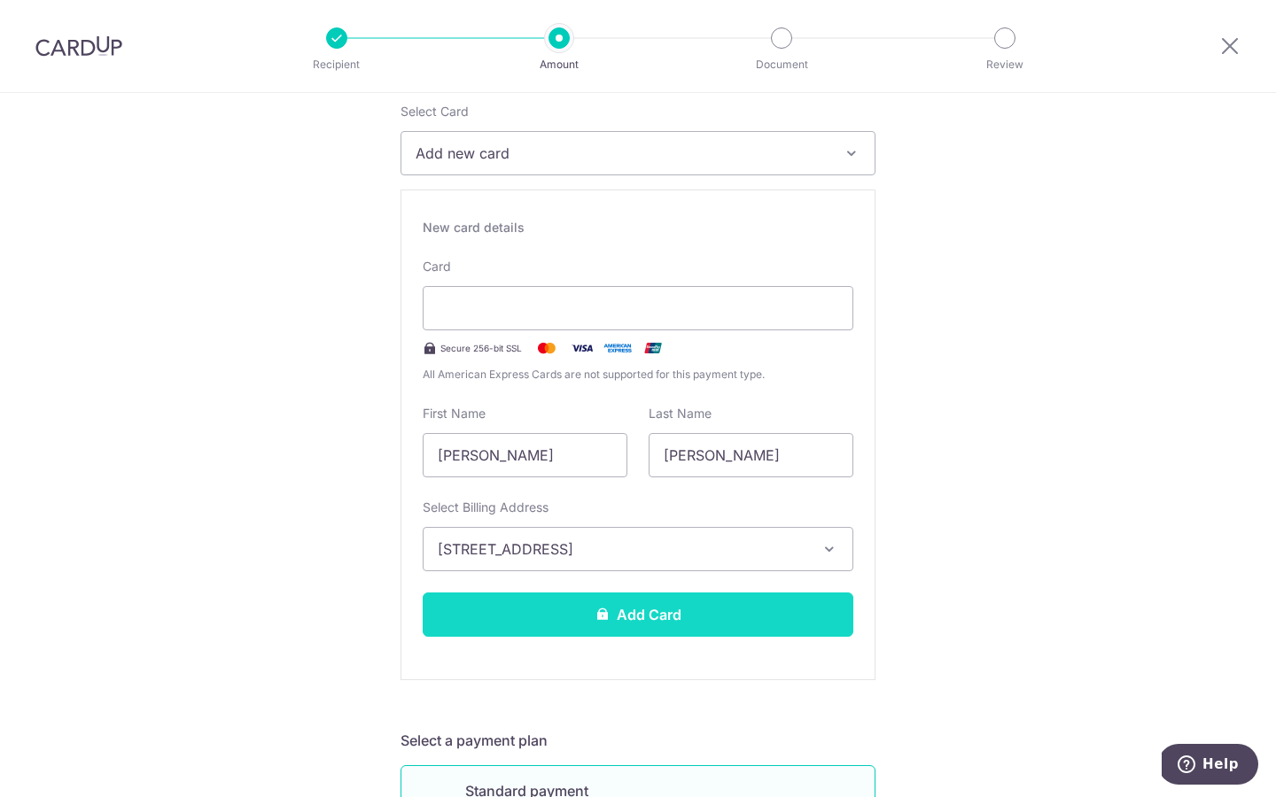
click at [704, 617] on button "Add Card" at bounding box center [638, 615] width 431 height 44
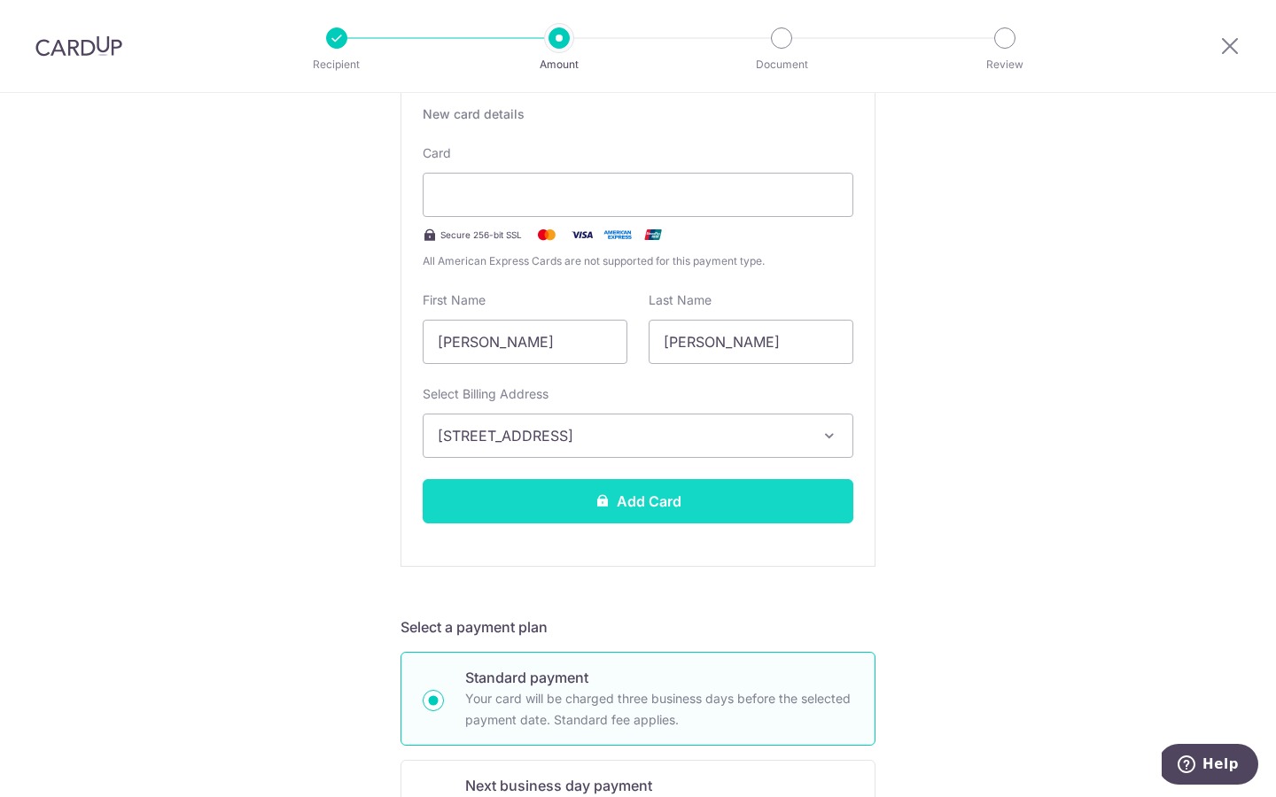
scroll to position [351, 0]
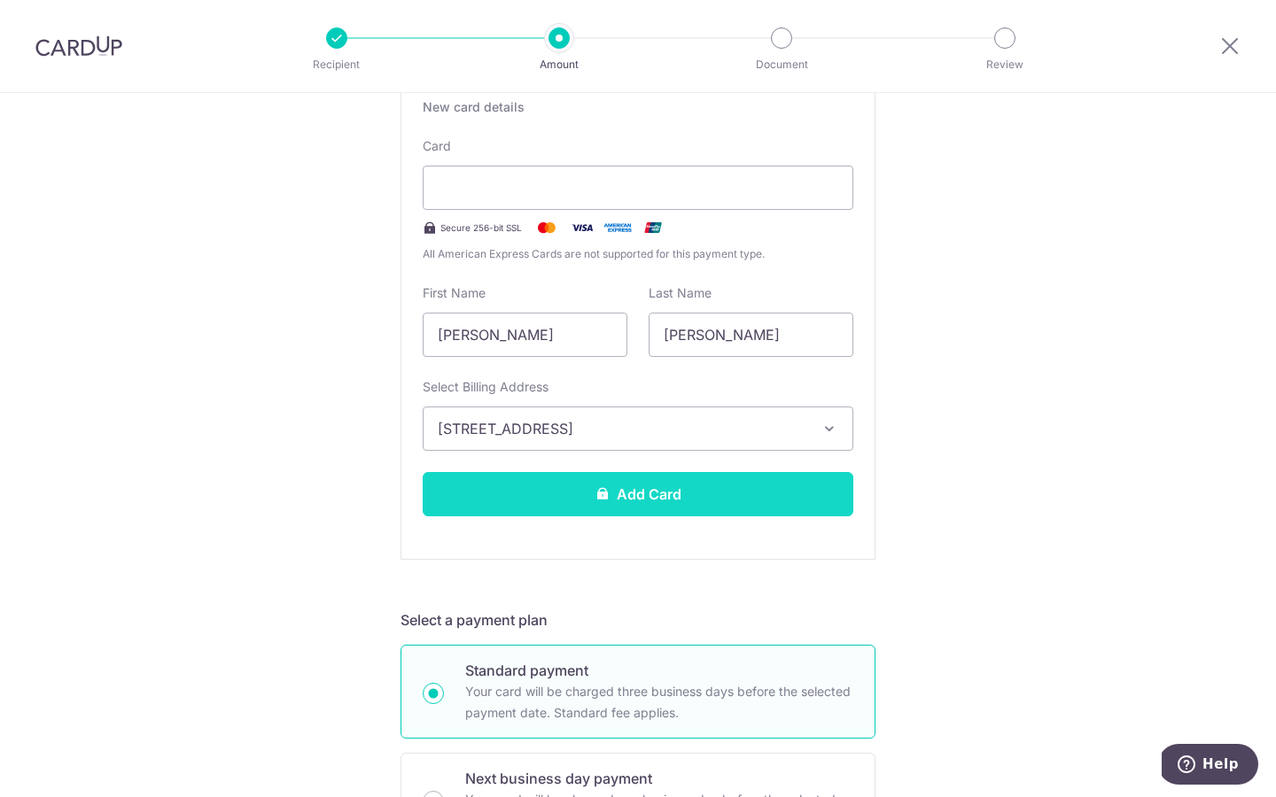
click at [722, 492] on button "Add Card" at bounding box center [638, 494] width 431 height 44
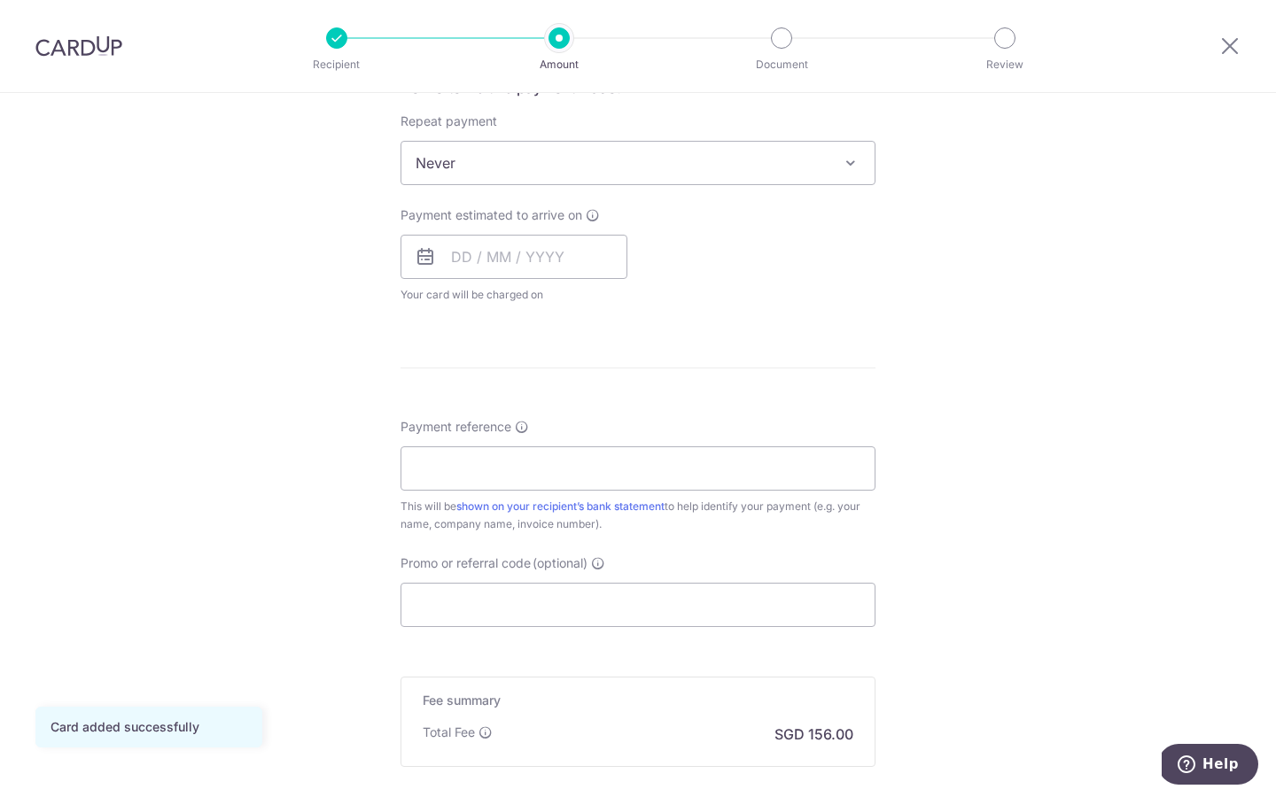
scroll to position [668, 0]
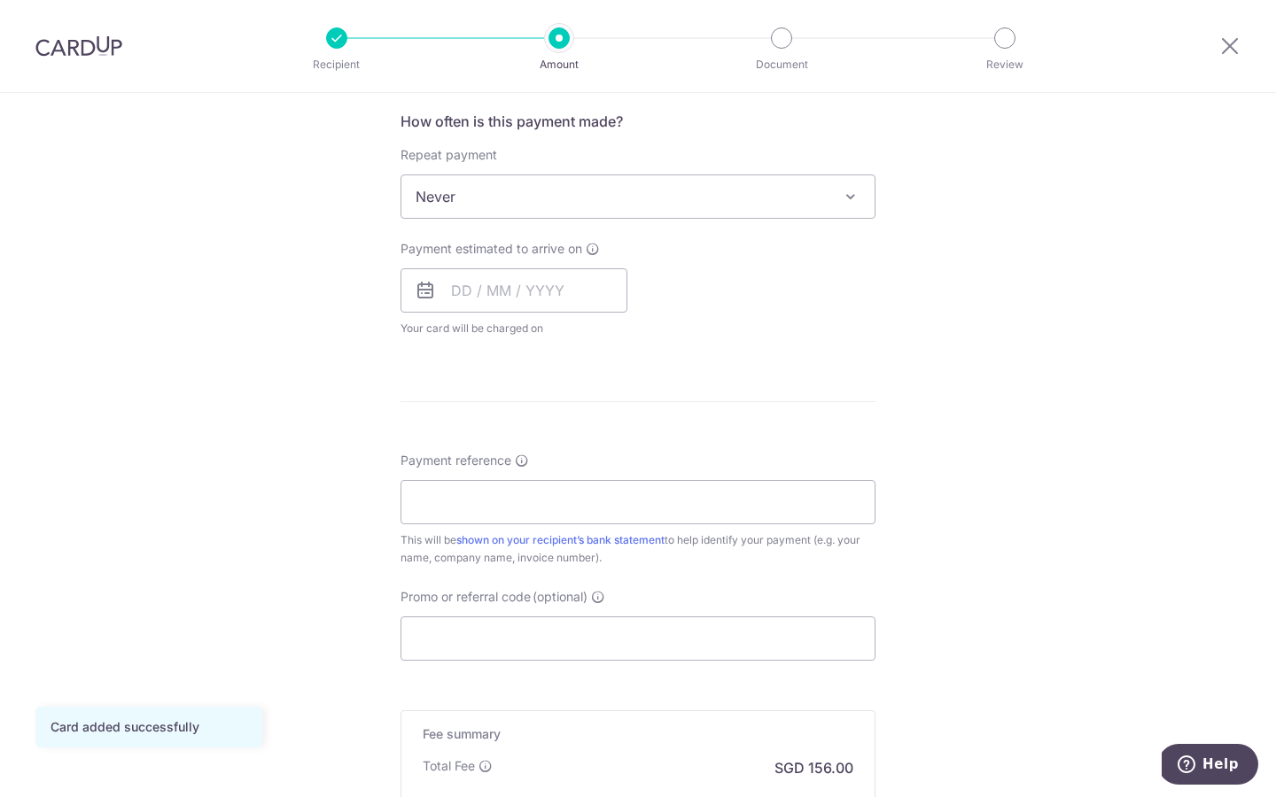
click at [765, 184] on span "Never" at bounding box center [637, 196] width 473 height 43
click at [530, 282] on input "text" at bounding box center [513, 290] width 227 height 44
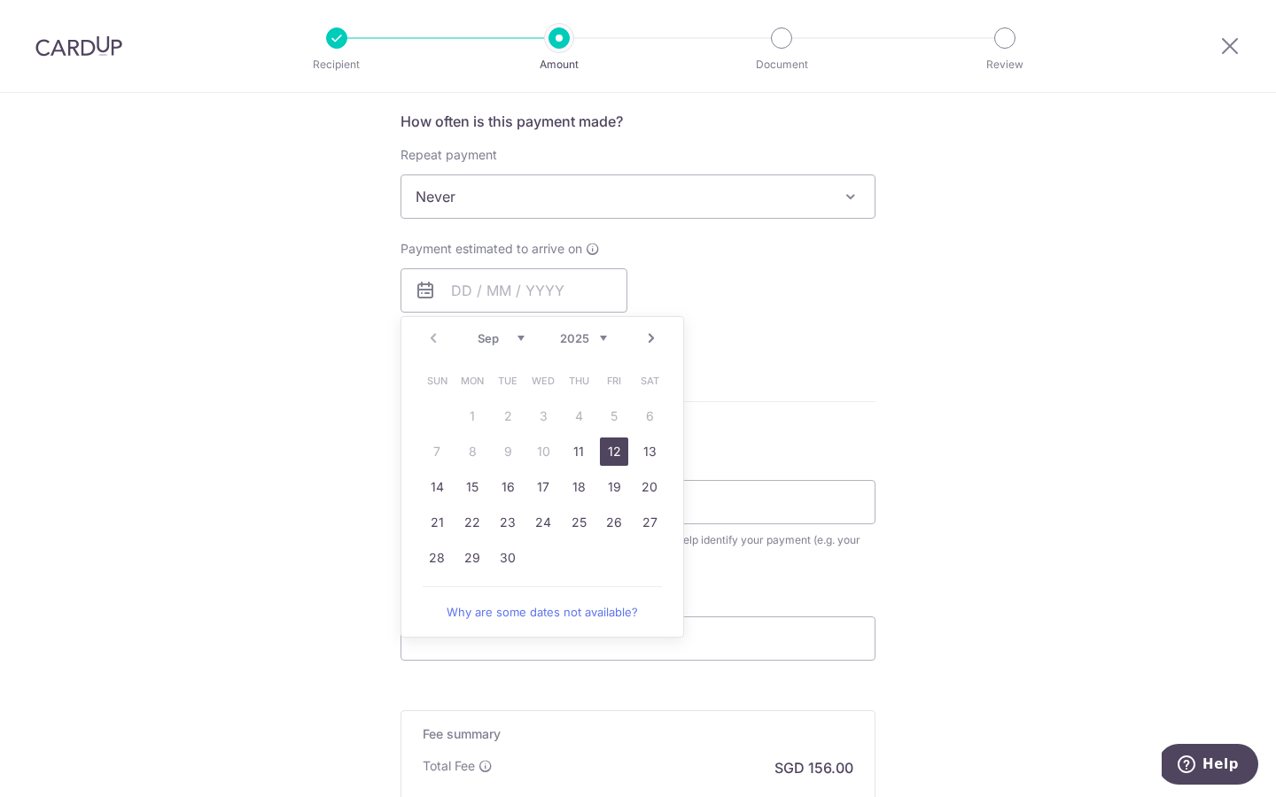
click at [615, 446] on link "12" at bounding box center [614, 452] width 28 height 28
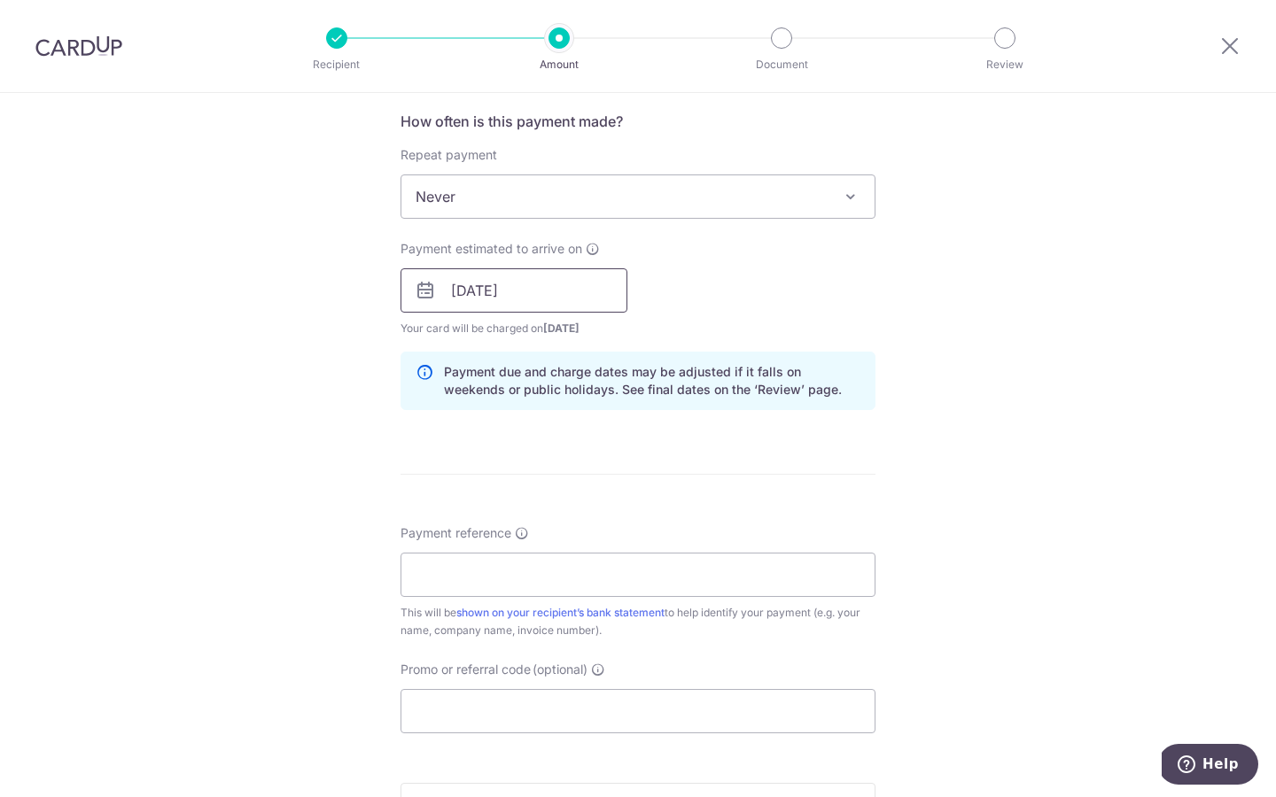
click at [578, 300] on input "12/09/2025" at bounding box center [513, 290] width 227 height 44
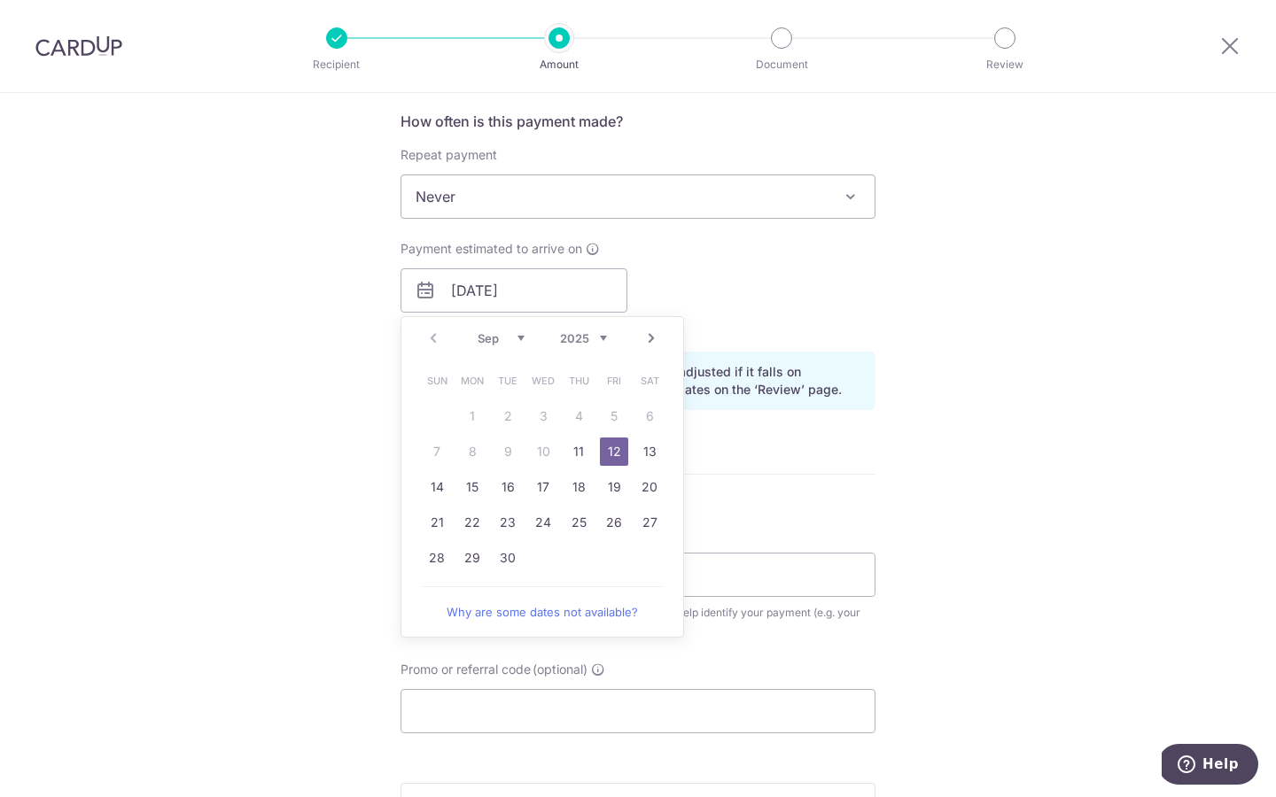
click at [752, 285] on div "Payment estimated to arrive on 12/09/2025 Prev Next Sep Oct Nov Dec 2025 2026 2…" at bounding box center [638, 288] width 496 height 97
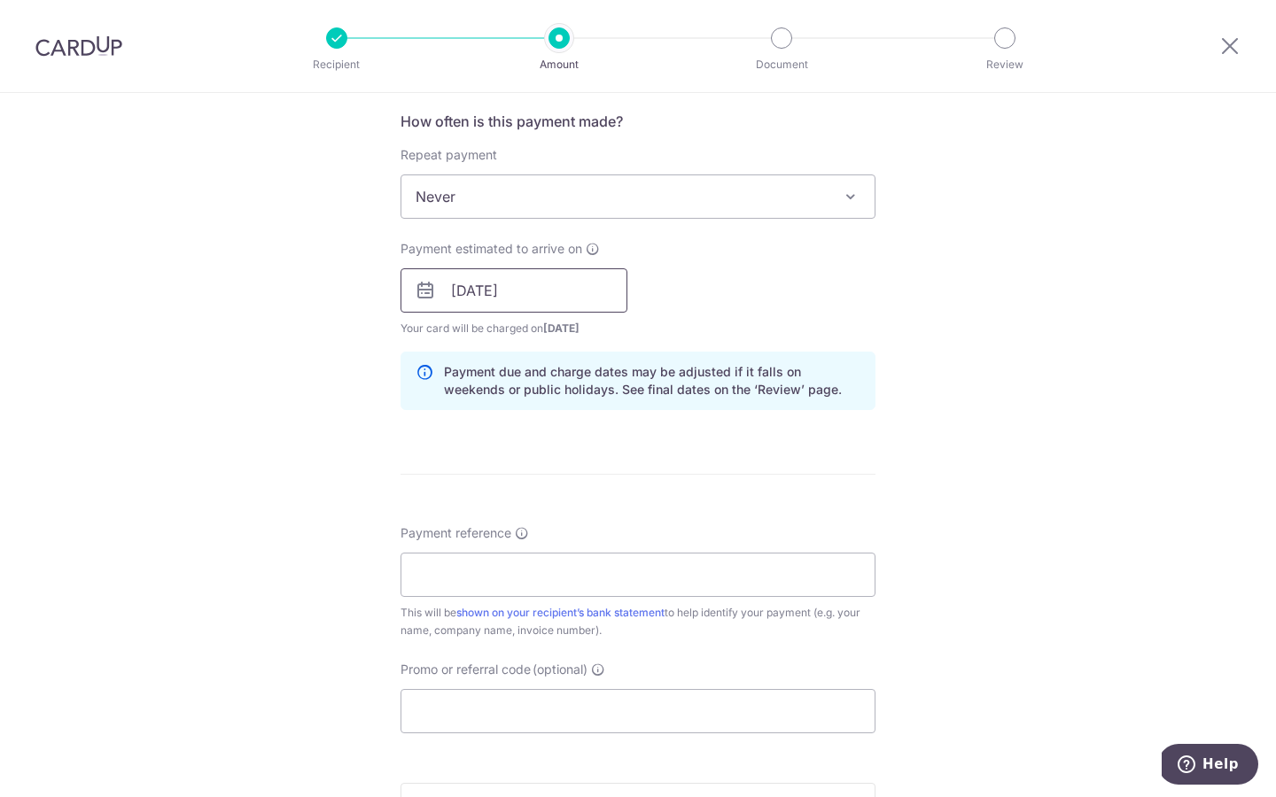
click at [582, 286] on input "12/09/2025" at bounding box center [513, 290] width 227 height 44
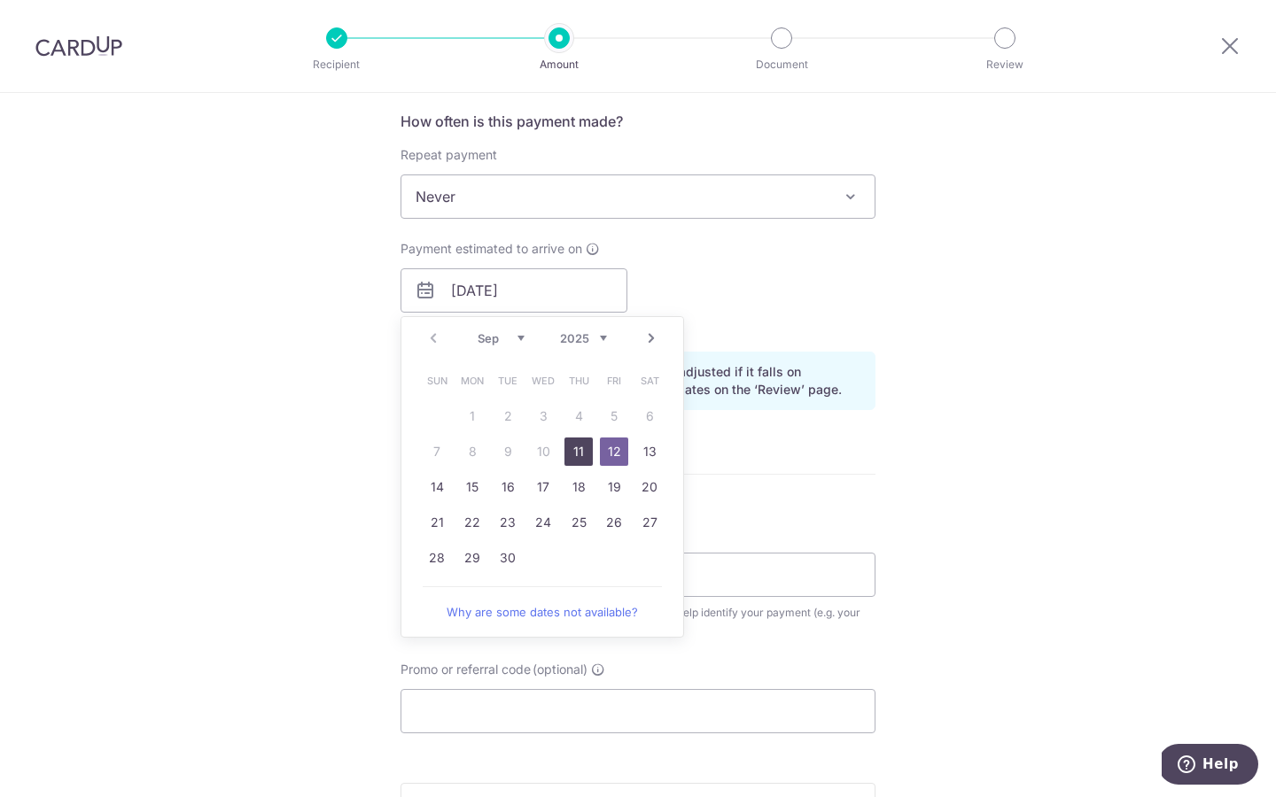
click at [572, 450] on link "11" at bounding box center [578, 452] width 28 height 28
type input "[DATE]"
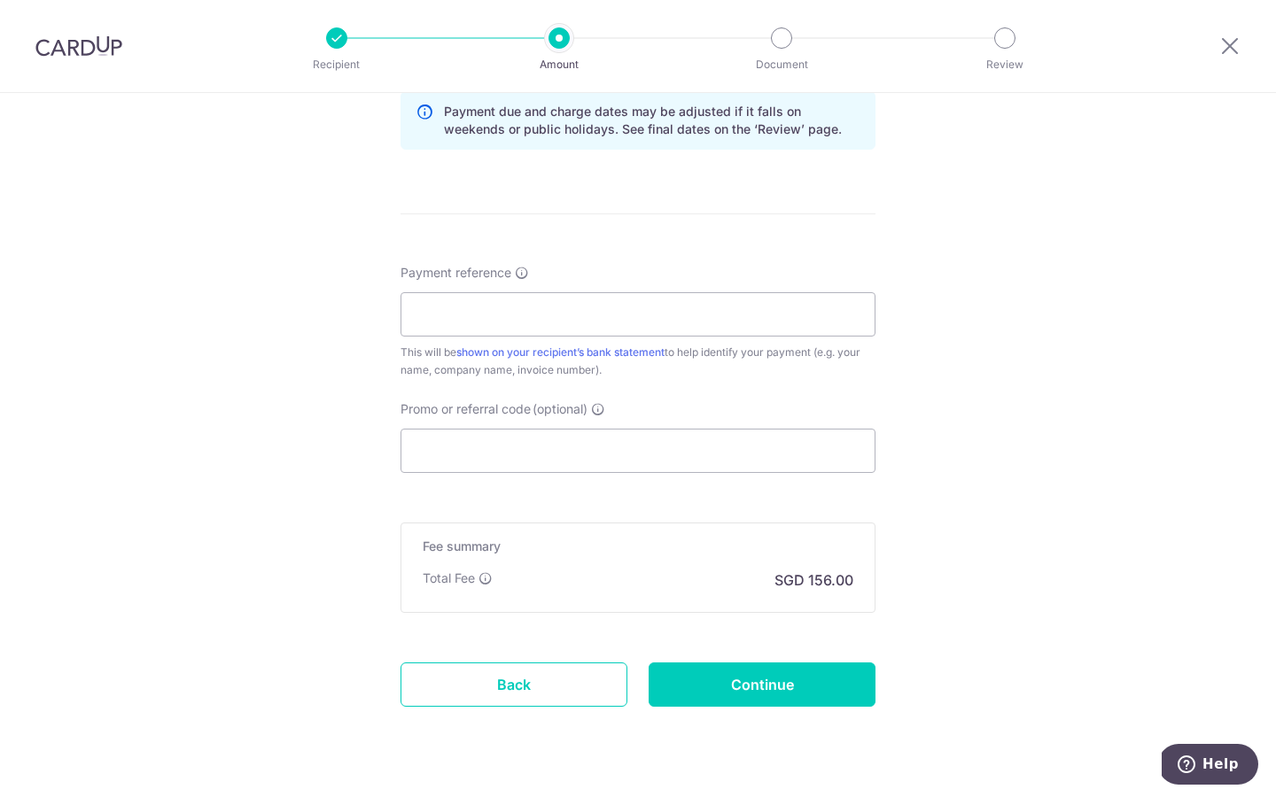
scroll to position [950, 0]
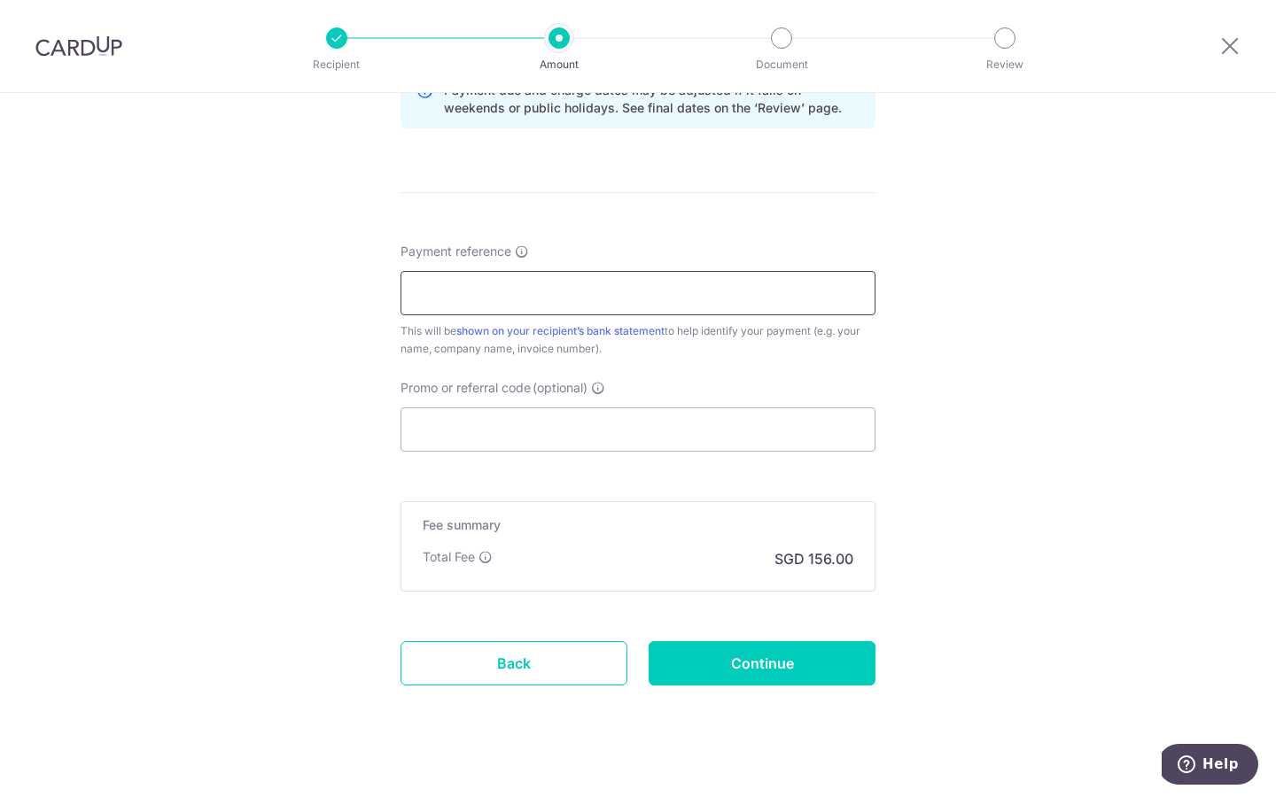
click at [747, 296] on input "Payment reference" at bounding box center [637, 293] width 475 height 44
type input "CDUP"
click at [781, 667] on input "Continue" at bounding box center [761, 663] width 227 height 44
type input "Create Schedule"
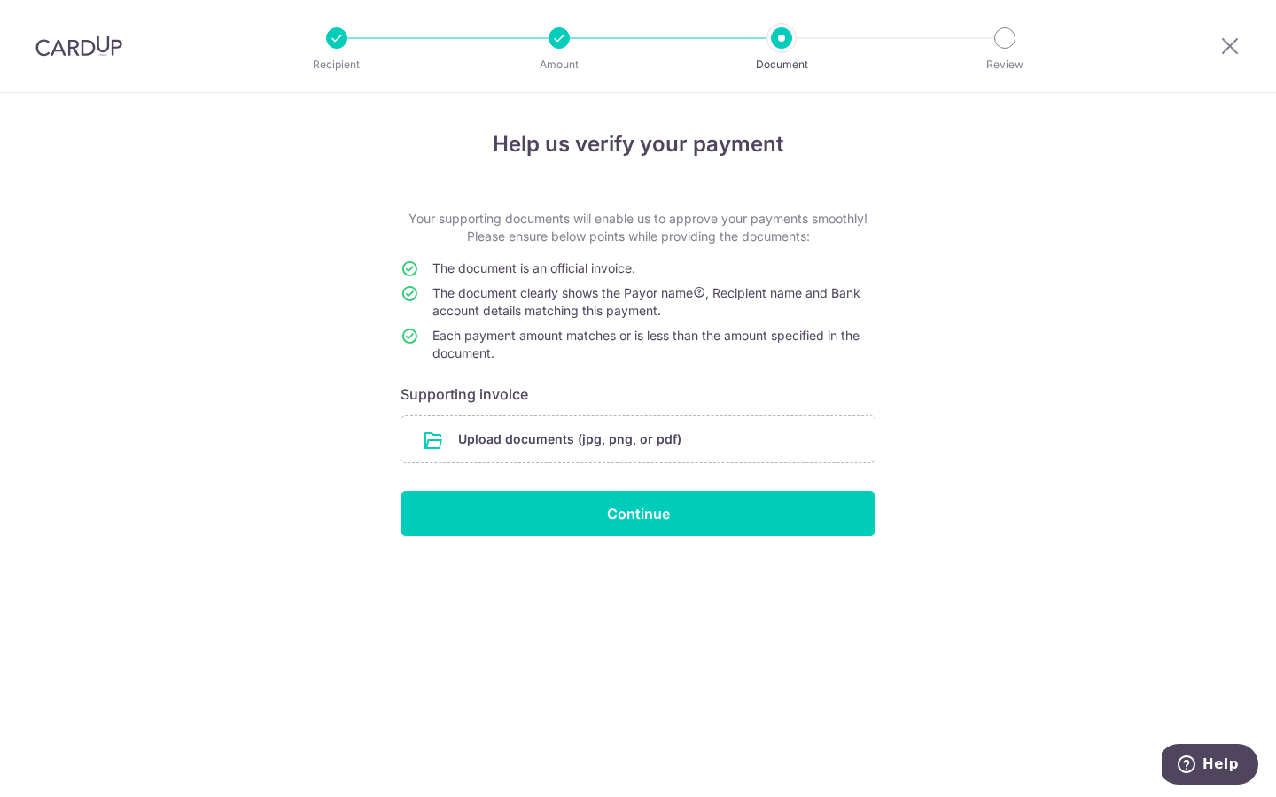
click at [559, 37] on div at bounding box center [558, 37] width 21 height 21
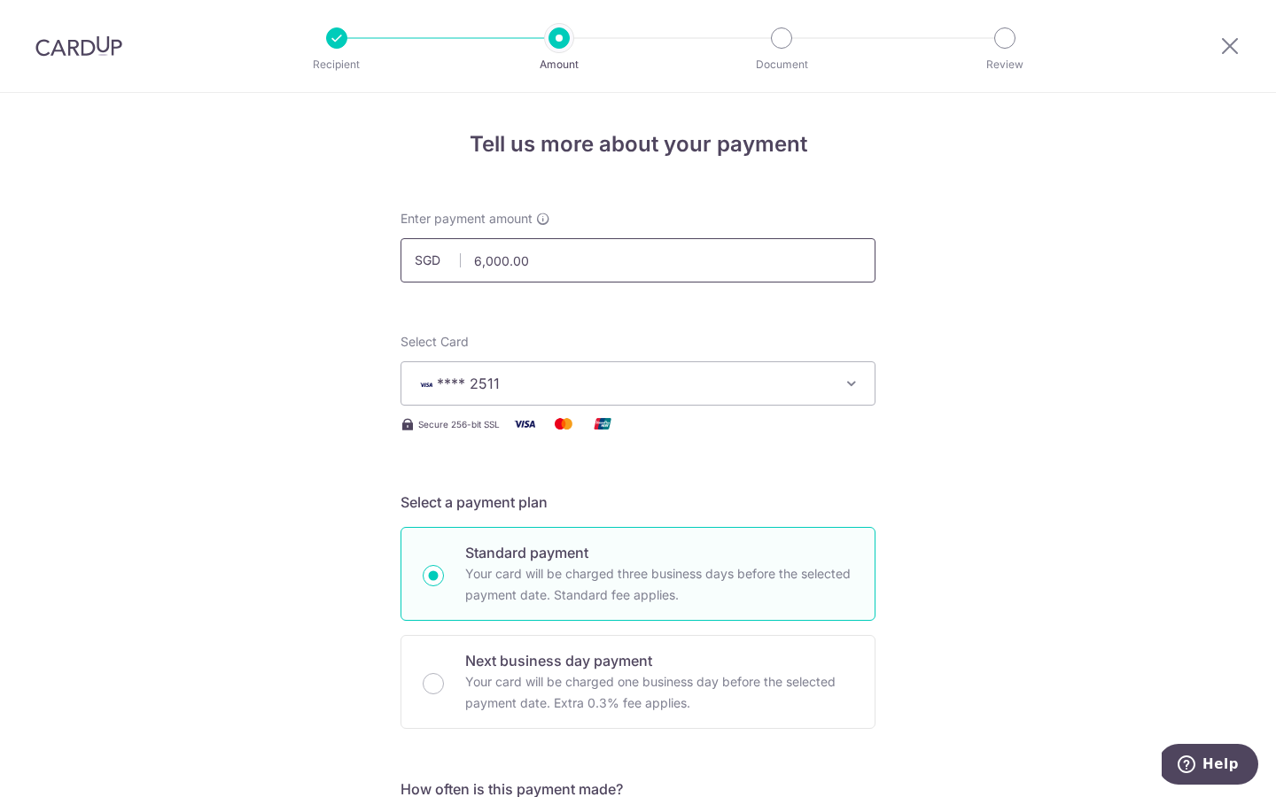
click at [617, 260] on input "6,000.00" at bounding box center [637, 260] width 475 height 44
type input "1"
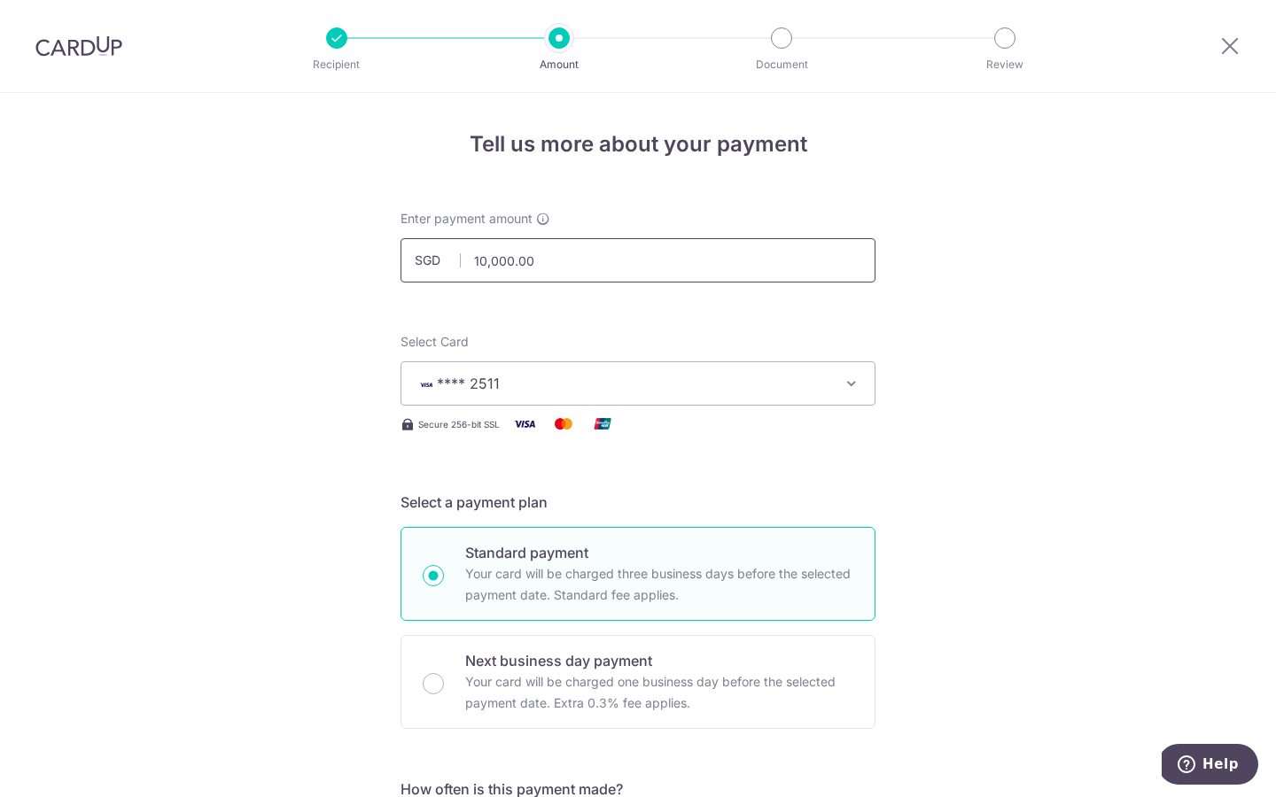
click at [742, 265] on input "10,000.00" at bounding box center [637, 260] width 475 height 44
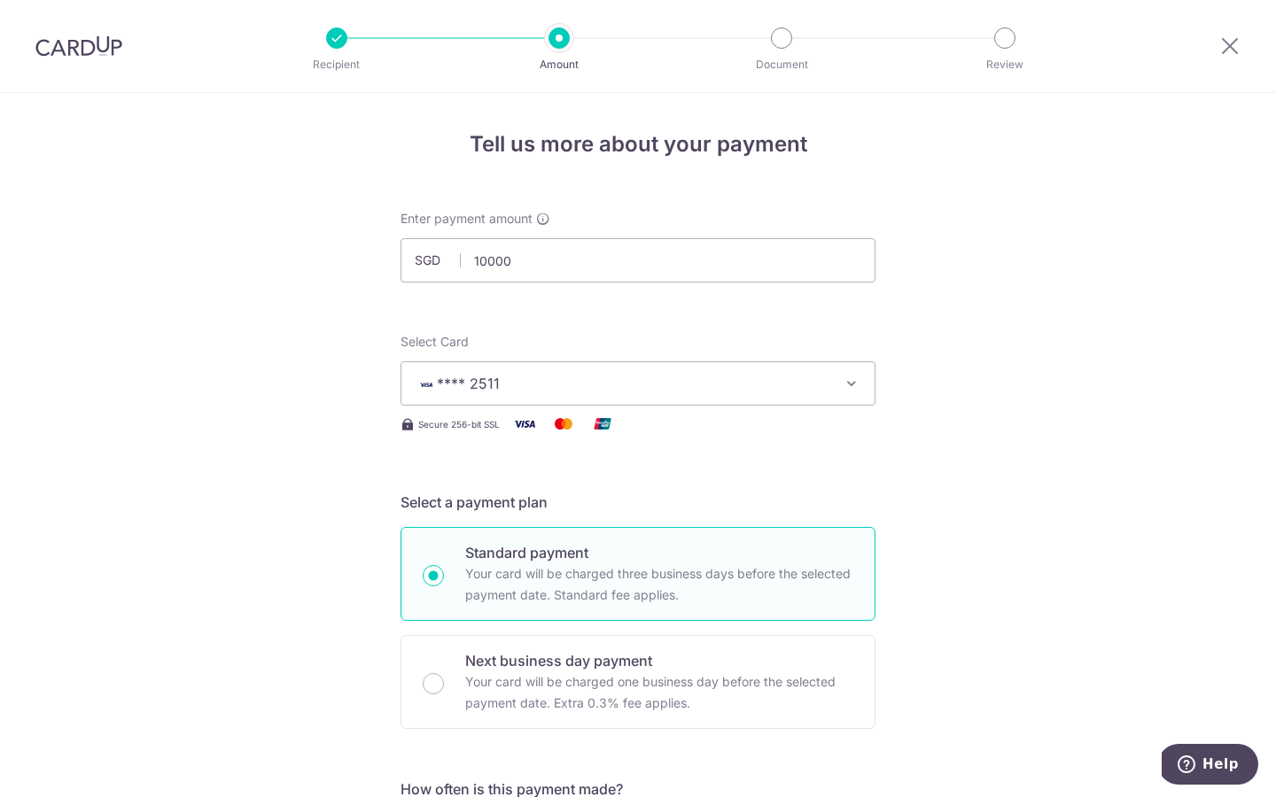
type input "10,000.00"
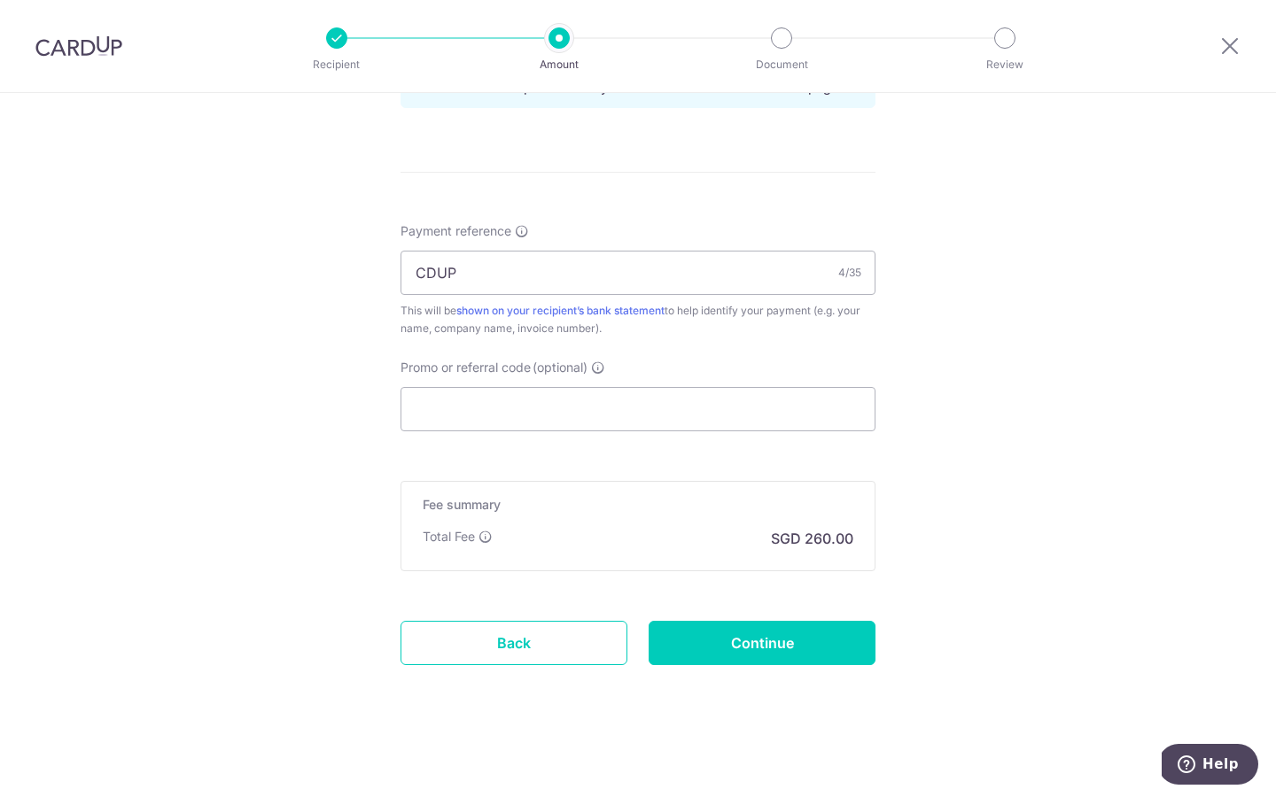
scroll to position [971, 0]
click at [773, 635] on input "Continue" at bounding box center [761, 642] width 227 height 44
type input "Update Schedule"
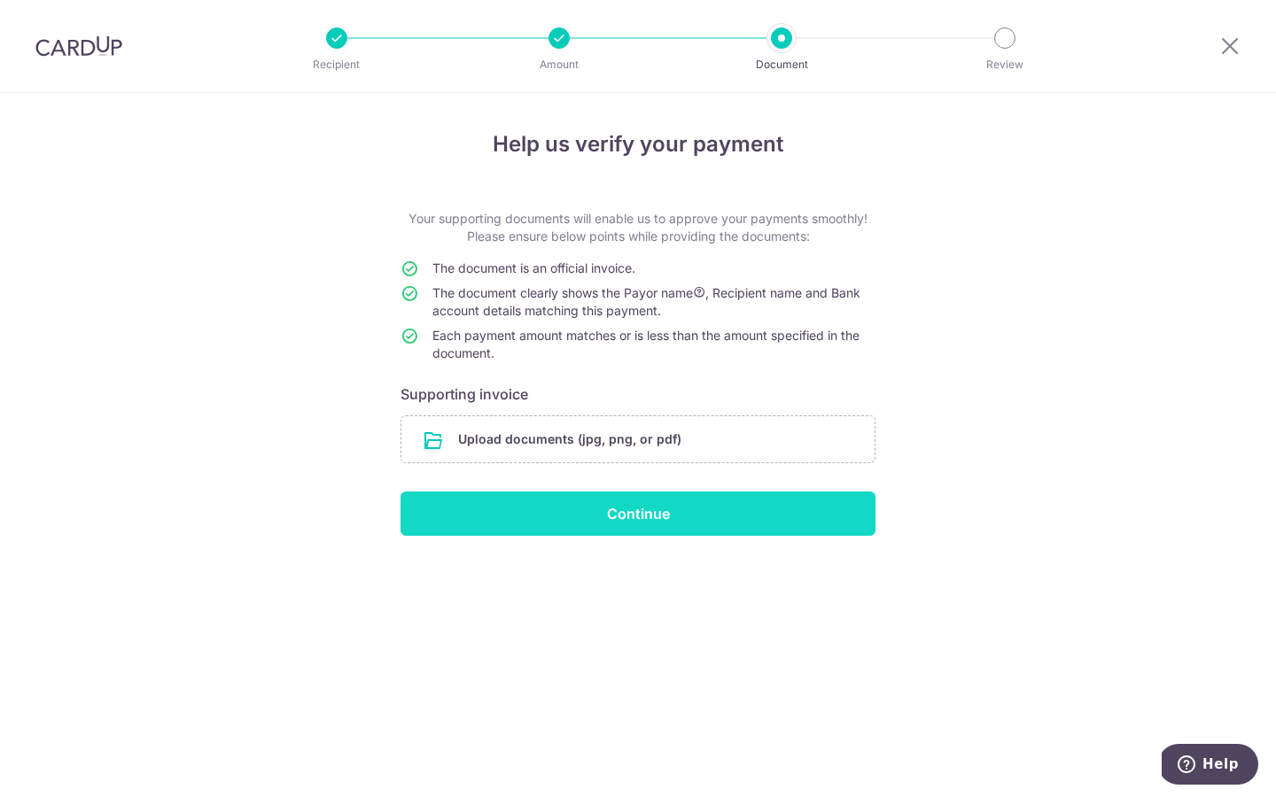
click at [647, 523] on input "Continue" at bounding box center [637, 514] width 475 height 44
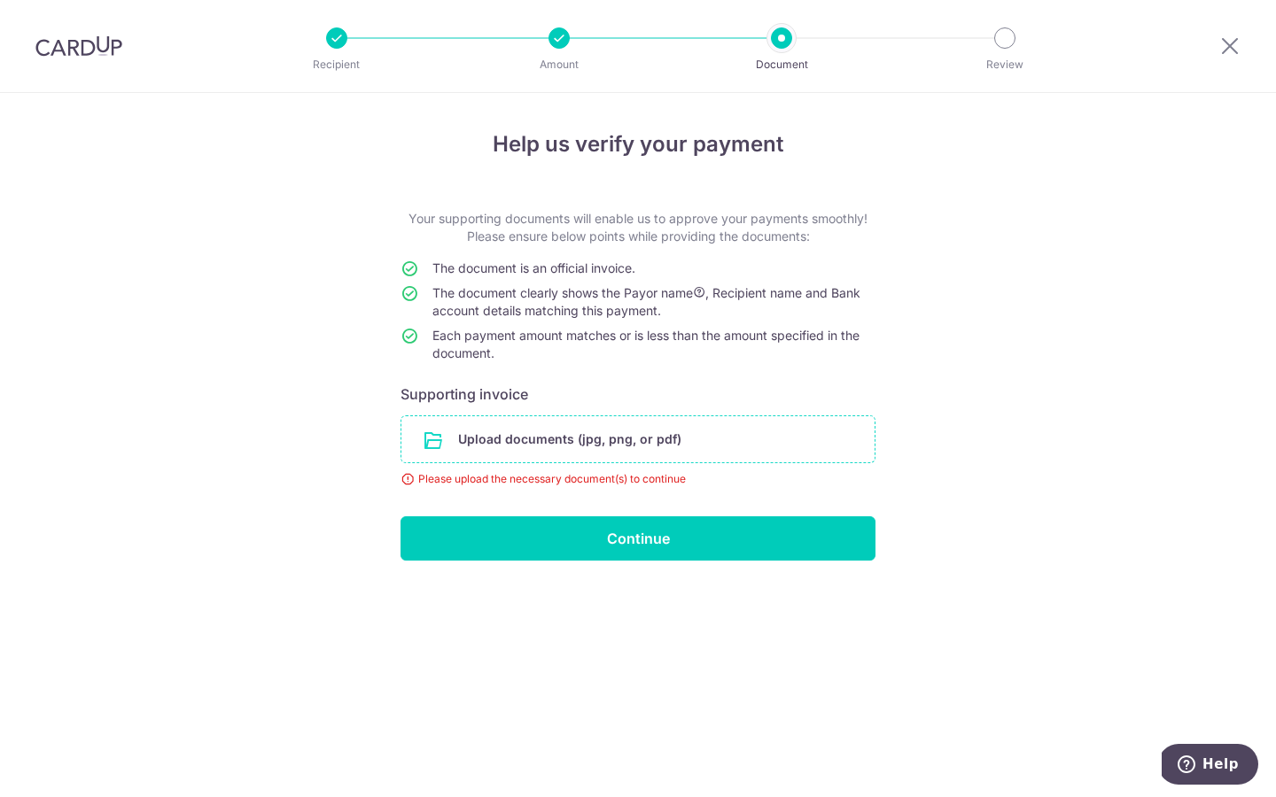
click at [718, 441] on input "file" at bounding box center [637, 439] width 473 height 46
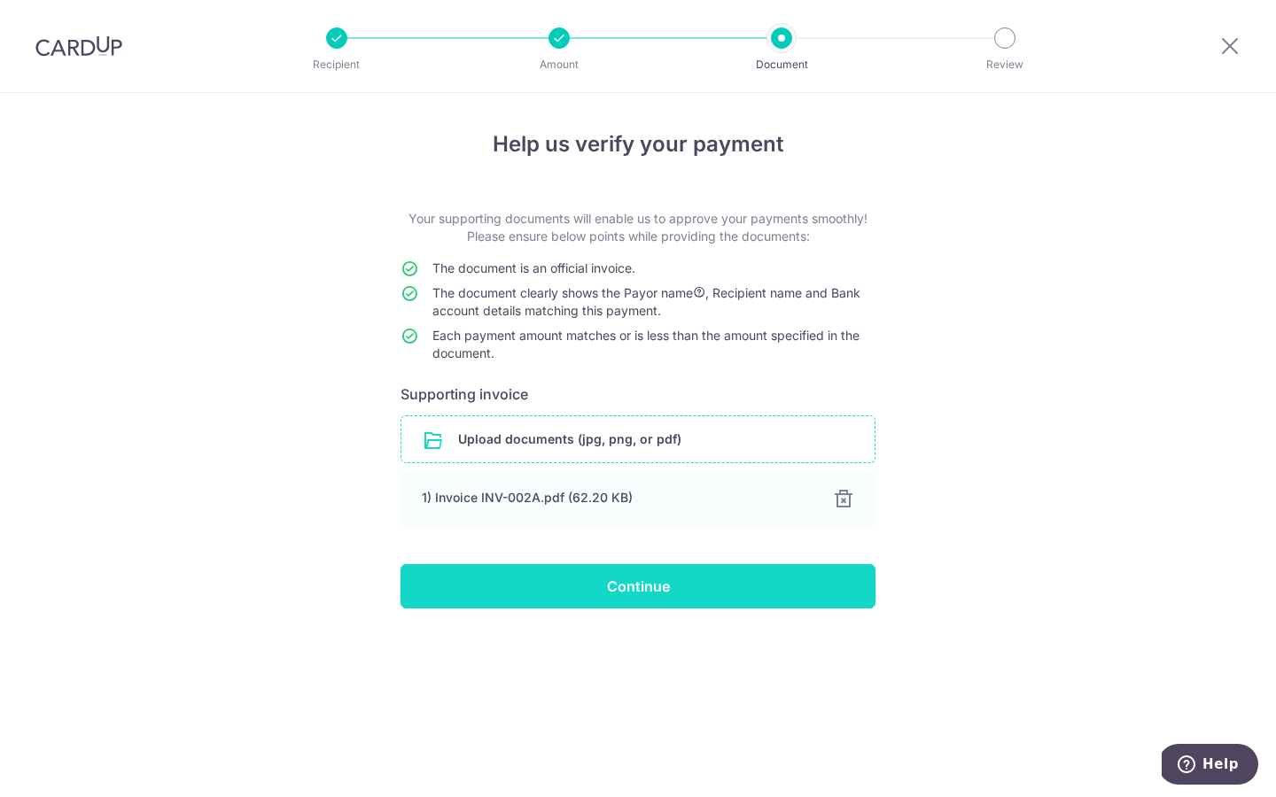
click at [754, 586] on input "Continue" at bounding box center [637, 586] width 475 height 44
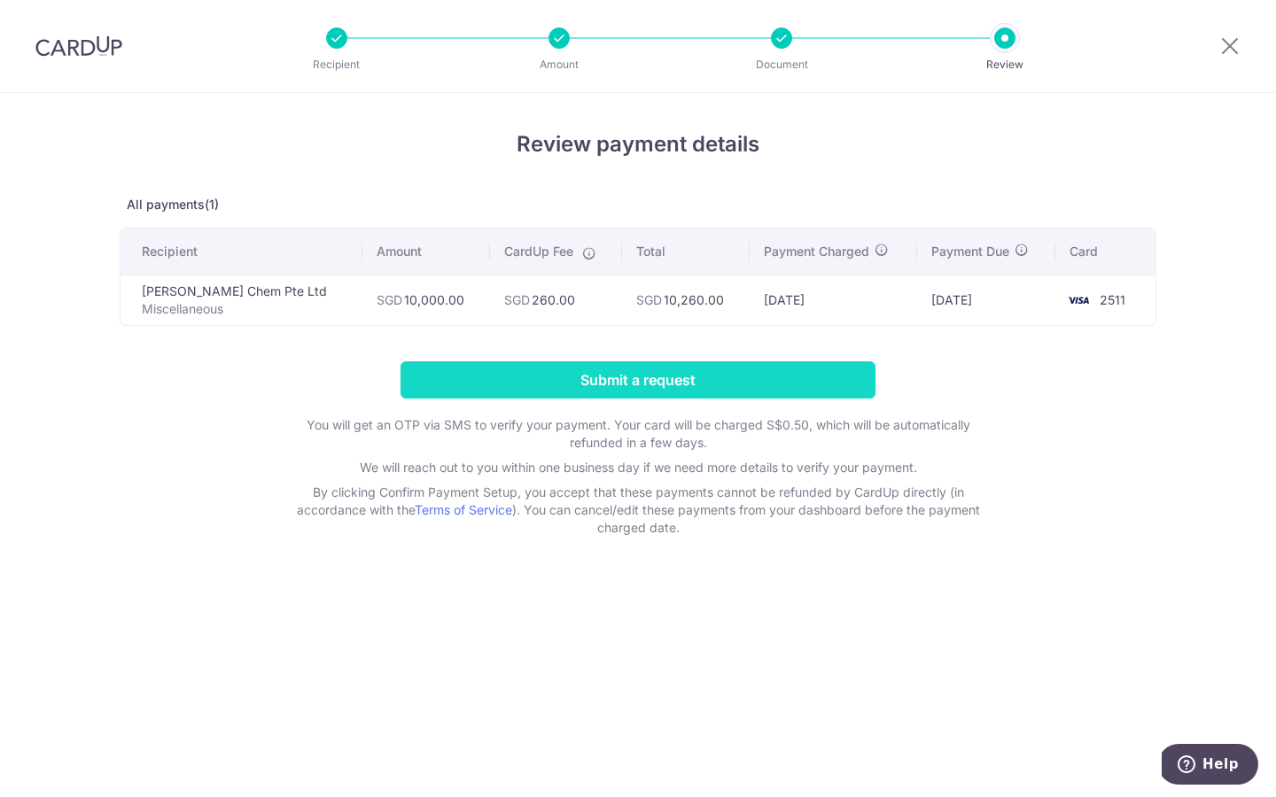
click at [699, 383] on input "Submit a request" at bounding box center [637, 379] width 475 height 37
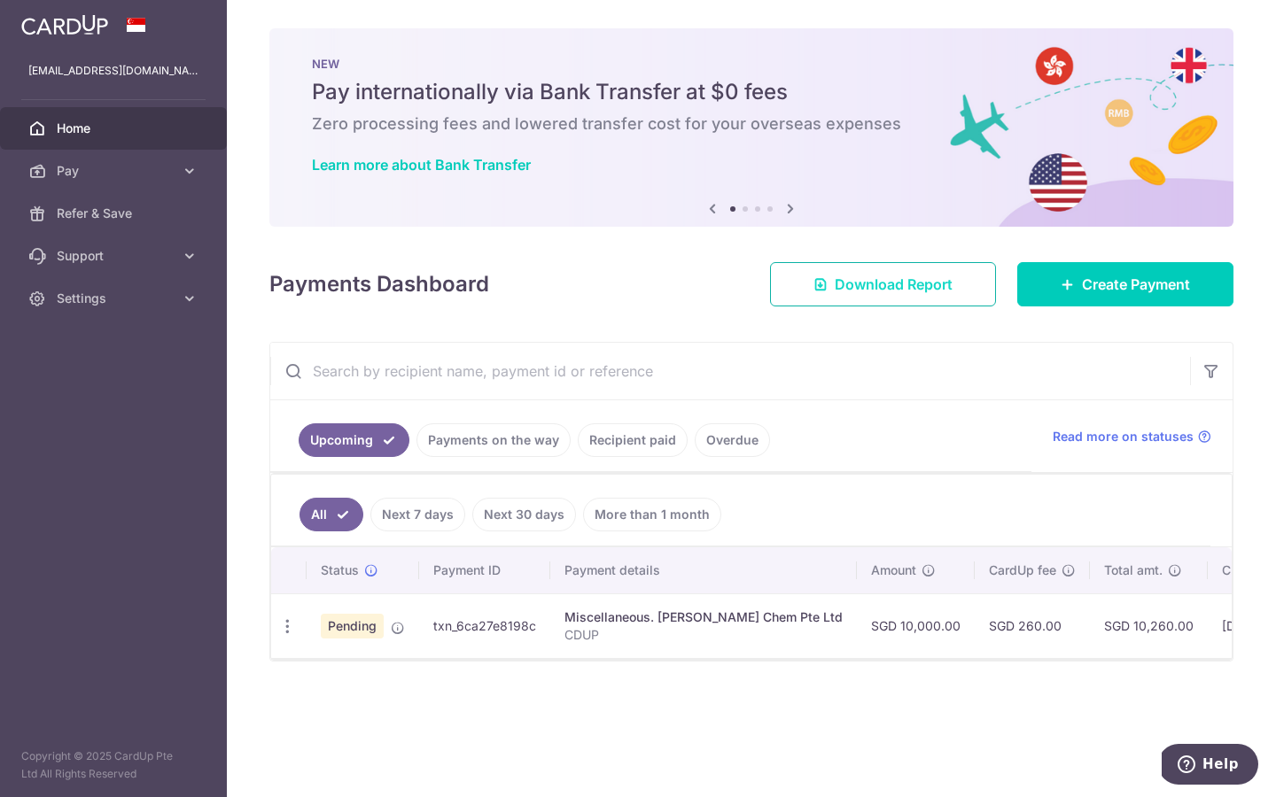
click at [835, 274] on span "Download Report" at bounding box center [894, 284] width 118 height 21
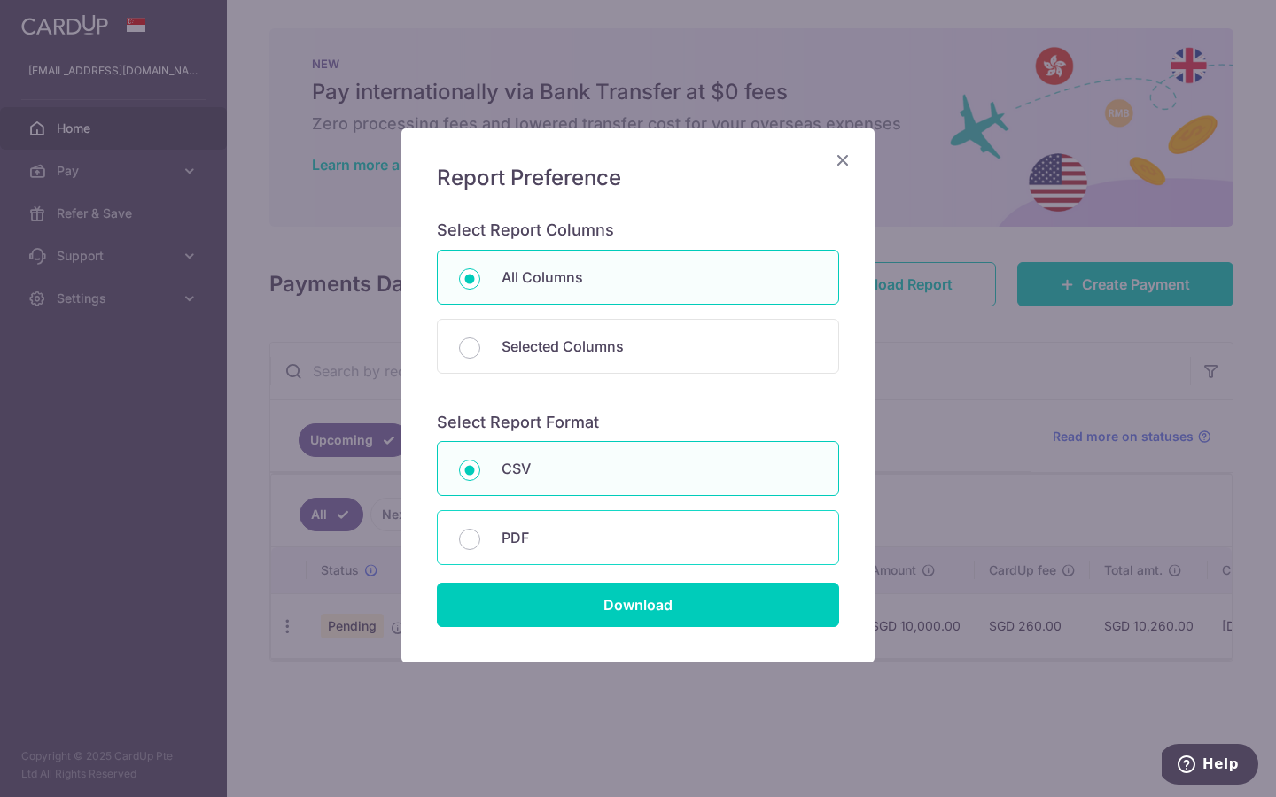
click at [588, 524] on div "PDF" at bounding box center [638, 537] width 402 height 55
radio input "false"
radio input "true"
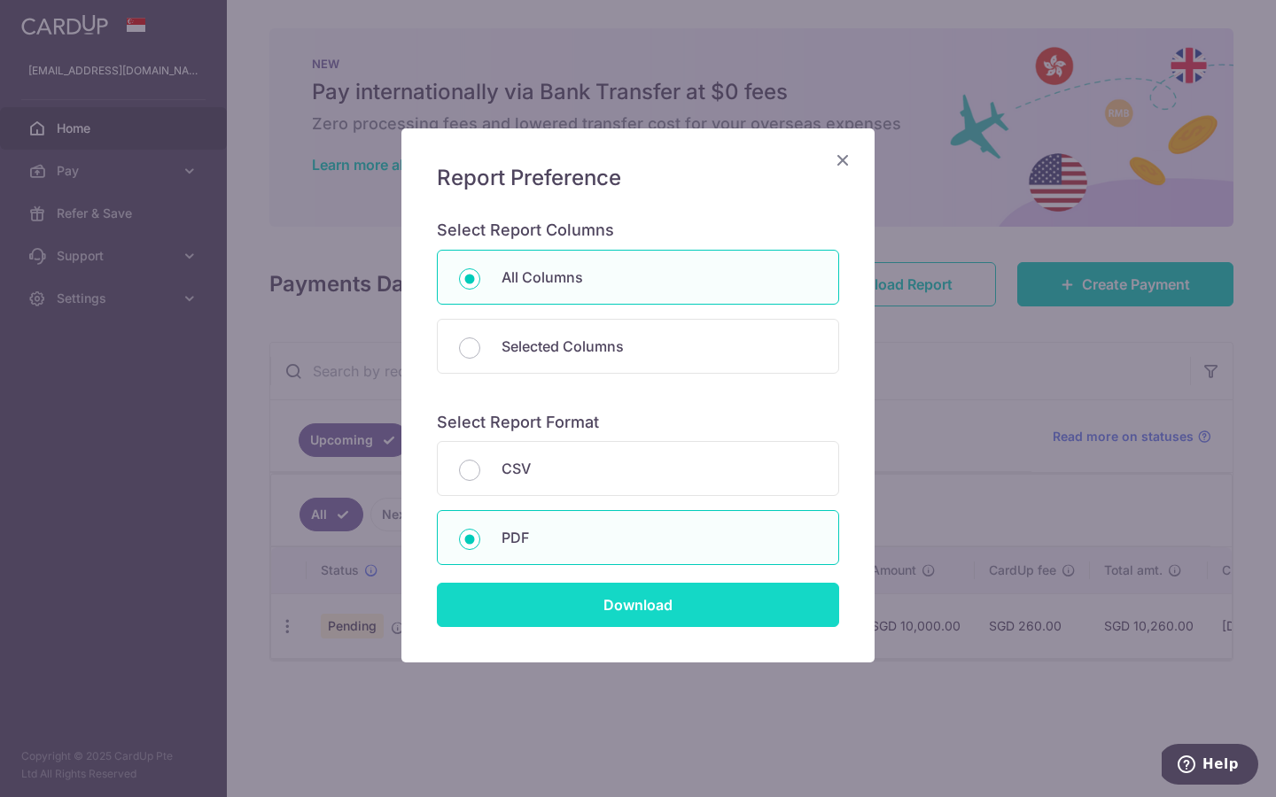
click at [633, 611] on input "Download" at bounding box center [638, 605] width 402 height 44
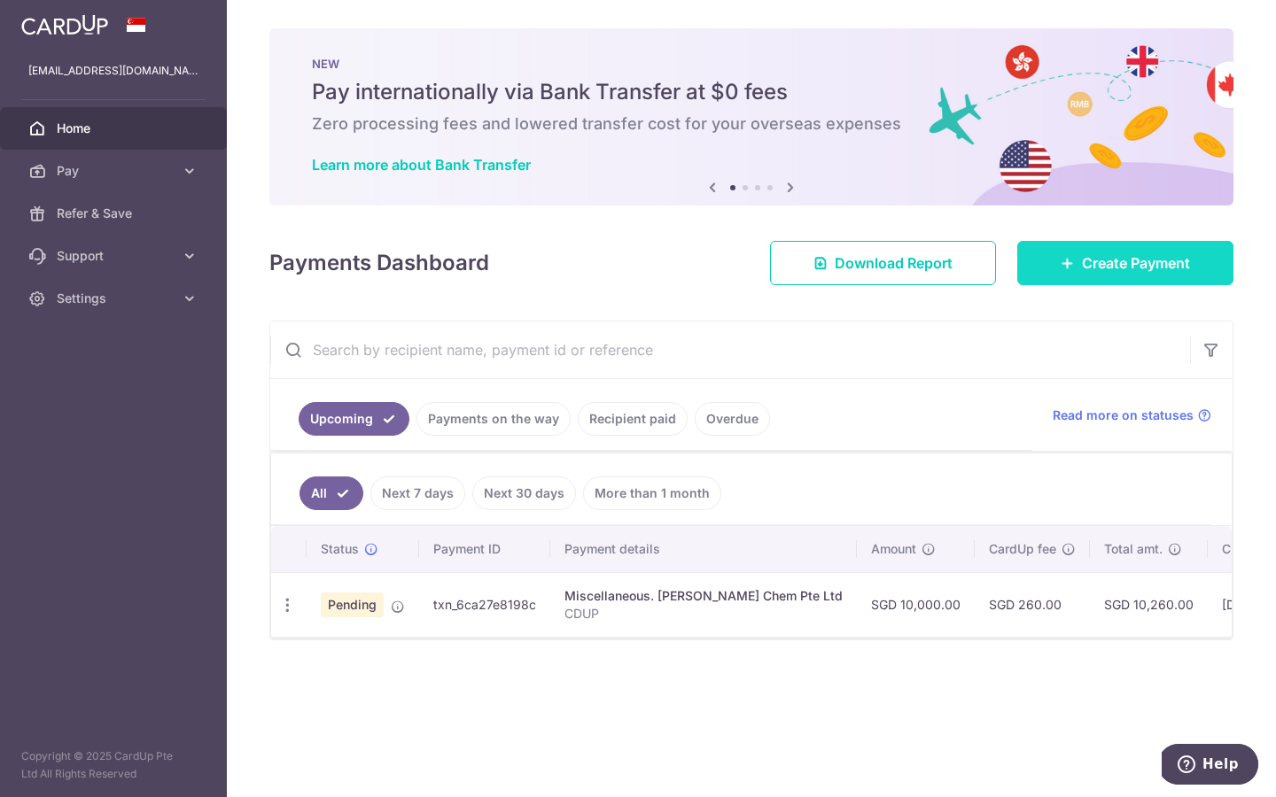
click at [1107, 265] on span "Create Payment" at bounding box center [1136, 262] width 108 height 21
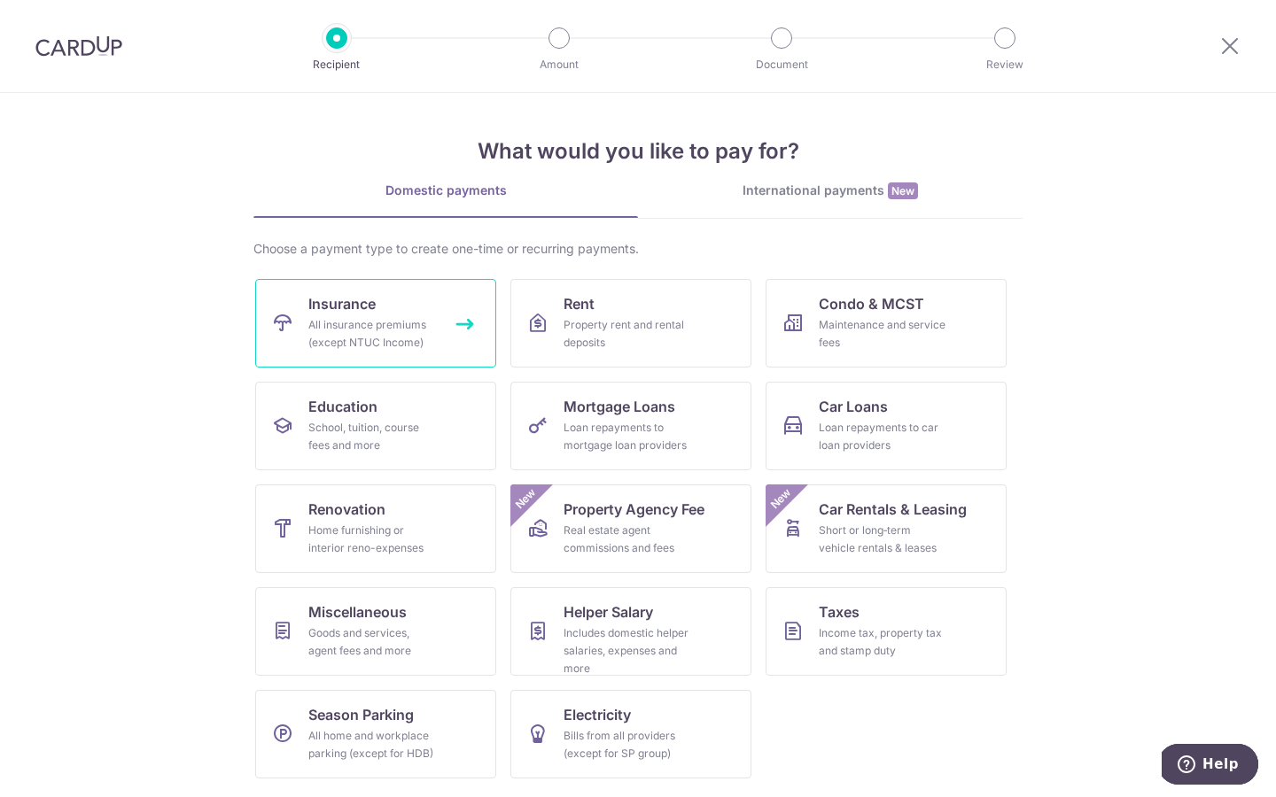
click at [423, 317] on div "All insurance premiums (except NTUC Income)" at bounding box center [372, 333] width 128 height 35
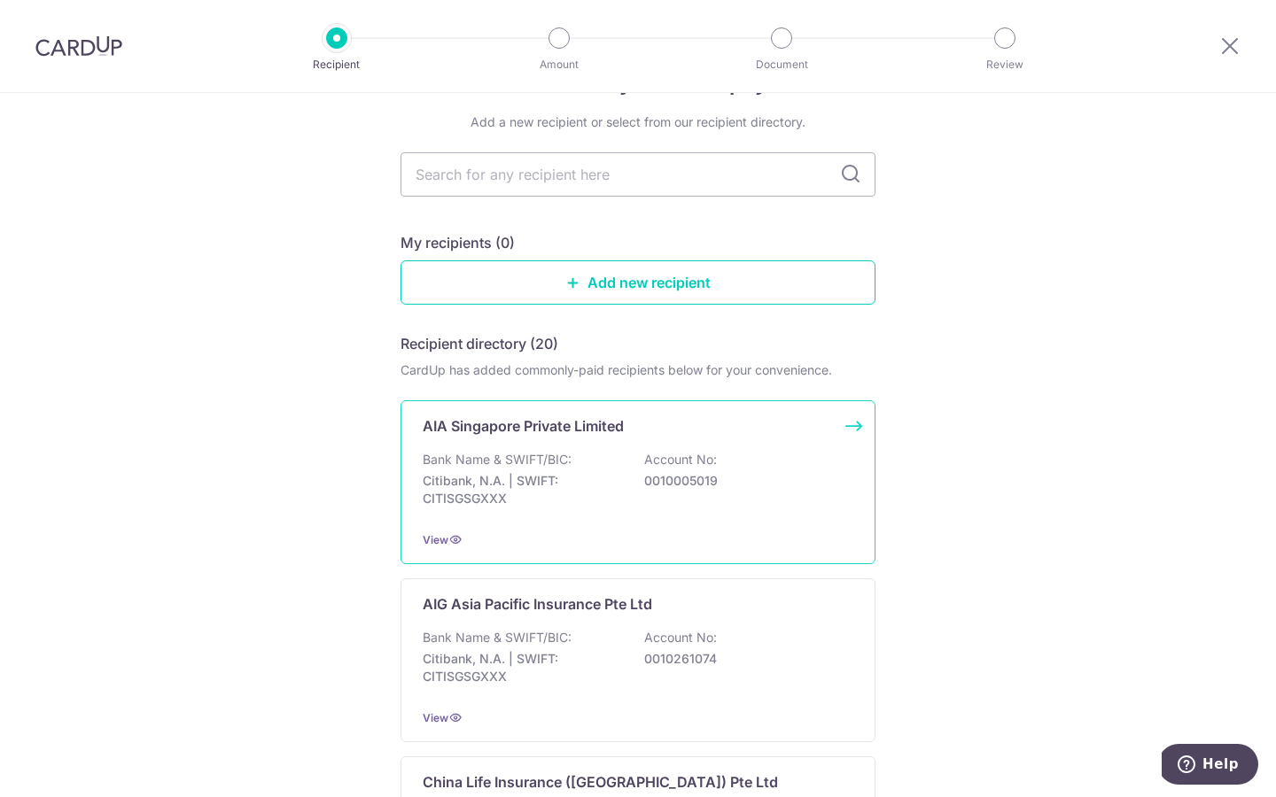
scroll to position [63, 0]
click at [527, 484] on p "Citibank, N.A. | SWIFT: CITISGSGXXX" at bounding box center [522, 487] width 198 height 35
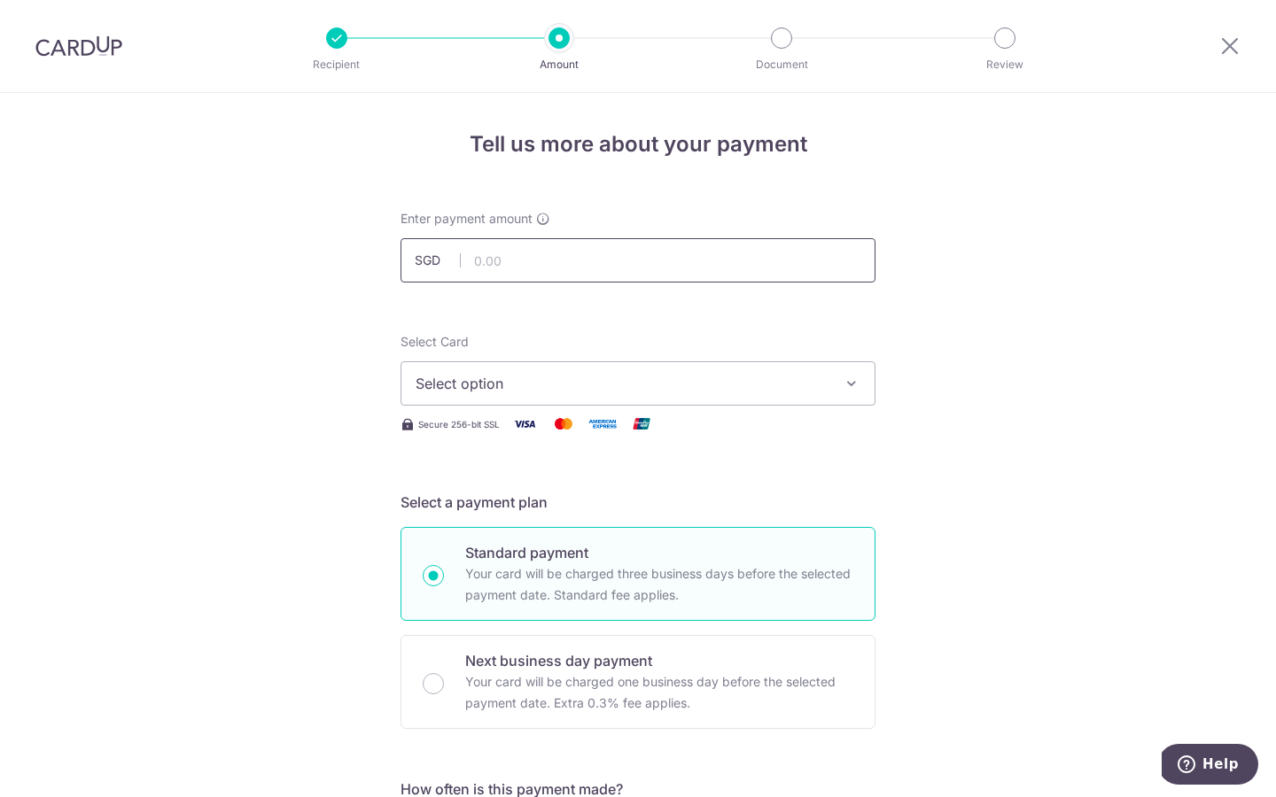
click at [708, 257] on input "text" at bounding box center [637, 260] width 475 height 44
type input "5,000.00"
click at [819, 377] on span "Select option" at bounding box center [621, 383] width 413 height 21
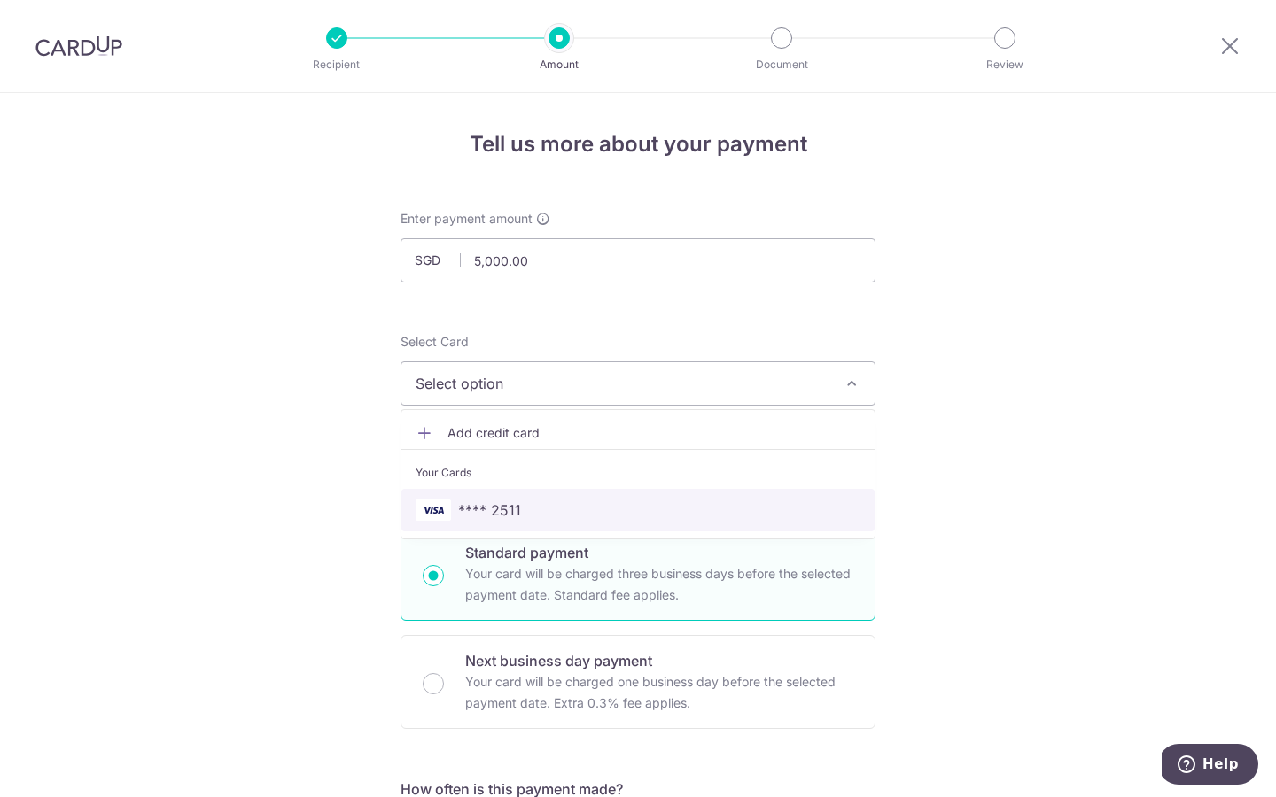
click at [755, 500] on span "**** 2511" at bounding box center [637, 510] width 445 height 21
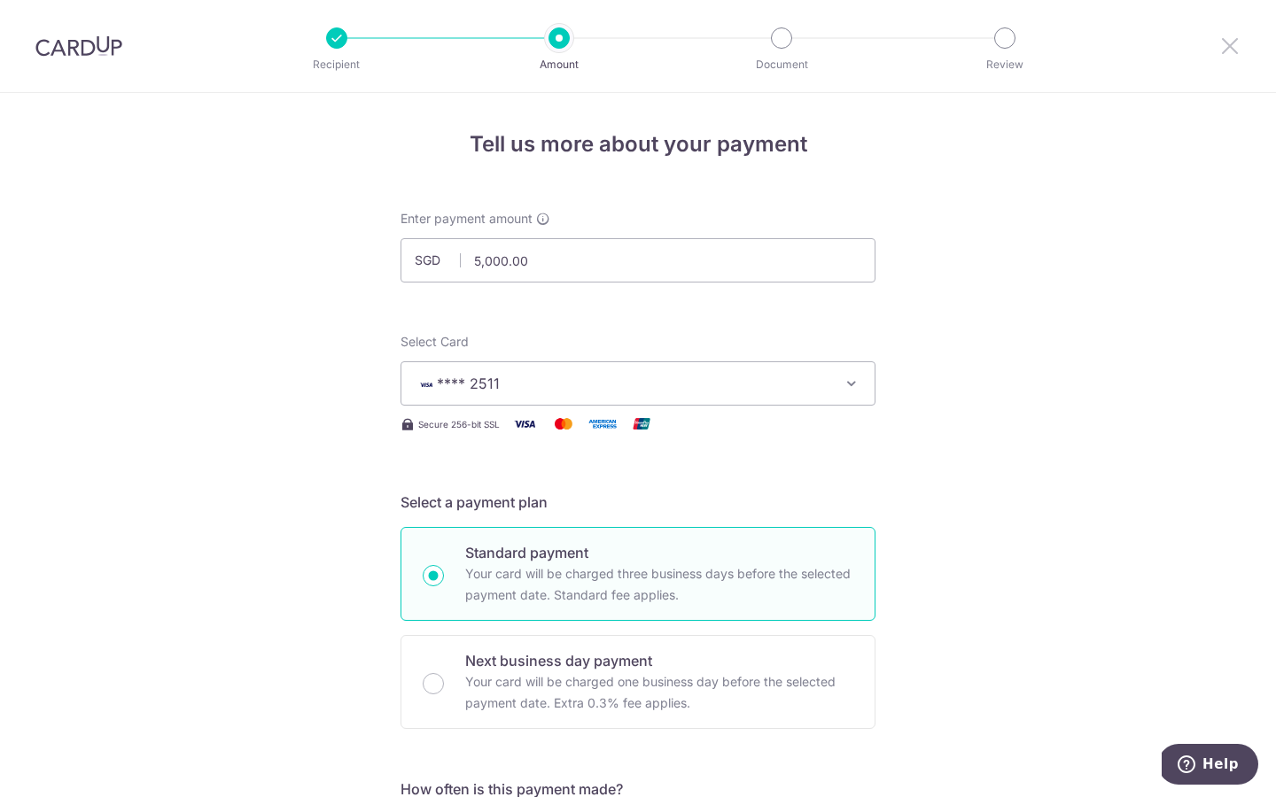
click at [1234, 40] on icon at bounding box center [1229, 46] width 21 height 22
click at [1231, 46] on icon at bounding box center [1229, 46] width 21 height 22
